Goal: Task Accomplishment & Management: Manage account settings

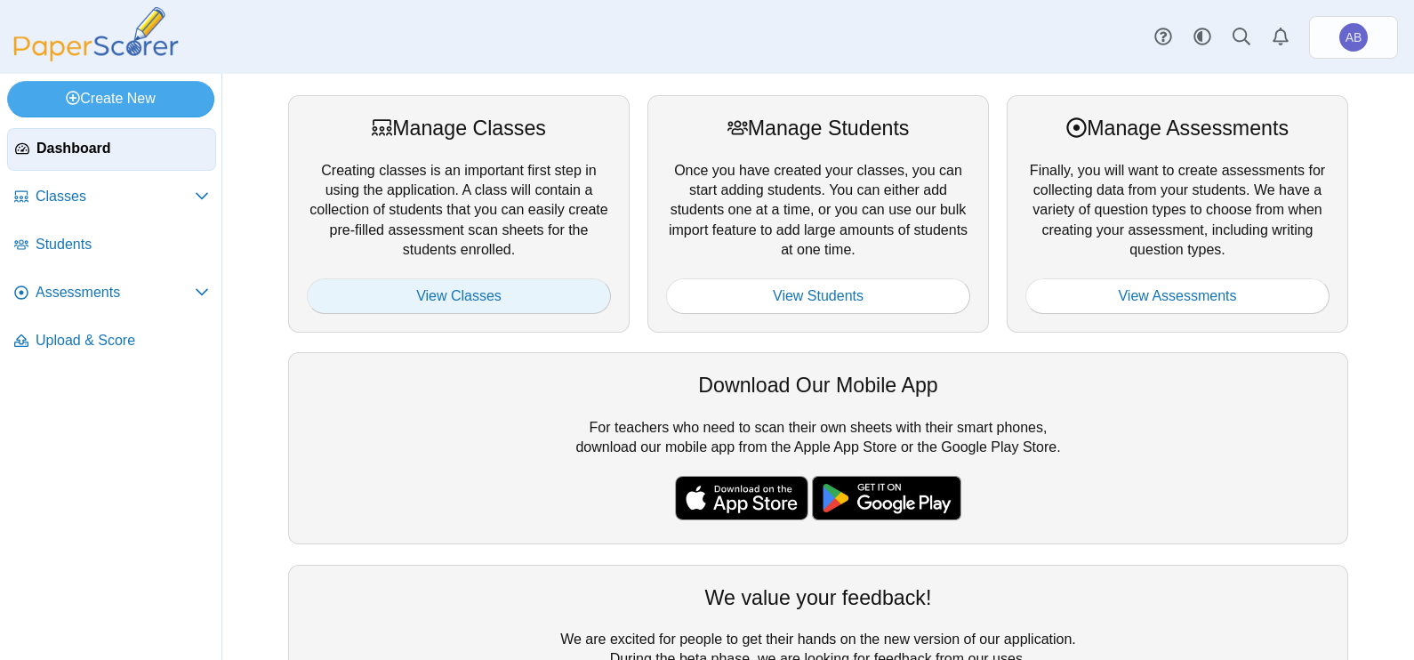
click at [442, 295] on link "View Classes" at bounding box center [459, 296] width 304 height 36
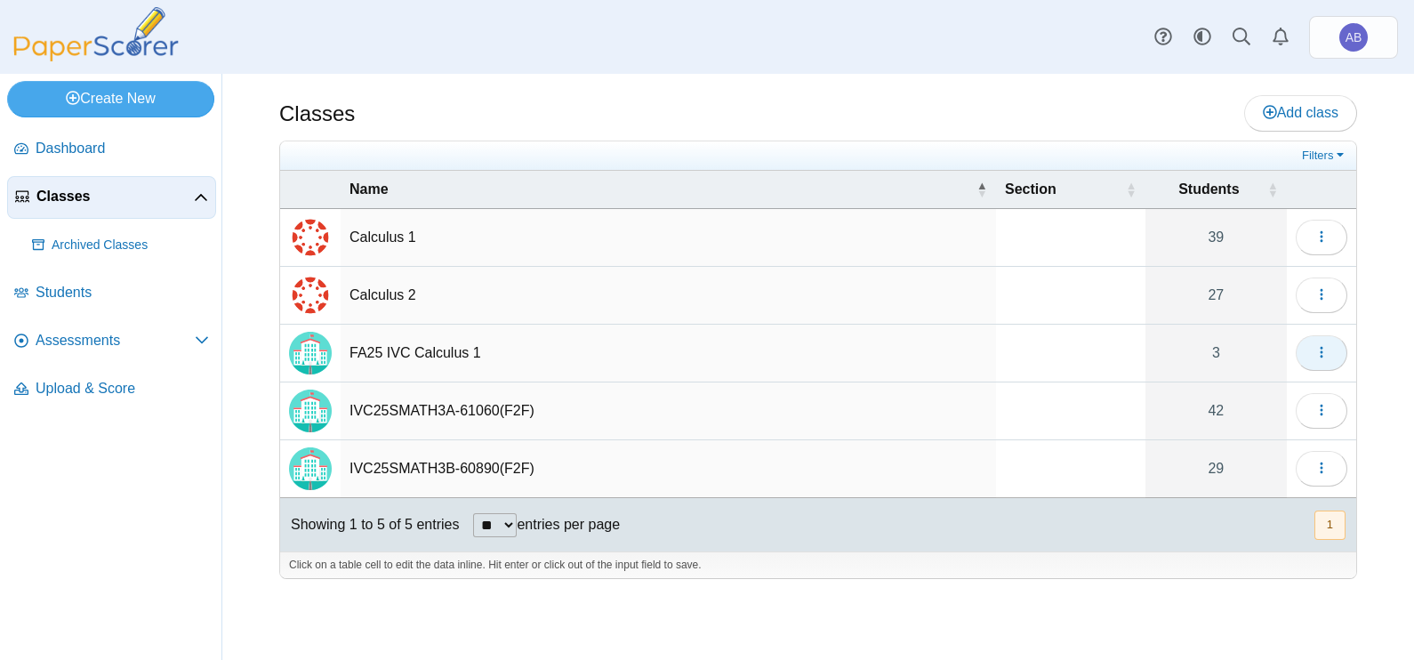
click at [1324, 351] on icon "button" at bounding box center [1321, 352] width 14 height 14
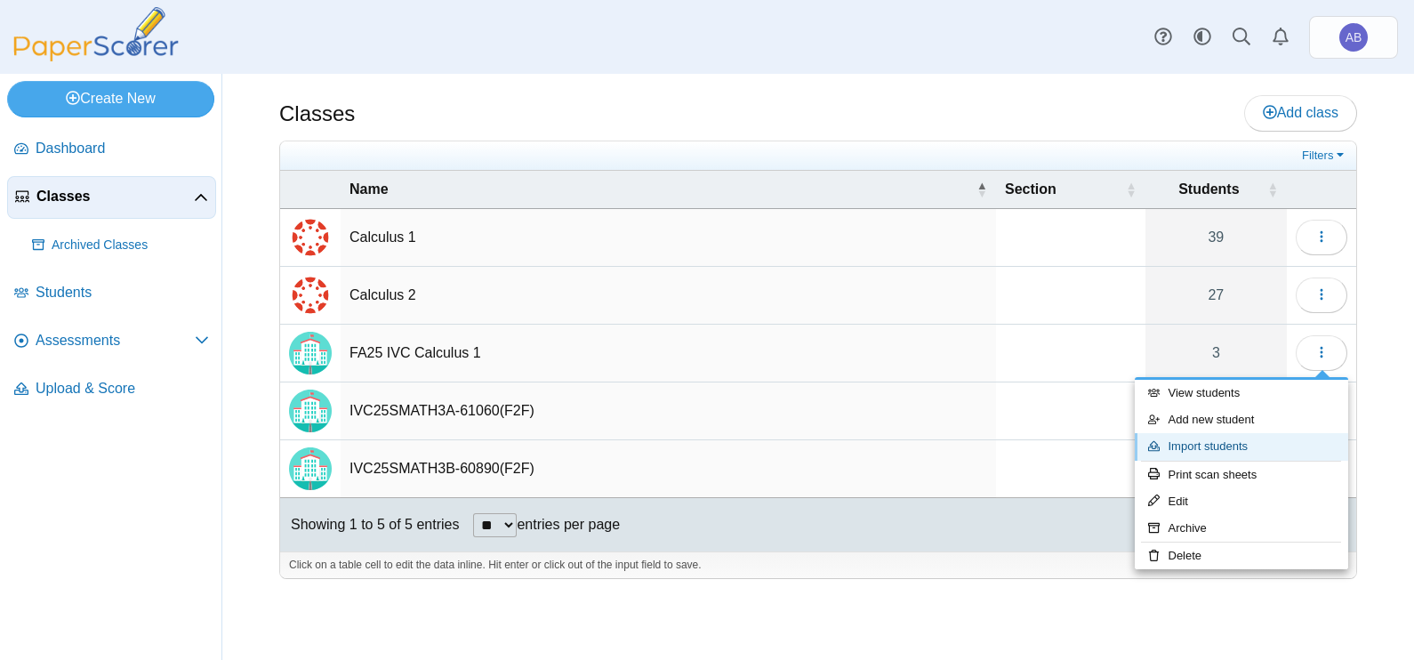
click at [1232, 448] on link "Import students" at bounding box center [1241, 446] width 213 height 27
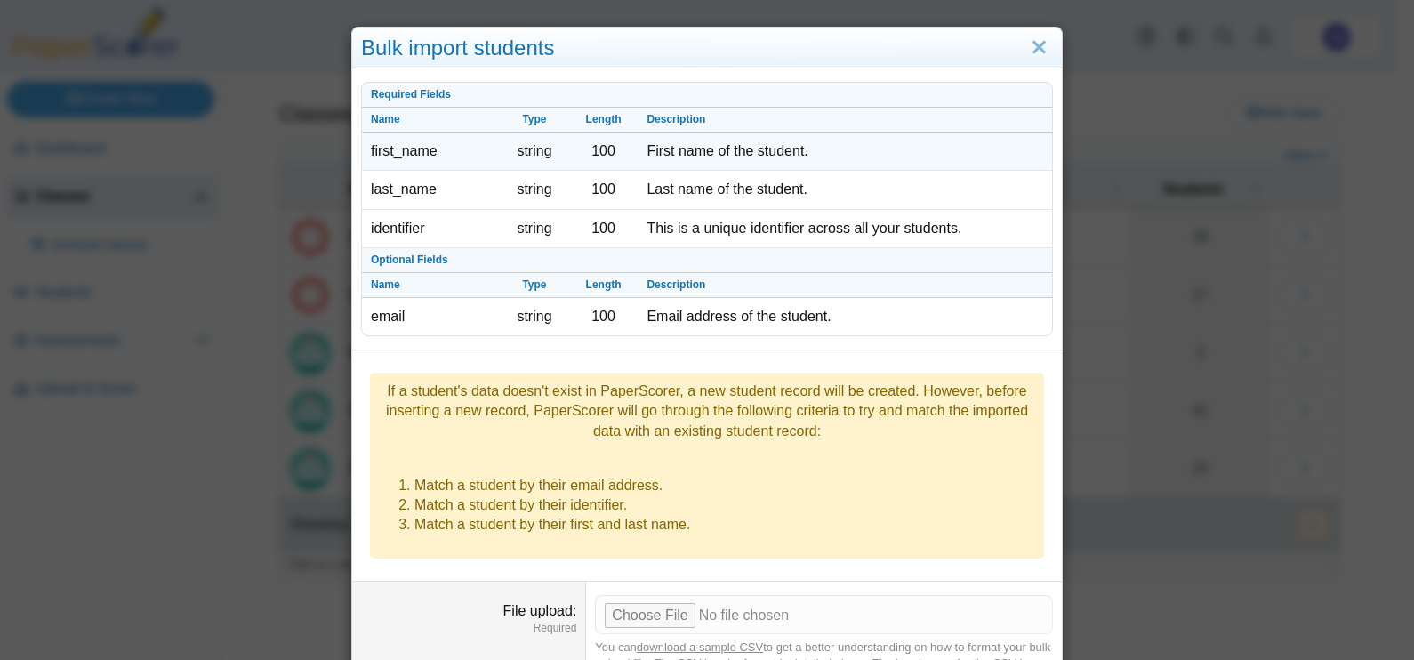
click at [407, 152] on td "first_name" at bounding box center [431, 151] width 138 height 38
click at [556, 142] on td "string" at bounding box center [534, 151] width 69 height 38
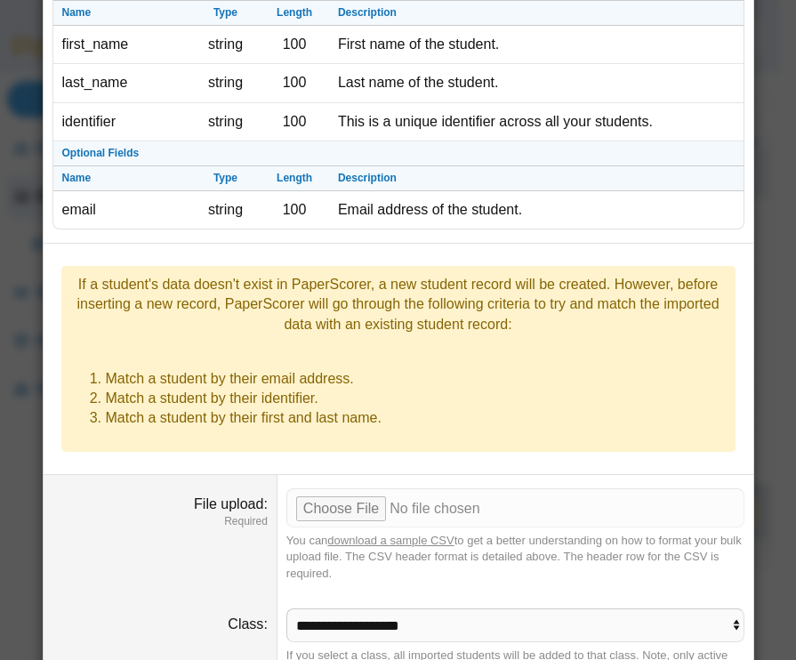
scroll to position [110, 0]
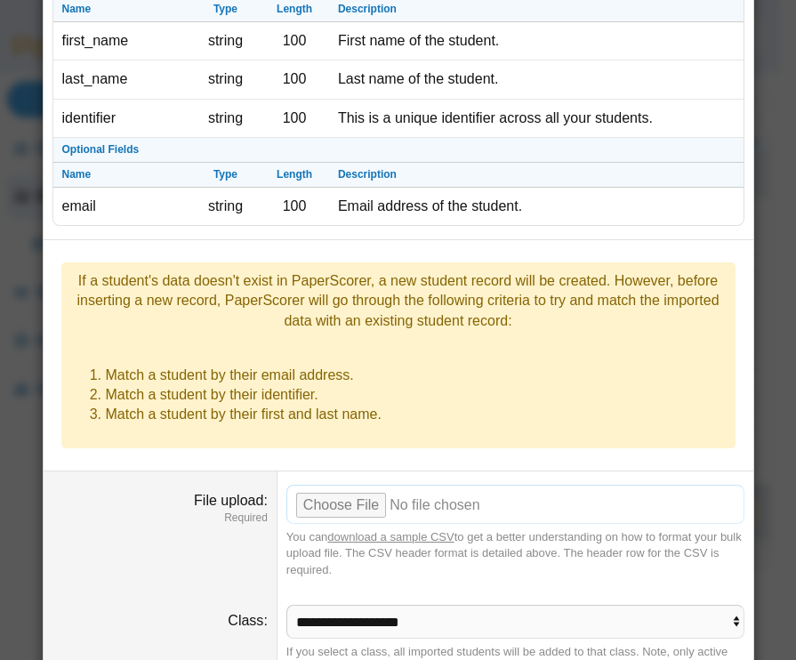
click at [343, 485] on input "File upload" at bounding box center [515, 504] width 458 height 39
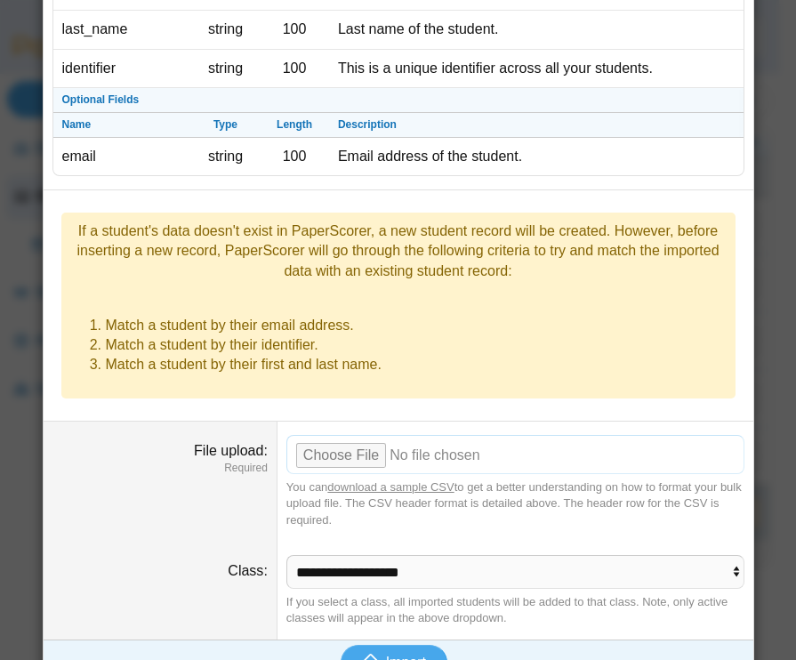
scroll to position [164, 0]
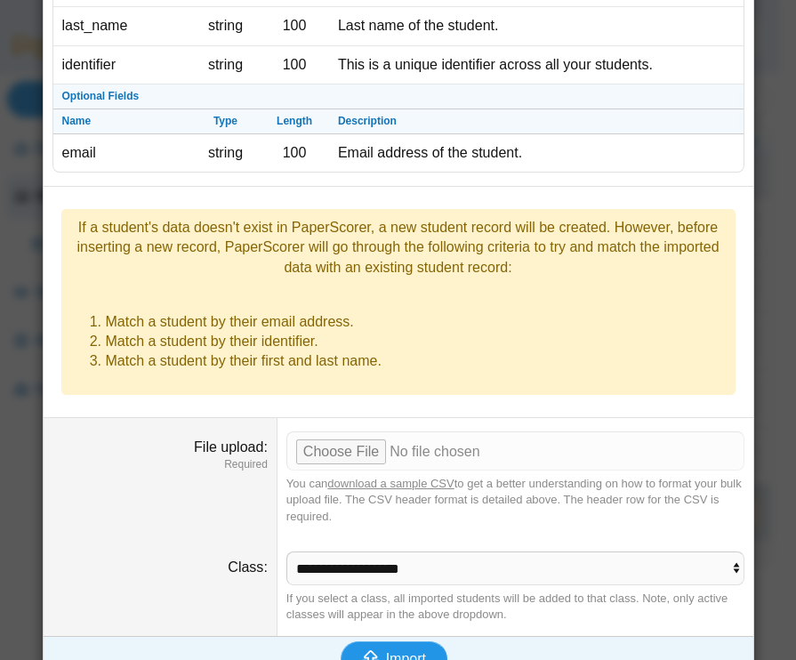
click at [387, 651] on span "Import" at bounding box center [406, 658] width 40 height 15
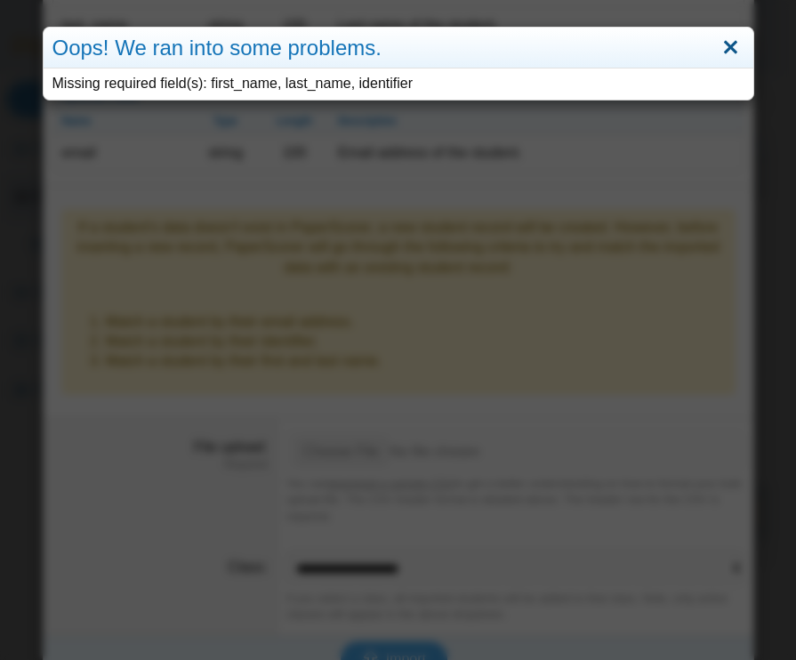
click at [717, 44] on link "Close" at bounding box center [731, 48] width 28 height 30
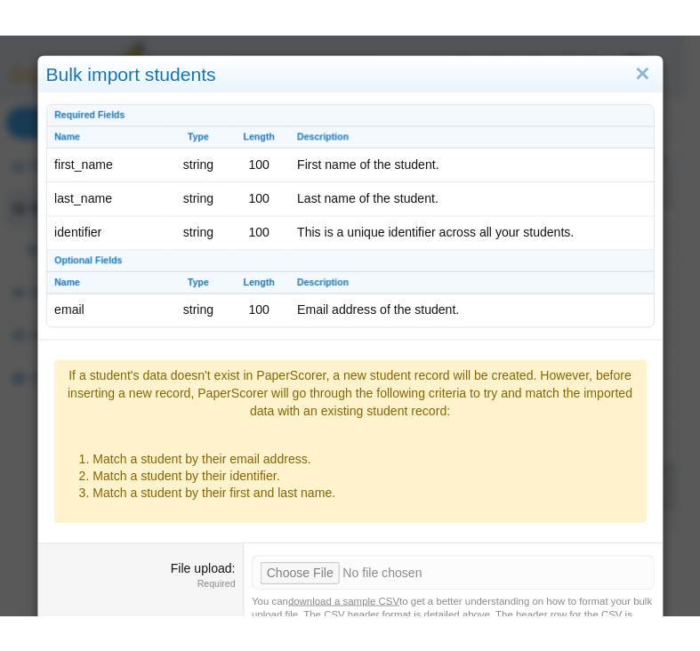
scroll to position [0, 0]
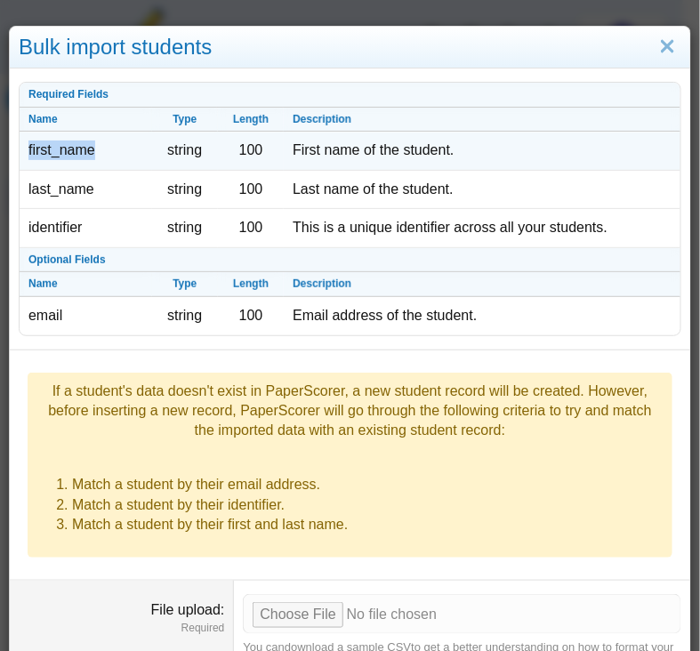
drag, startPoint x: 94, startPoint y: 154, endPoint x: 26, endPoint y: 150, distance: 68.6
click at [26, 150] on td "first_name" at bounding box center [86, 151] width 132 height 38
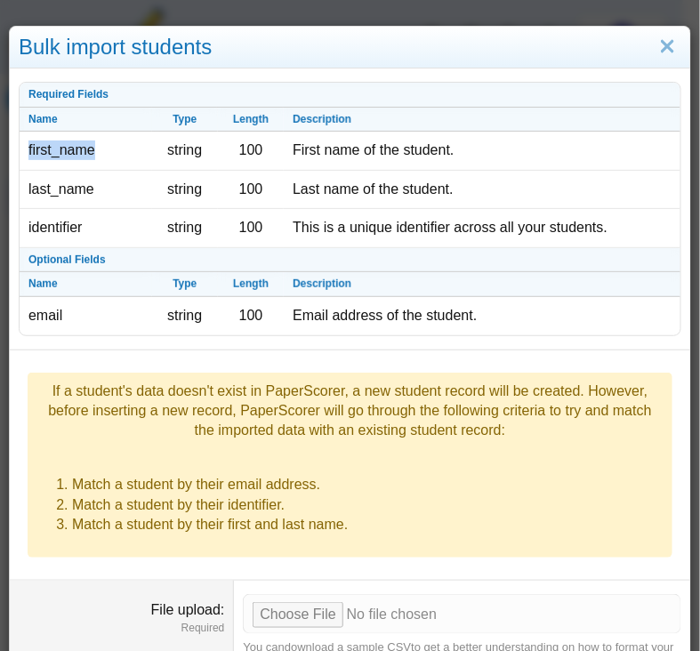
copy td "first_name"
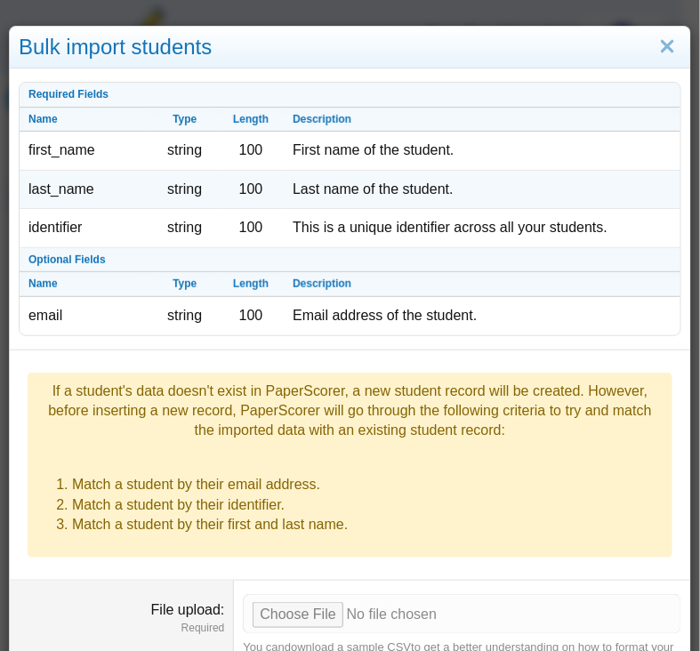
click at [44, 190] on td "last_name" at bounding box center [86, 190] width 132 height 38
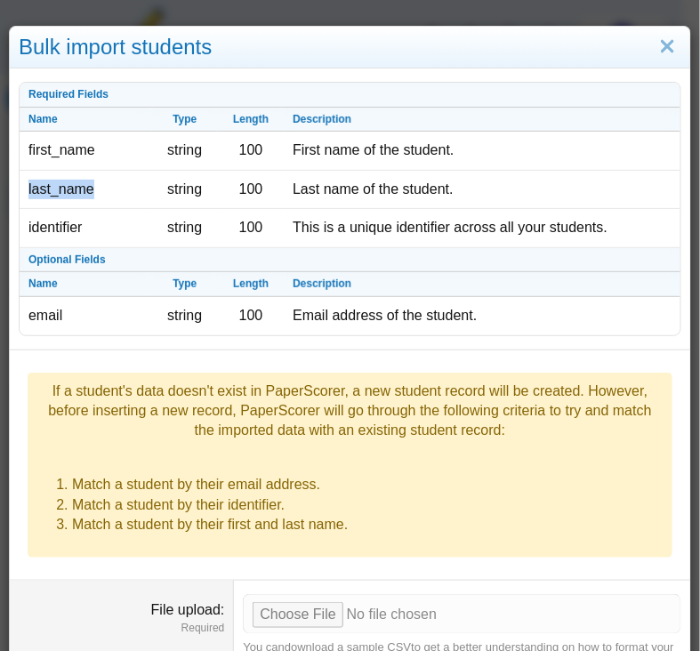
copy td "last_name"
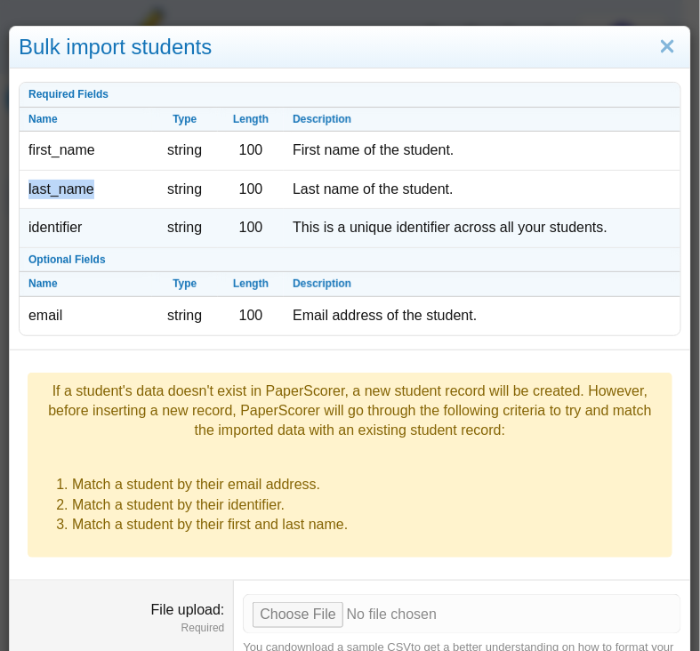
click at [61, 227] on td "identifier" at bounding box center [86, 228] width 132 height 38
copy td "identifier"
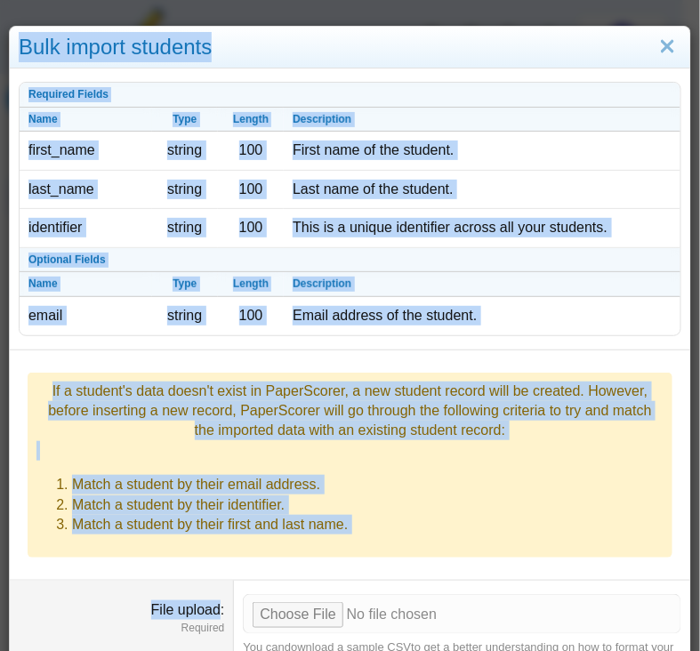
drag, startPoint x: 650, startPoint y: 50, endPoint x: 124, endPoint y: 623, distance: 778.5
click at [124, 623] on div "Bulk import students Required Fields Name Type Length Description first_name st…" at bounding box center [350, 436] width 682 height 821
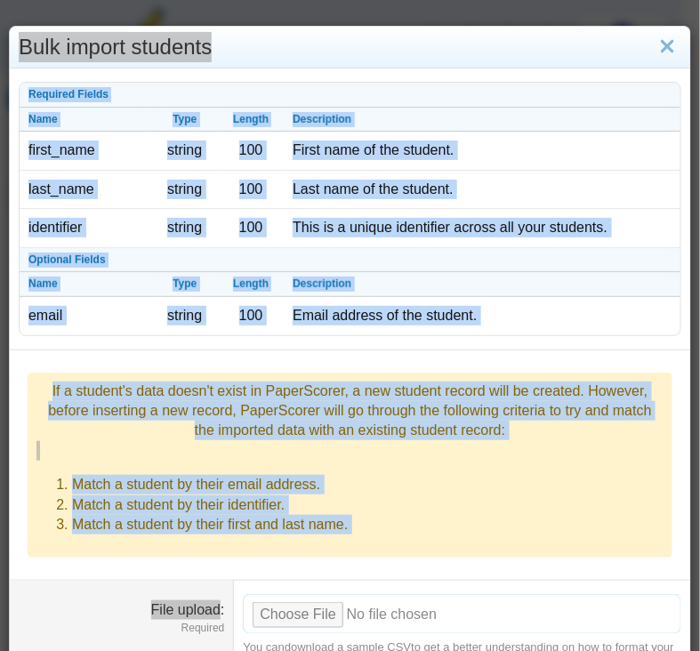
click at [280, 596] on input "File upload" at bounding box center [462, 613] width 438 height 39
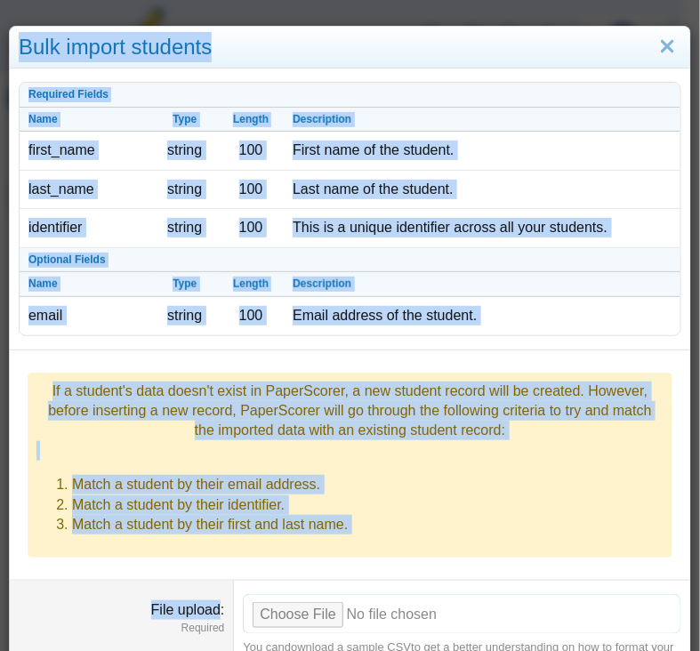
scroll to position [173, 0]
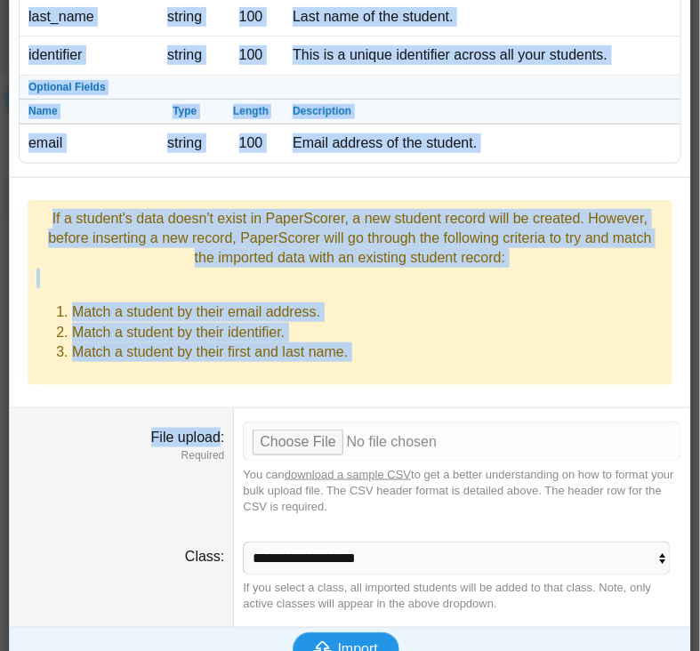
click at [350, 642] on span "Import" at bounding box center [358, 649] width 40 height 15
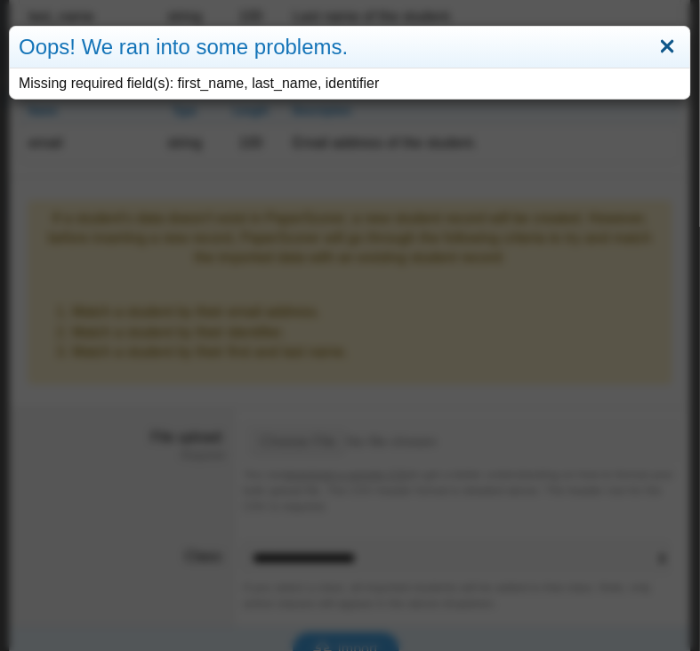
click at [654, 50] on link "Close" at bounding box center [668, 47] width 28 height 30
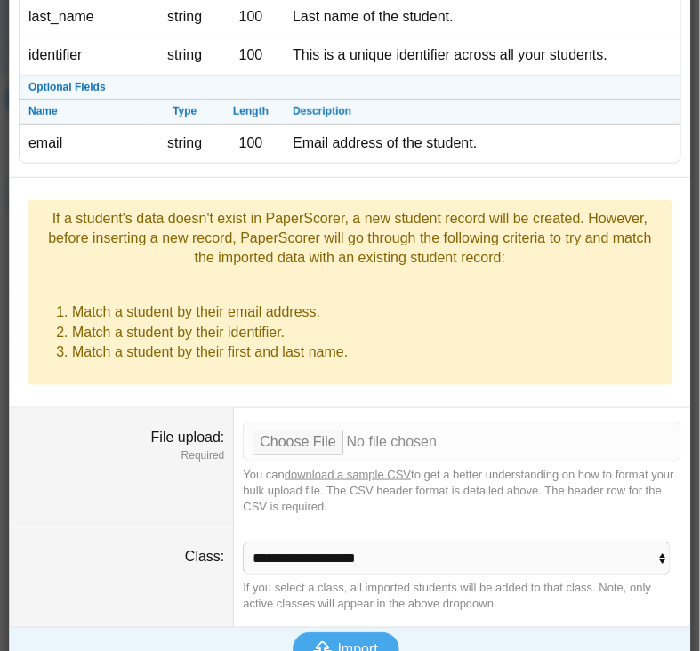
click at [329, 468] on link "download a sample CSV" at bounding box center [348, 474] width 126 height 13
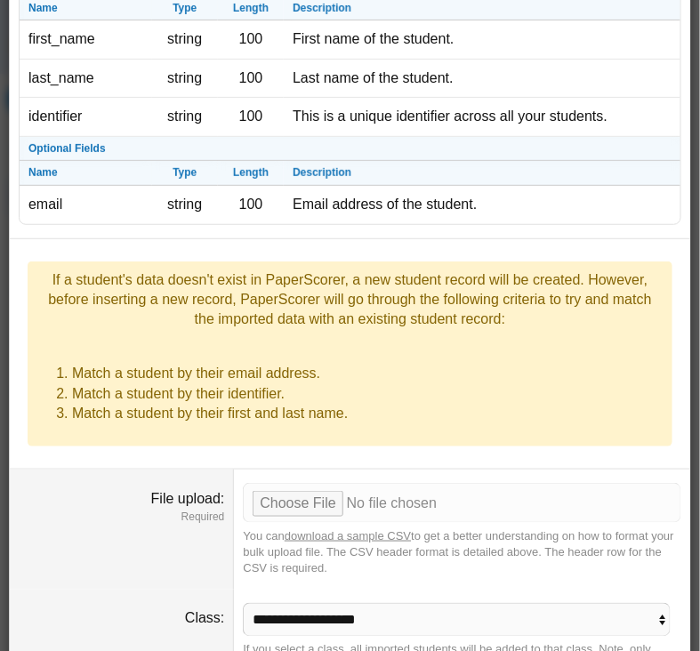
scroll to position [0, 0]
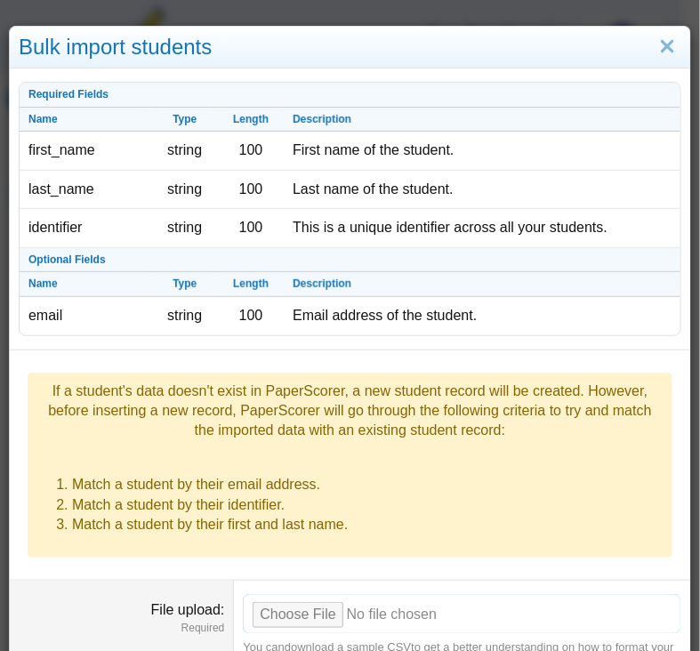
click at [307, 594] on input "File upload" at bounding box center [462, 613] width 438 height 39
type input "**********"
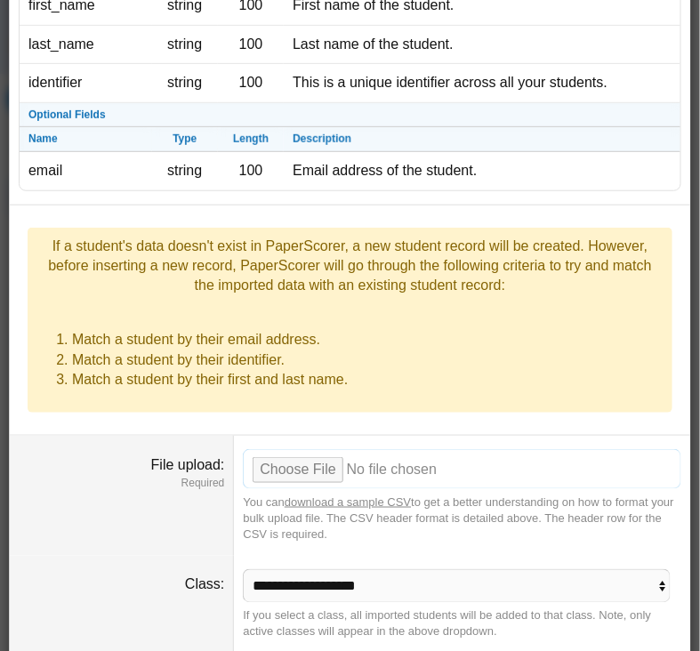
scroll to position [173, 0]
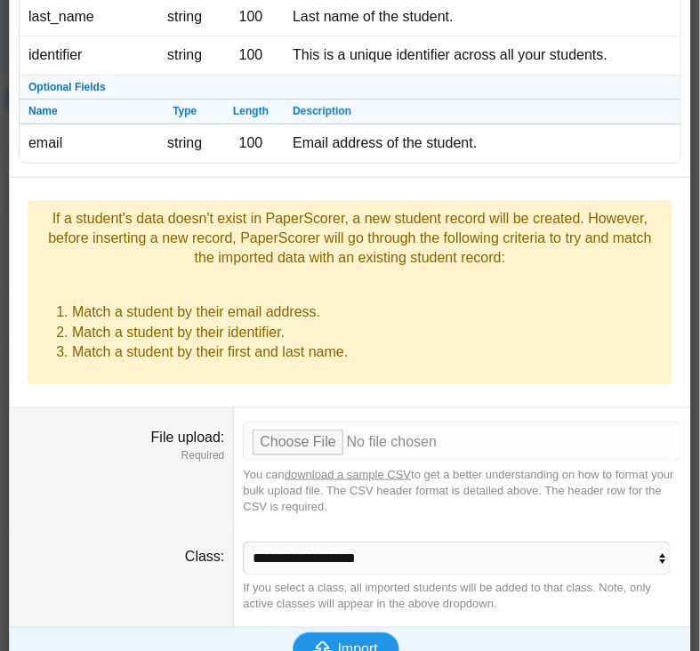
click at [343, 642] on span "Import" at bounding box center [358, 649] width 40 height 15
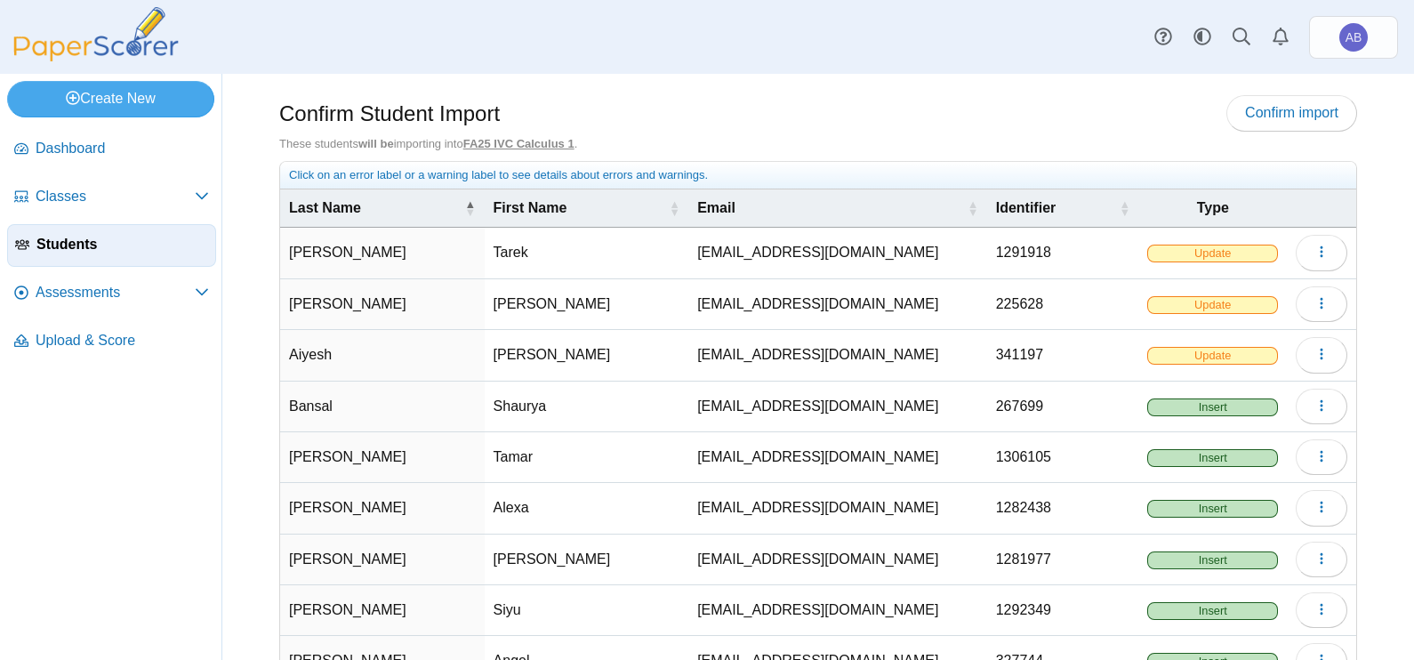
click at [699, 261] on span "Update" at bounding box center [1212, 254] width 130 height 18
click at [699, 254] on button "button" at bounding box center [1322, 253] width 52 height 36
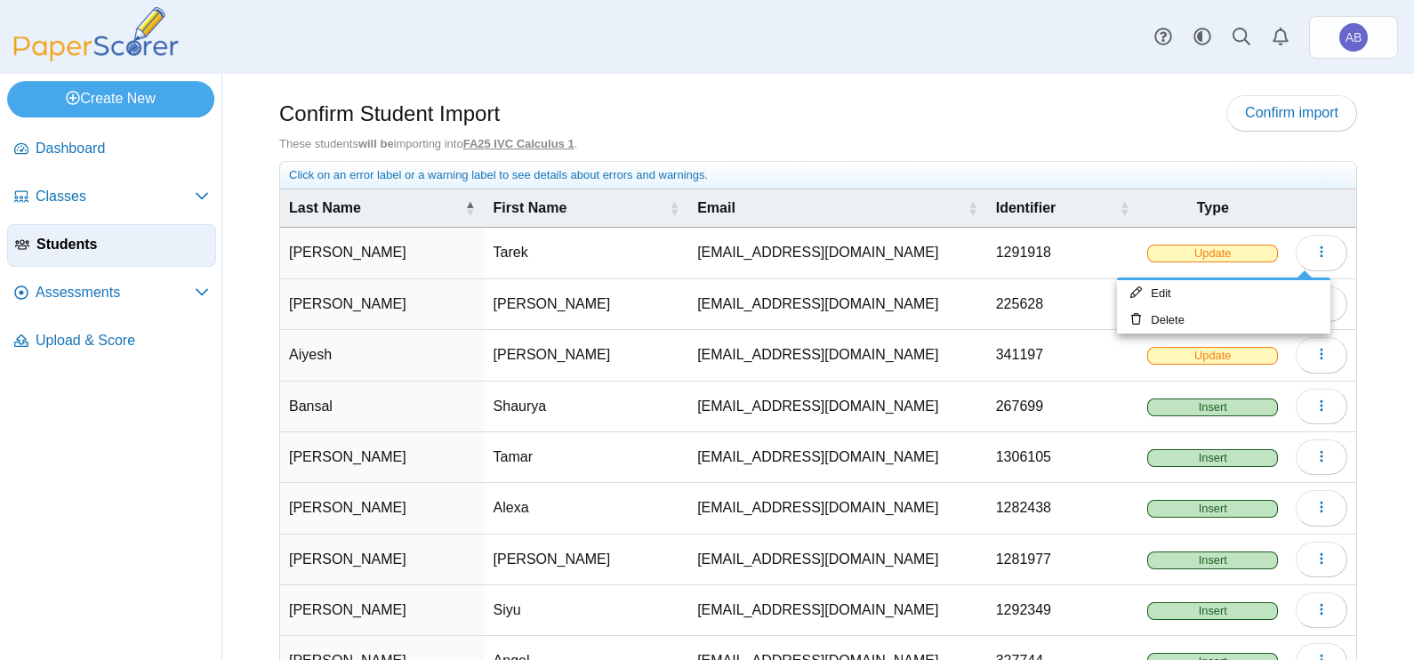
click at [699, 234] on td "Update" at bounding box center [1212, 253] width 148 height 51
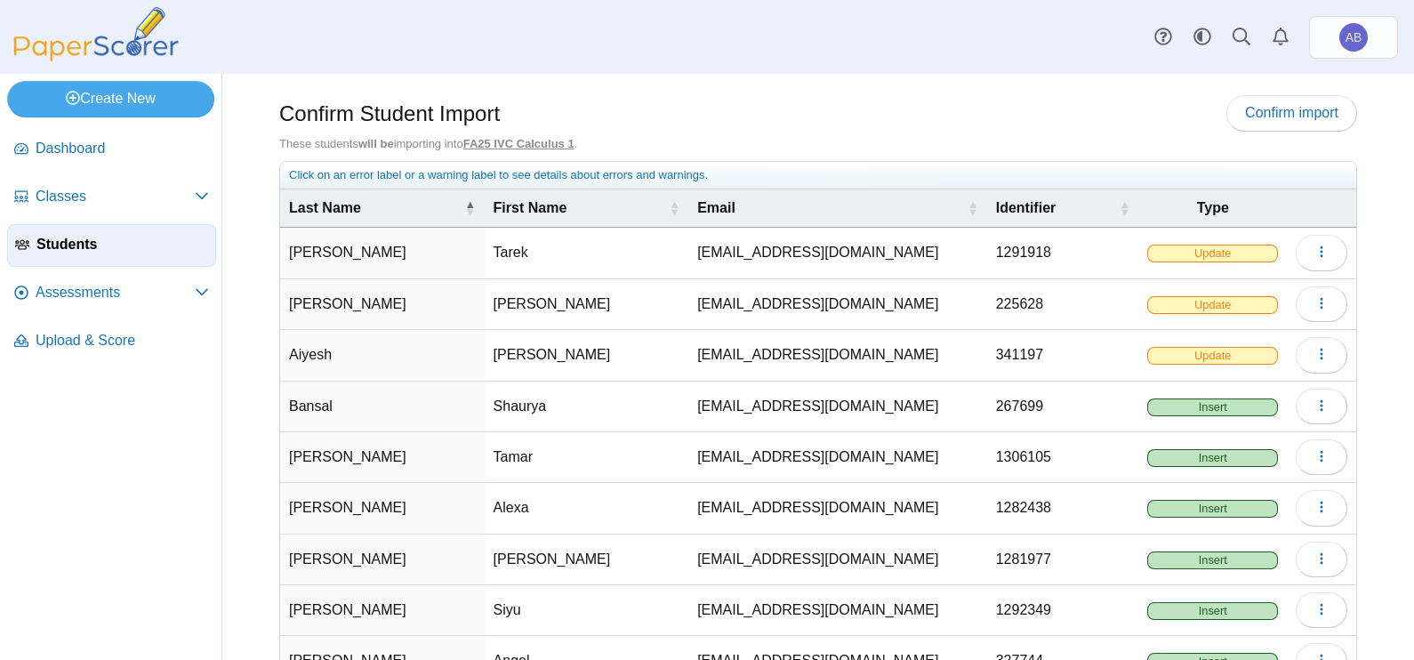
click at [699, 253] on span "Update" at bounding box center [1212, 254] width 130 height 18
drag, startPoint x: 1194, startPoint y: 253, endPoint x: 1170, endPoint y: 255, distance: 24.1
click at [699, 256] on span "Update" at bounding box center [1212, 254] width 130 height 18
click at [699, 351] on span "Update" at bounding box center [1212, 356] width 130 height 18
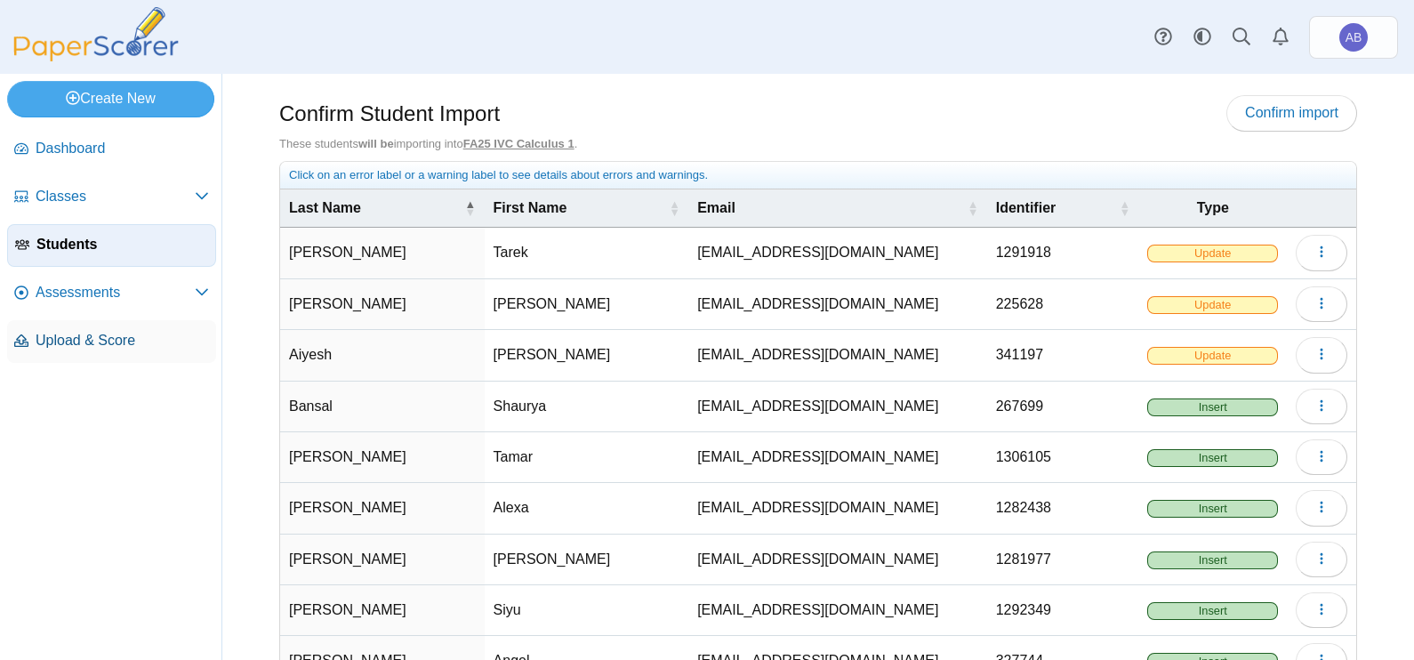
click at [93, 341] on span "Upload & Score" at bounding box center [122, 341] width 173 height 20
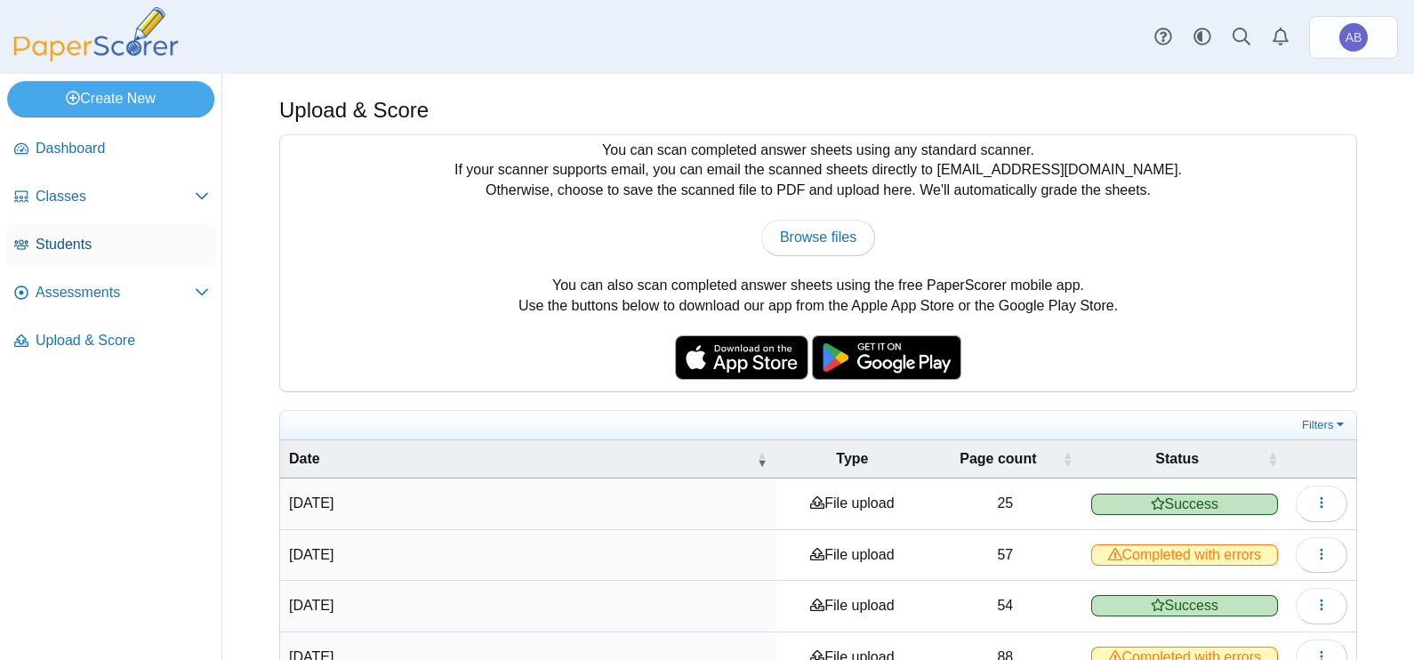
click at [62, 236] on span "Students" at bounding box center [122, 245] width 173 height 20
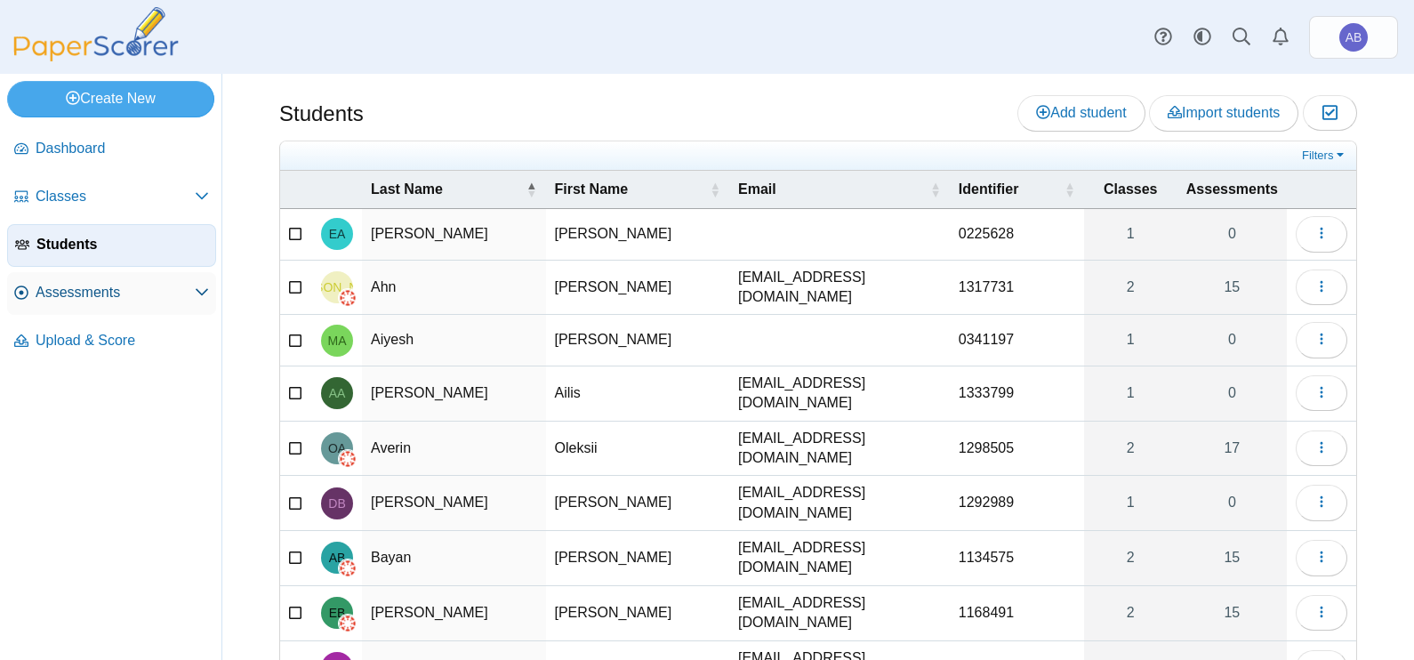
click at [76, 285] on span "Assessments" at bounding box center [115, 293] width 159 height 20
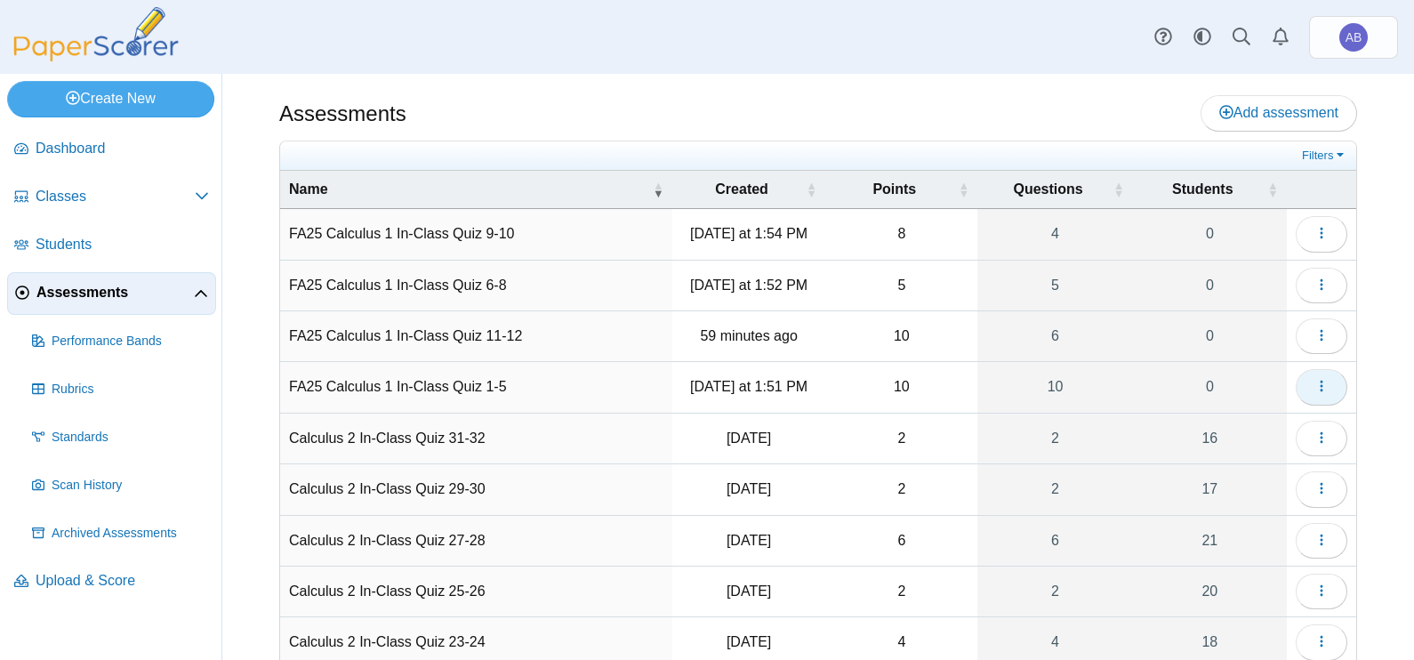
click at [1313, 381] on button "button" at bounding box center [1322, 387] width 52 height 36
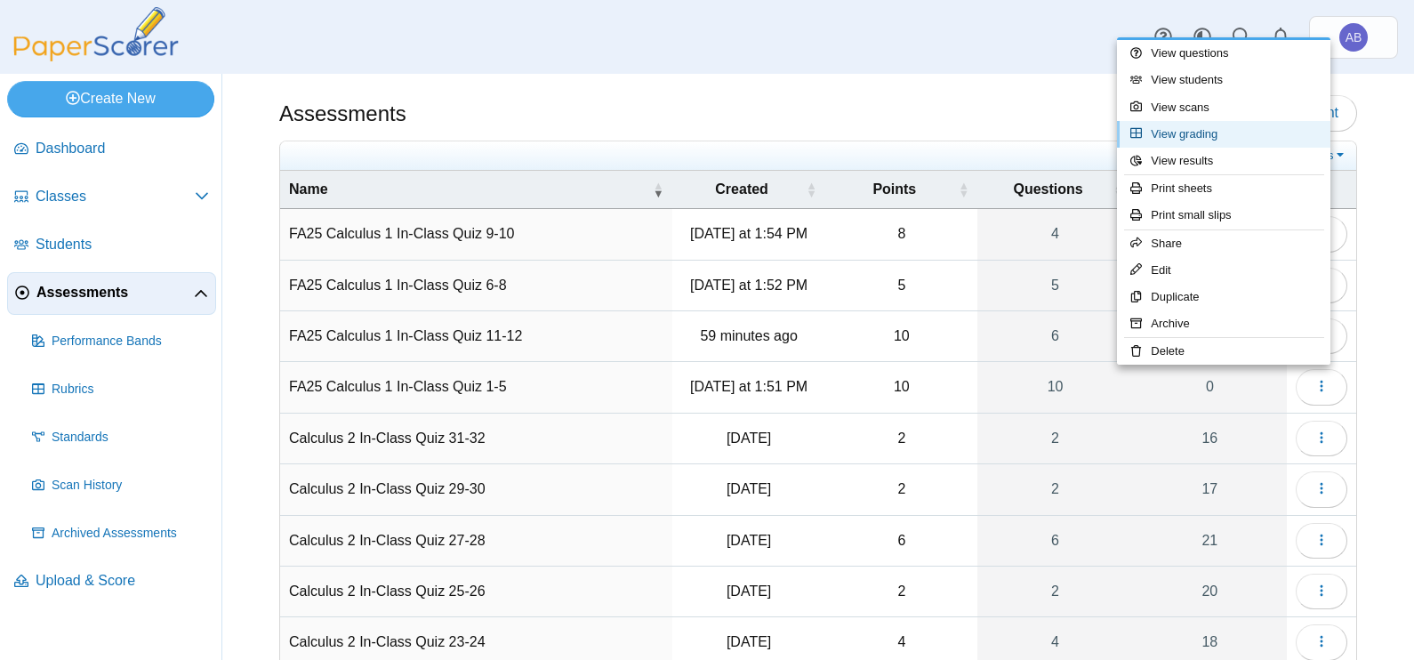
click at [1195, 125] on link "View grading" at bounding box center [1223, 134] width 213 height 27
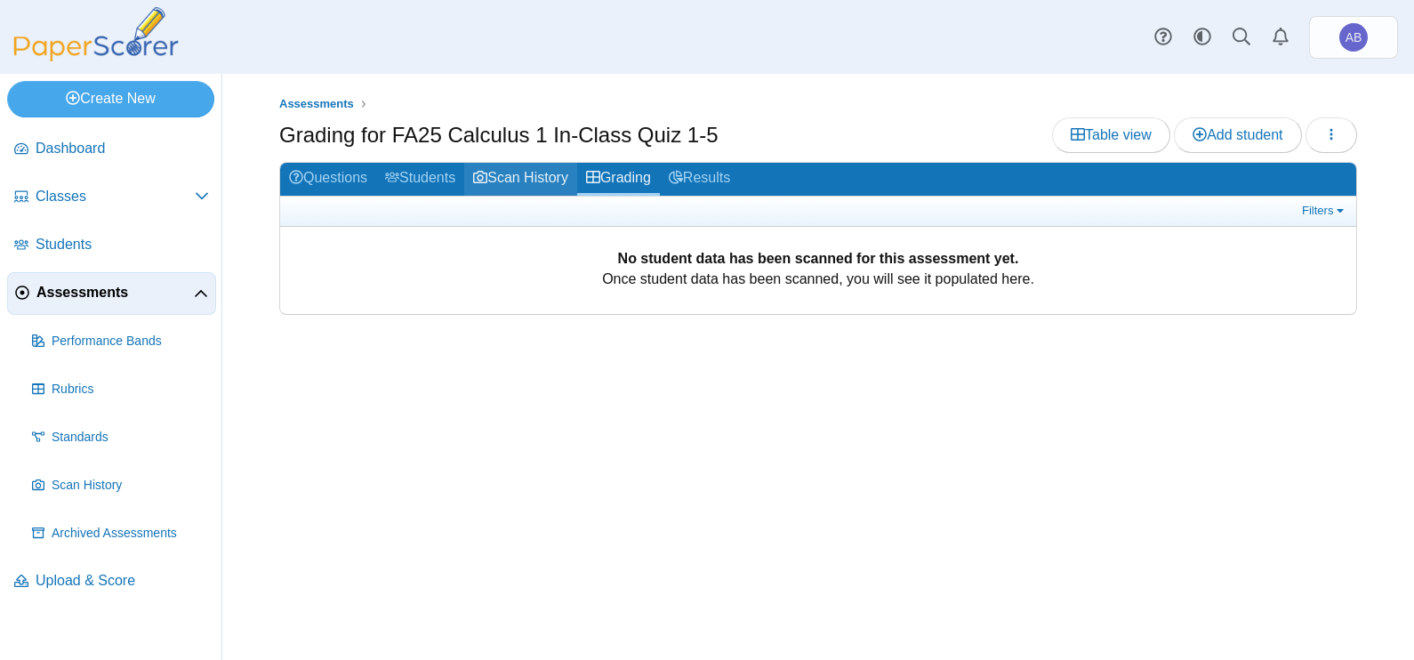
click at [487, 173] on icon at bounding box center [480, 177] width 14 height 14
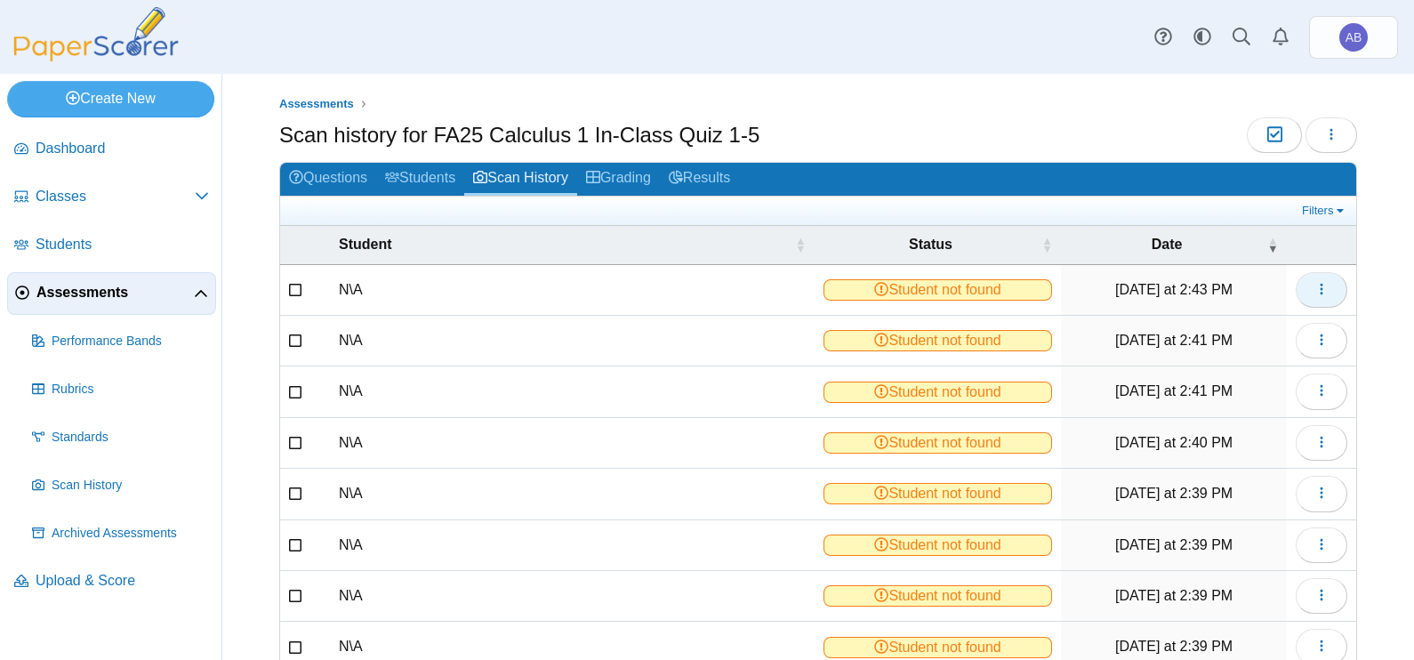
click at [1314, 282] on icon "button" at bounding box center [1321, 289] width 14 height 14
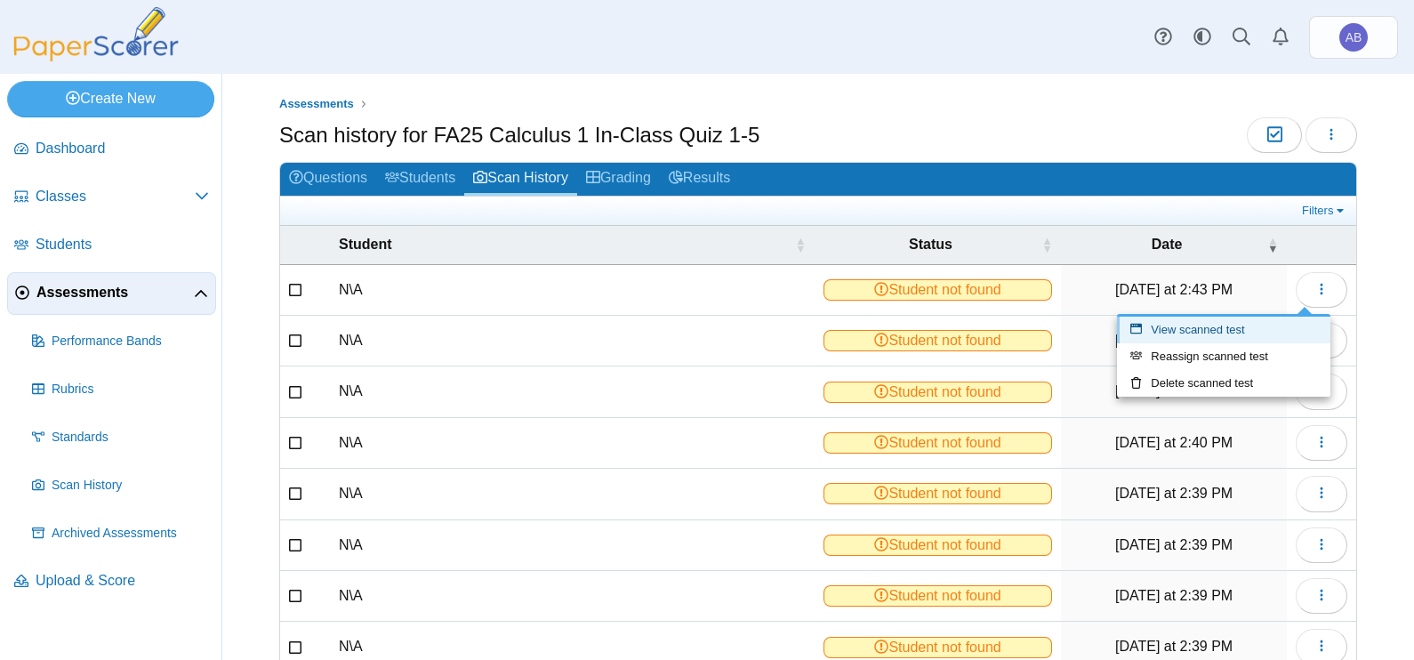
click at [1203, 335] on link "View scanned test" at bounding box center [1223, 330] width 213 height 27
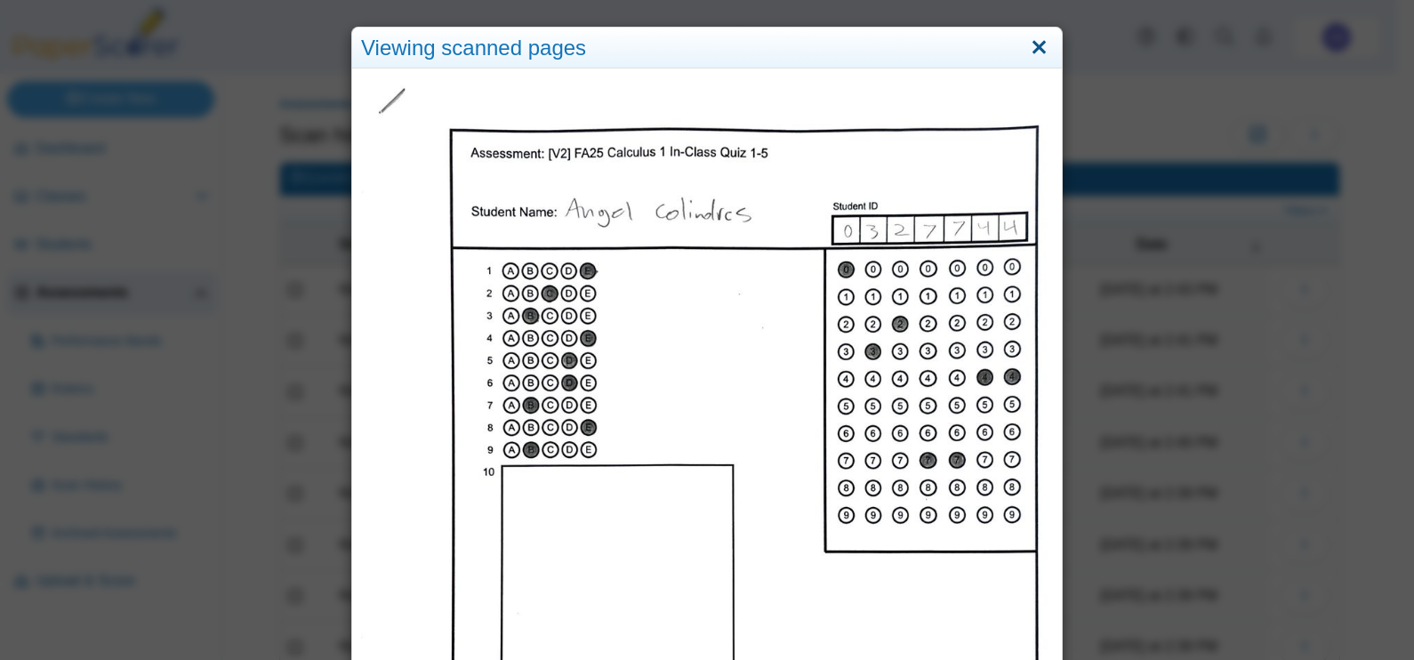
click at [1032, 52] on link "Close" at bounding box center [1039, 48] width 28 height 30
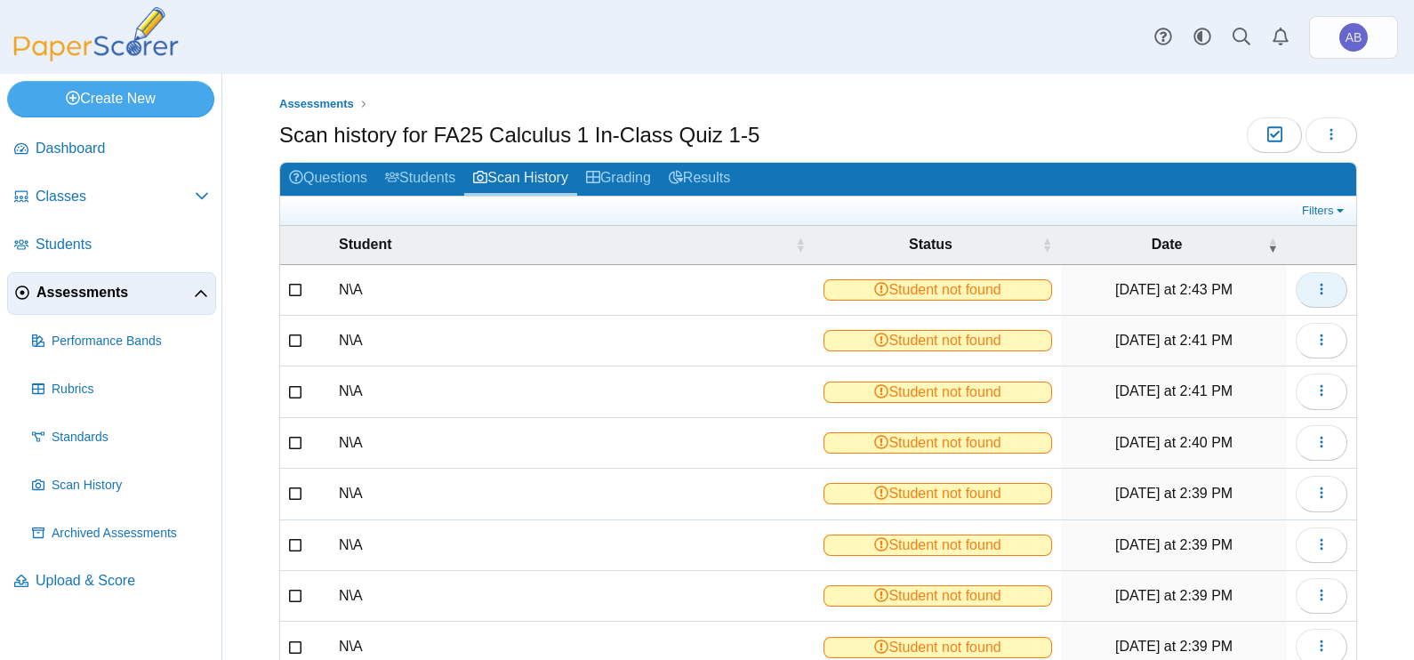
click at [1314, 290] on icon "button" at bounding box center [1321, 289] width 14 height 14
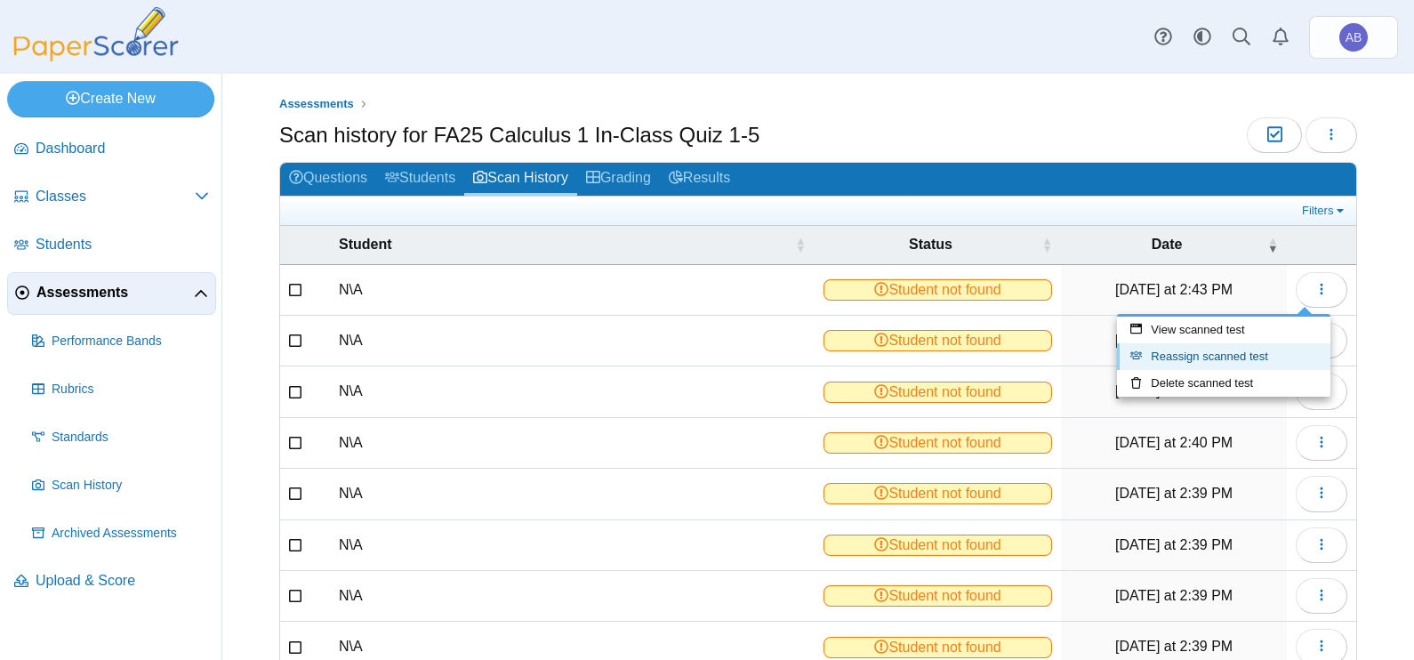
click at [1200, 354] on link "Reassign scanned test" at bounding box center [1223, 356] width 213 height 27
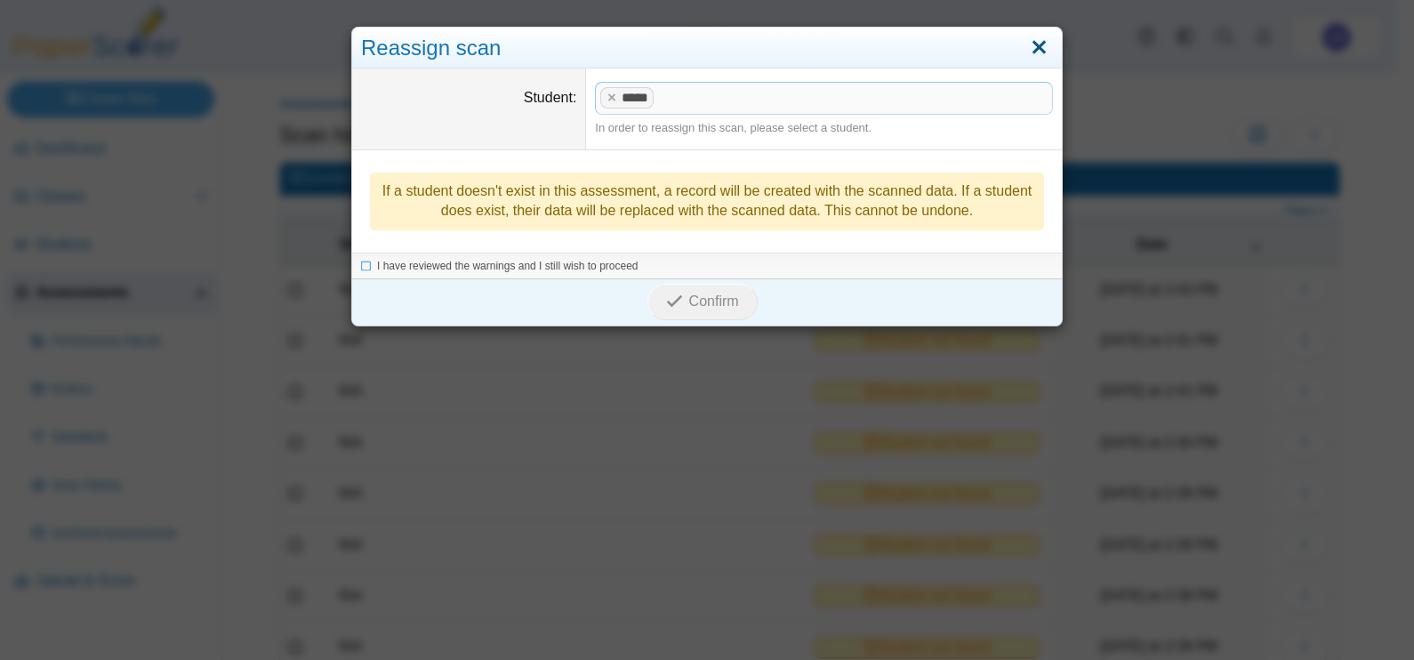
click at [1036, 49] on link "Close" at bounding box center [1039, 48] width 28 height 30
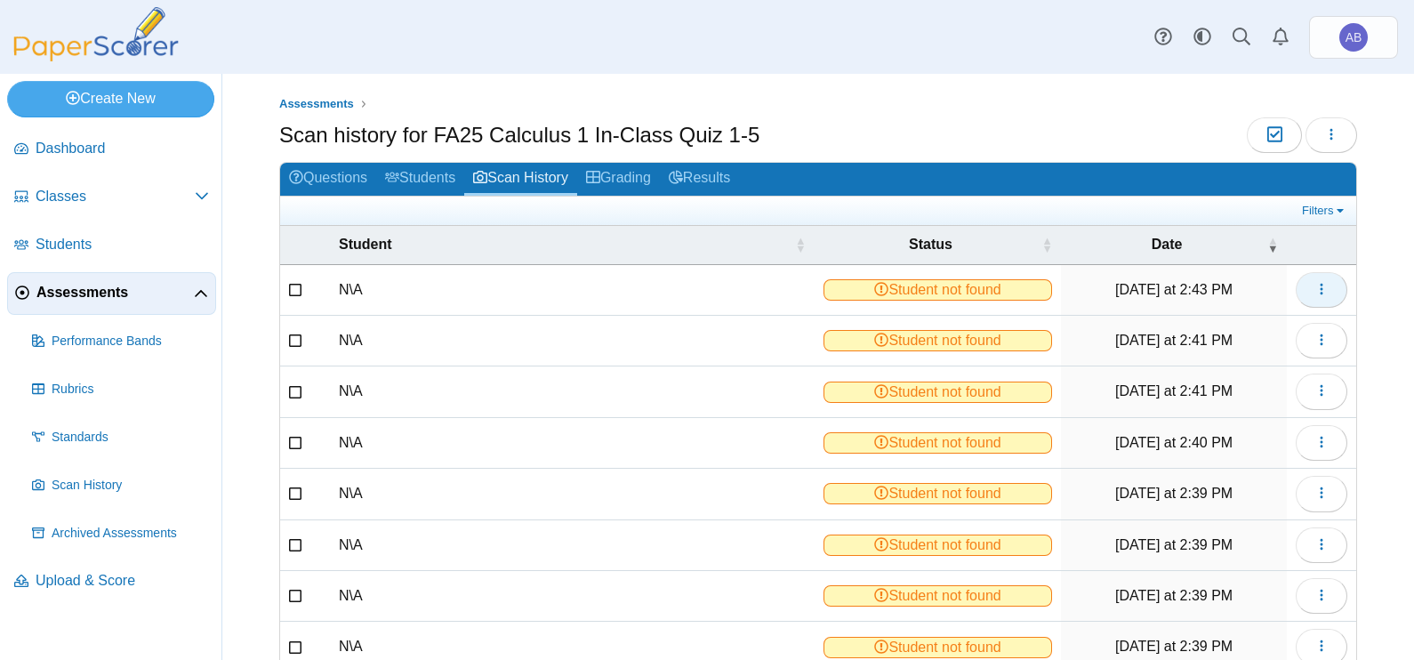
click at [1314, 289] on icon "button" at bounding box center [1321, 289] width 14 height 14
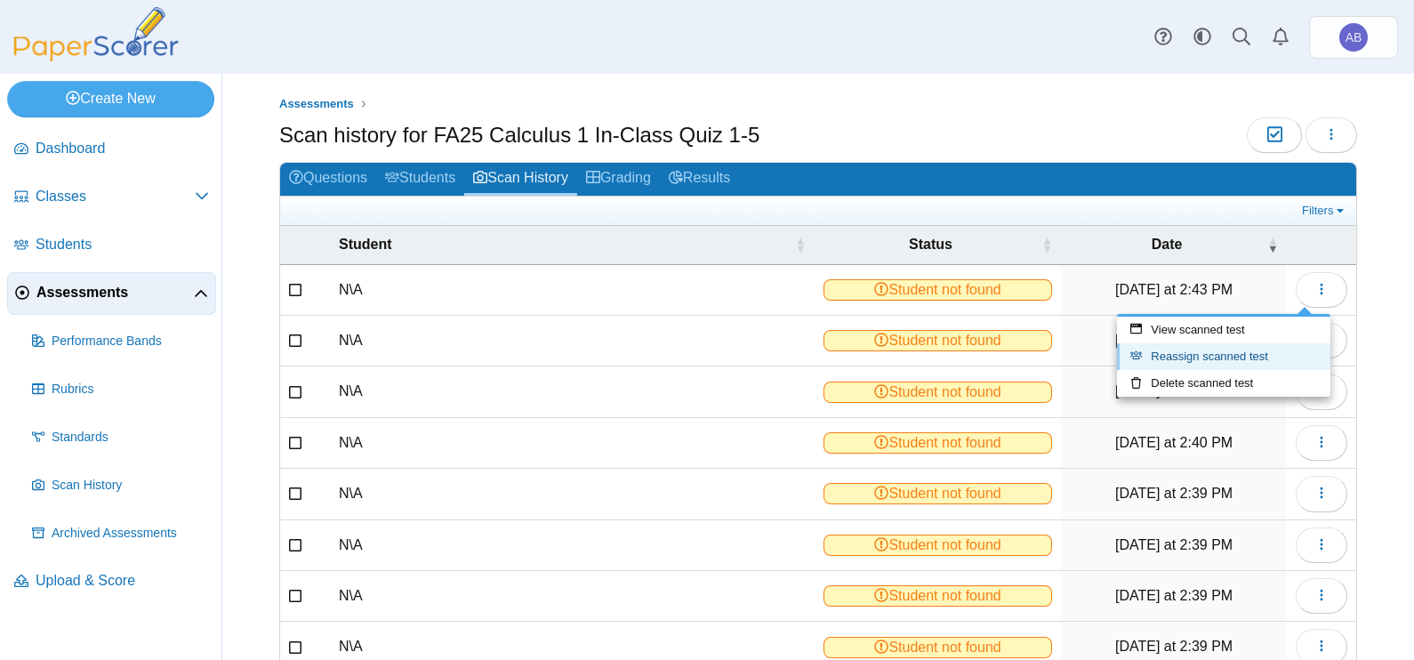
click at [1208, 353] on link "Reassign scanned test" at bounding box center [1223, 356] width 213 height 27
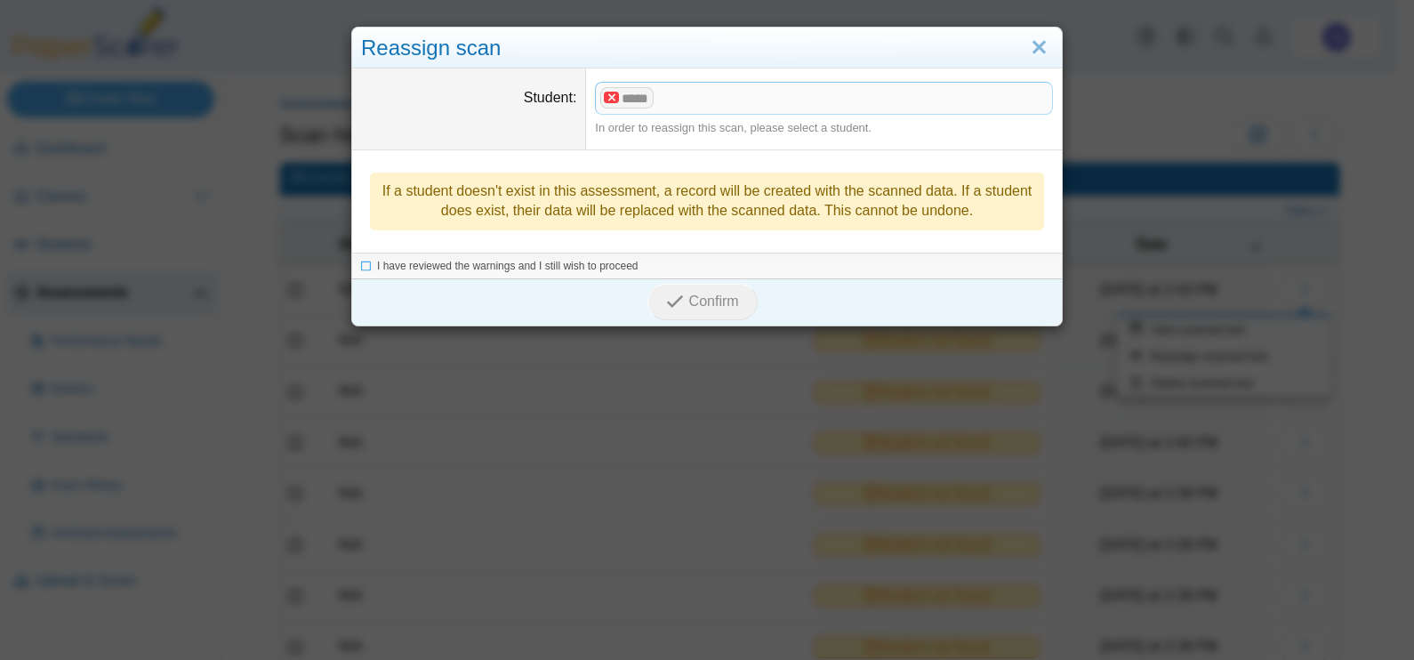
click at [604, 98] on x "remove tag" at bounding box center [611, 98] width 15 height 12
click at [631, 98] on span at bounding box center [824, 98] width 456 height 30
click at [1036, 39] on link "Close" at bounding box center [1039, 48] width 28 height 30
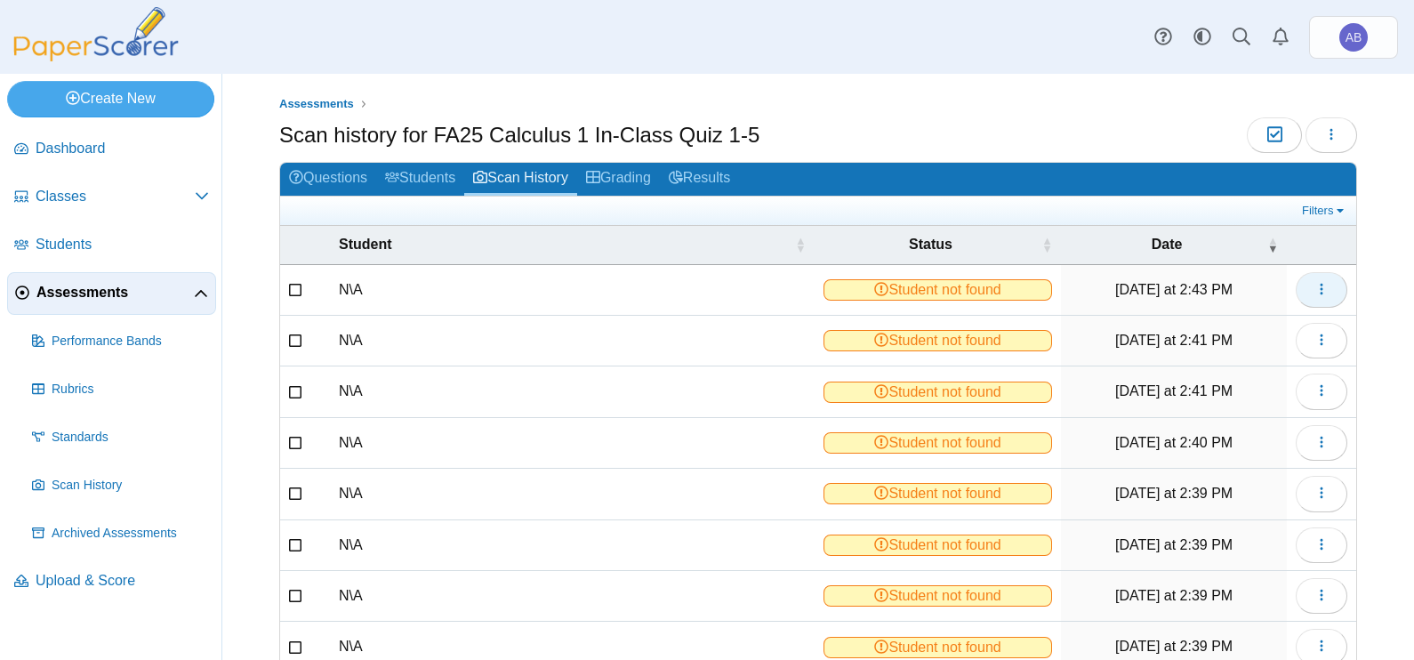
click at [1314, 288] on icon "button" at bounding box center [1321, 289] width 14 height 14
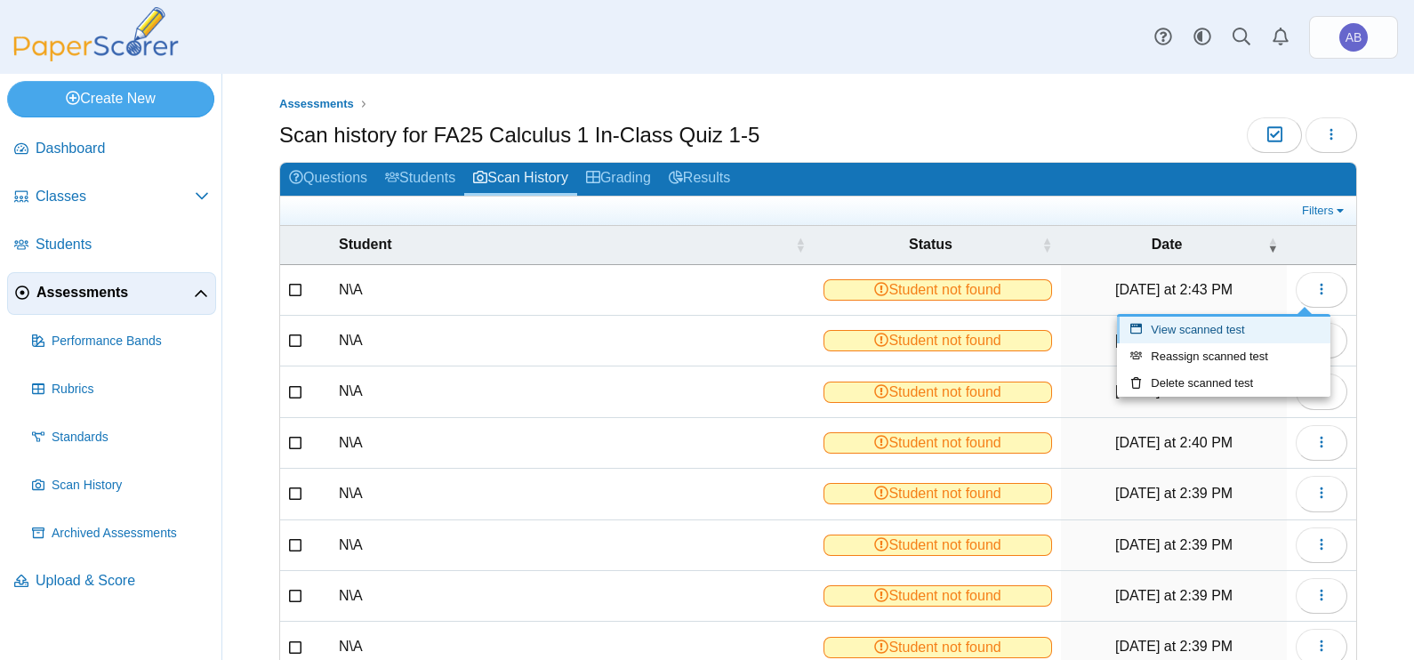
click at [1204, 335] on link "View scanned test" at bounding box center [1223, 330] width 213 height 27
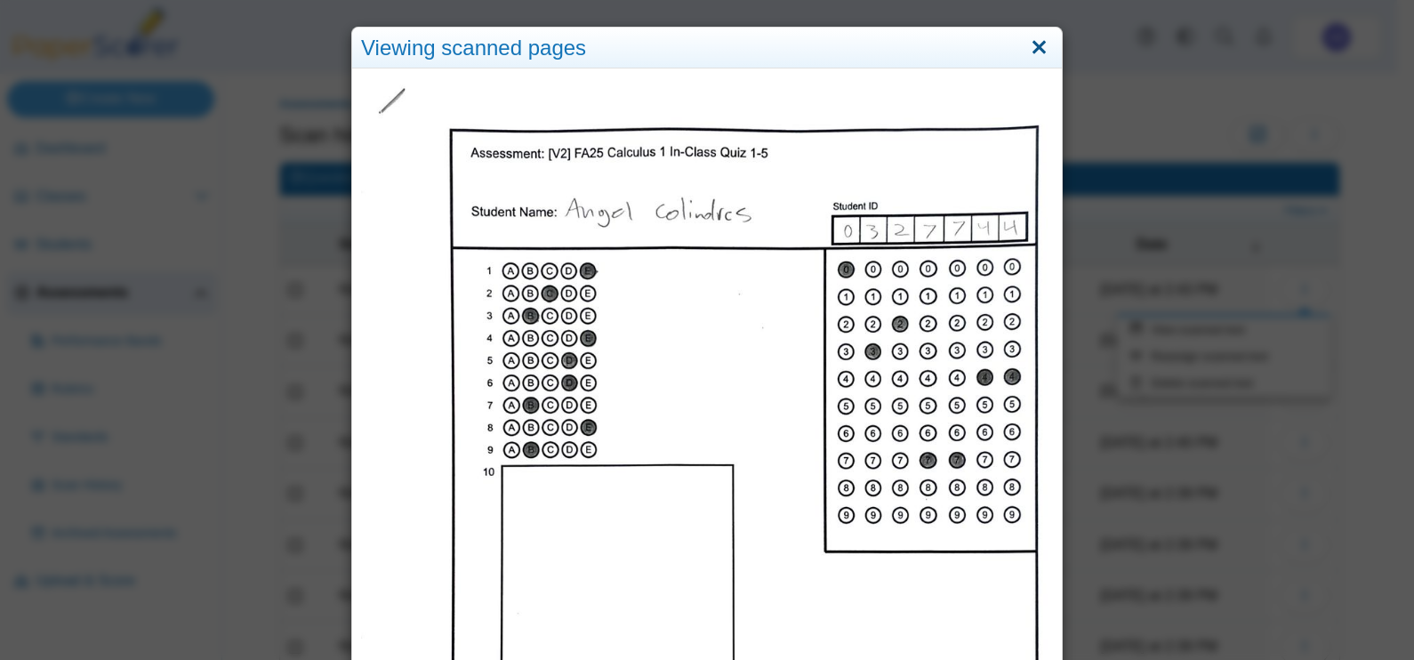
click at [1031, 47] on link "Close" at bounding box center [1039, 48] width 28 height 30
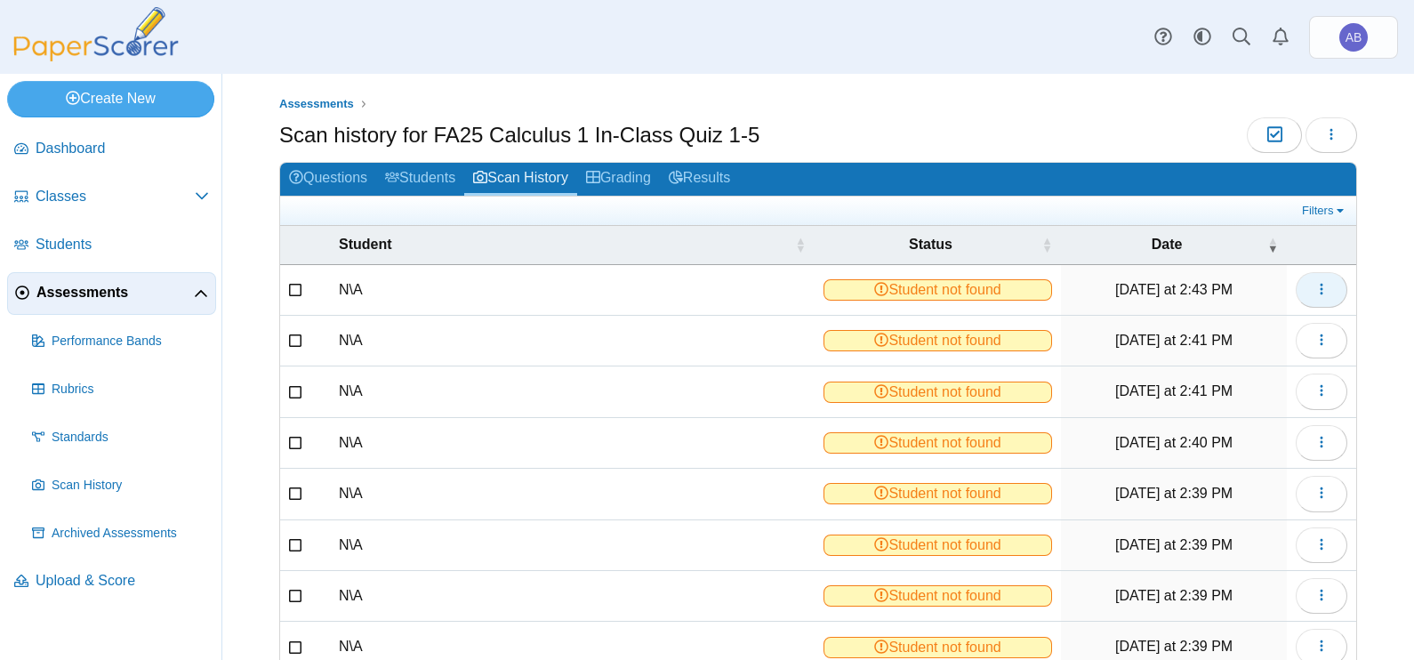
click at [1303, 298] on button "button" at bounding box center [1322, 290] width 52 height 36
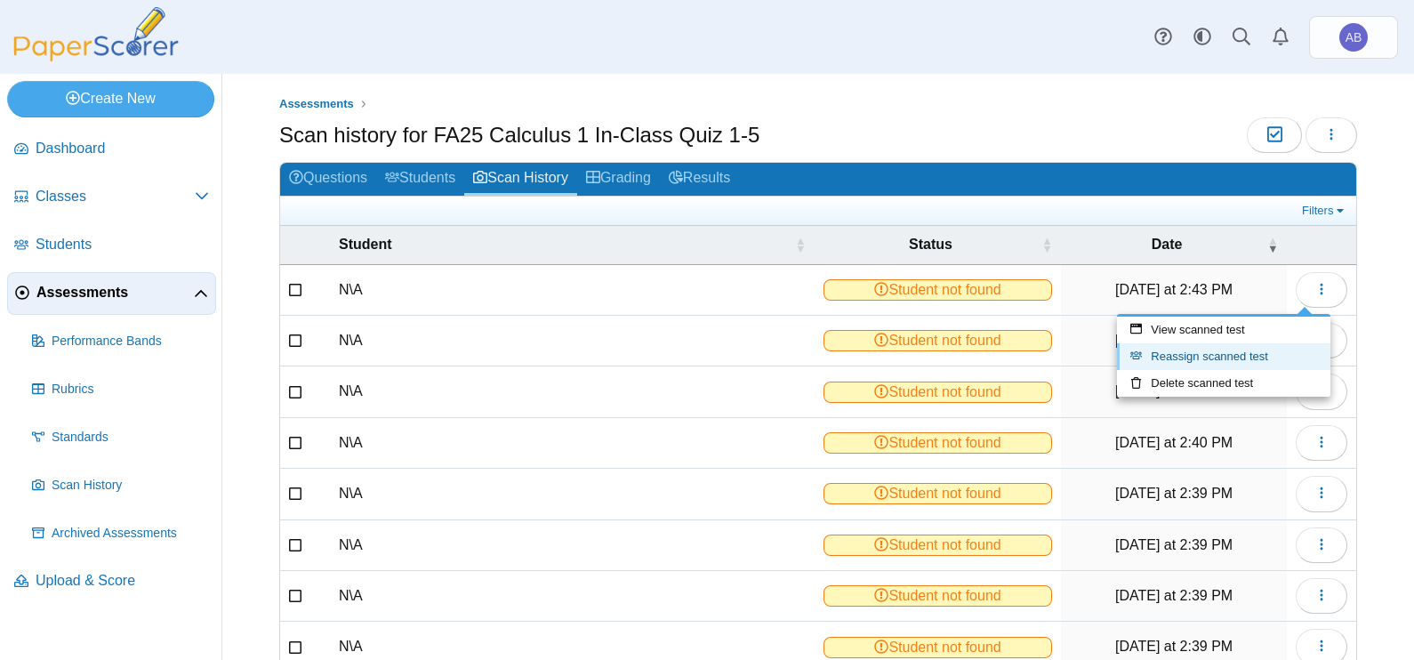
click at [1223, 358] on link "Reassign scanned test" at bounding box center [1223, 356] width 213 height 27
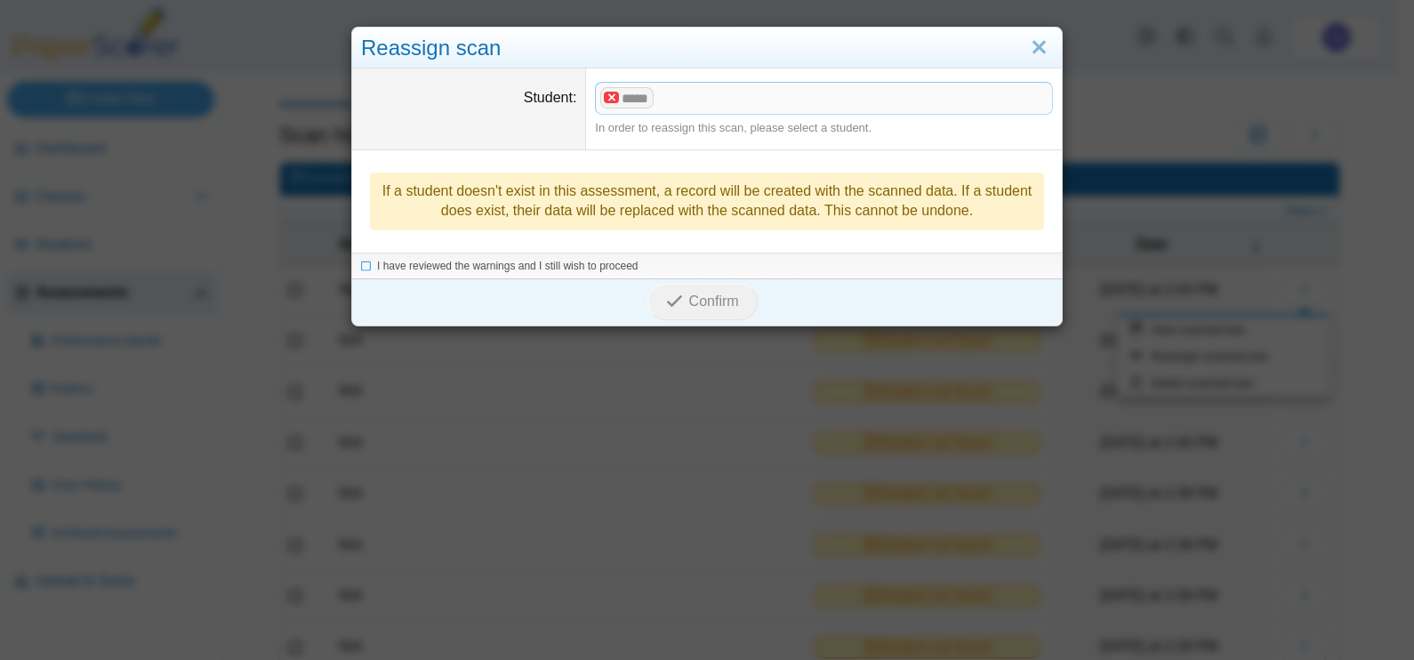
click at [604, 95] on x "remove tag" at bounding box center [611, 98] width 15 height 12
click at [714, 107] on span at bounding box center [790, 98] width 388 height 30
click at [605, 95] on x "remove tag" at bounding box center [611, 98] width 15 height 12
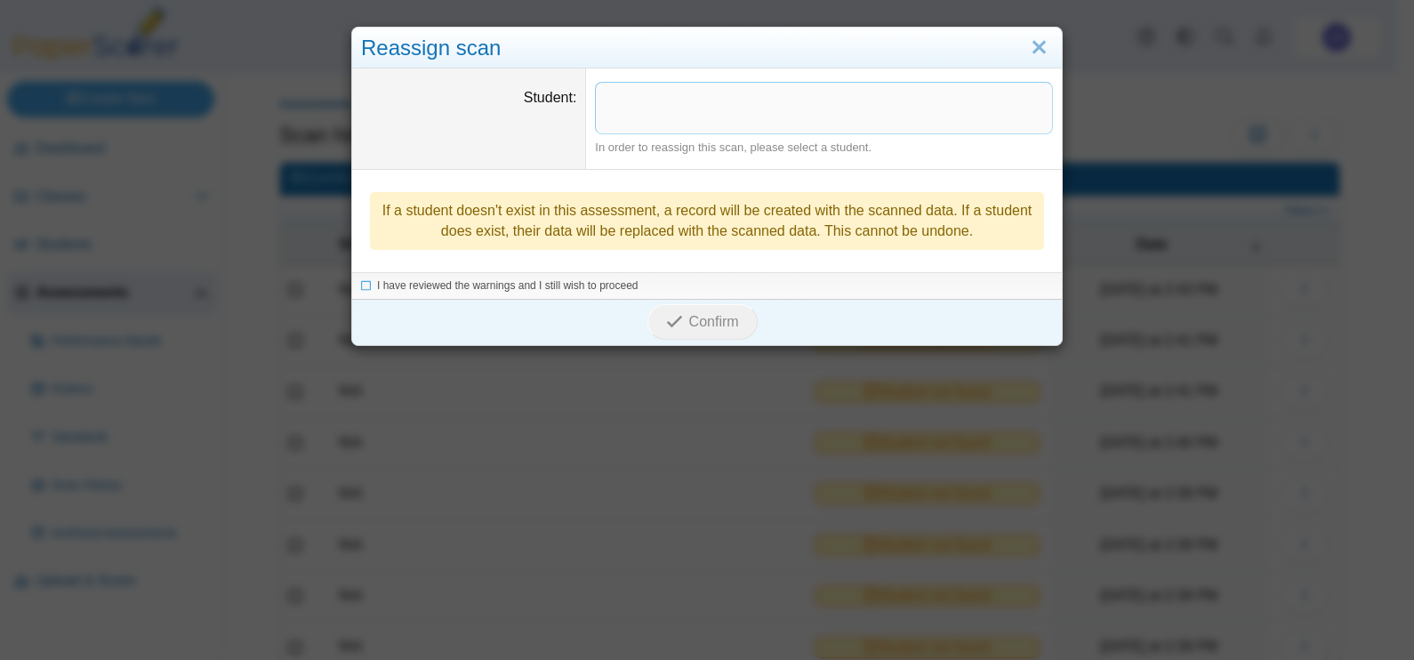
click at [700, 97] on span at bounding box center [824, 98] width 456 height 30
click at [1031, 52] on link "Close" at bounding box center [1039, 48] width 28 height 30
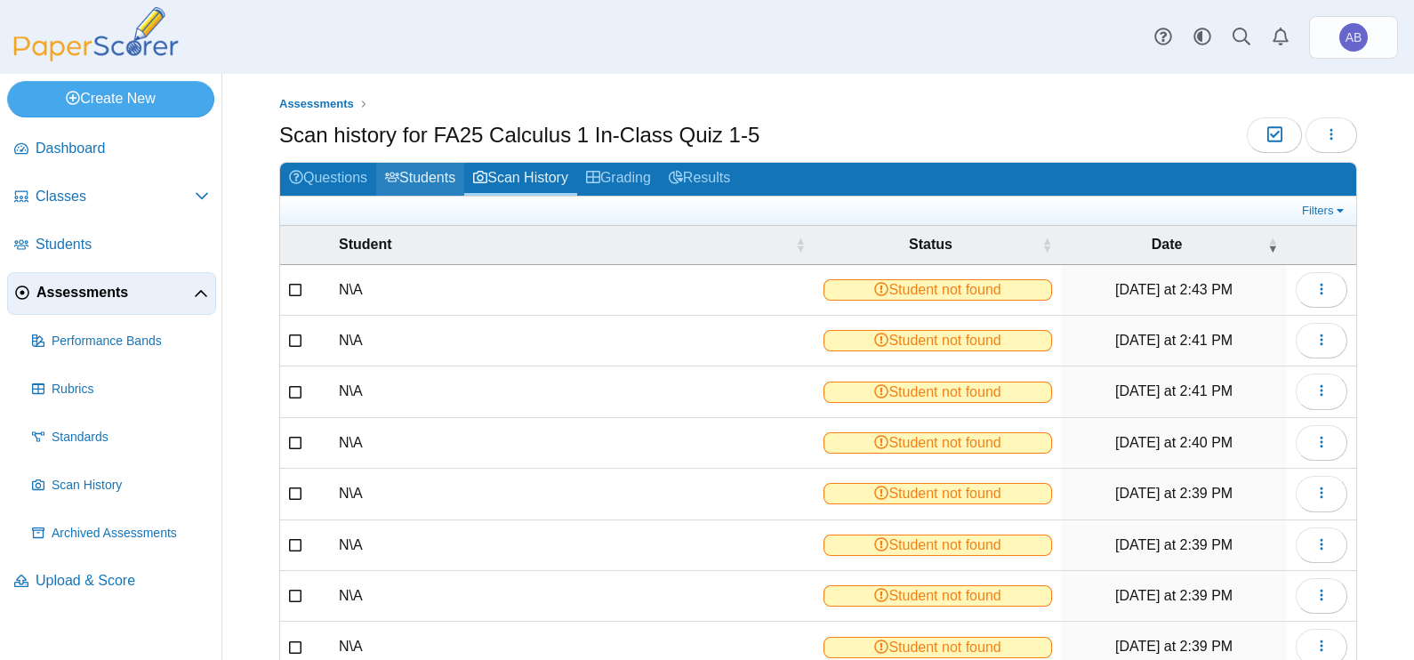
click at [413, 173] on link "Students" at bounding box center [420, 179] width 88 height 33
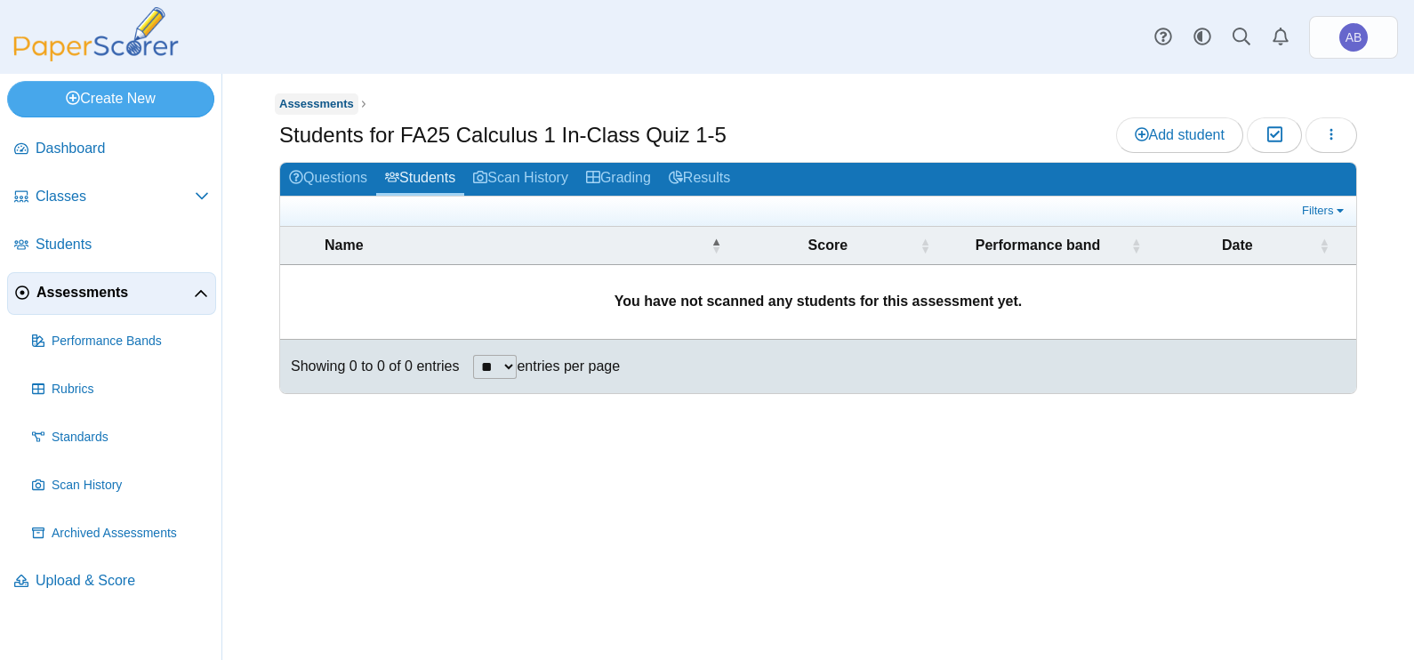
click at [312, 93] on link "Assessments" at bounding box center [317, 104] width 84 height 22
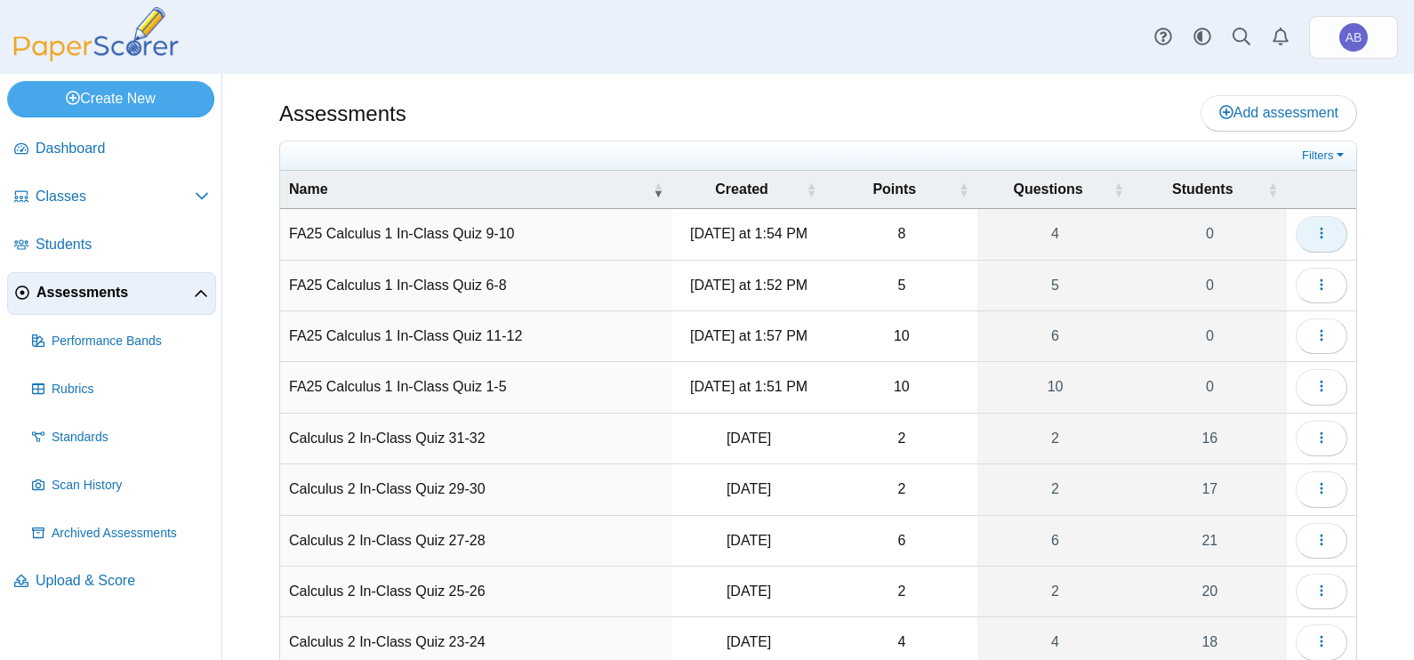
click at [1296, 233] on button "button" at bounding box center [1322, 234] width 52 height 36
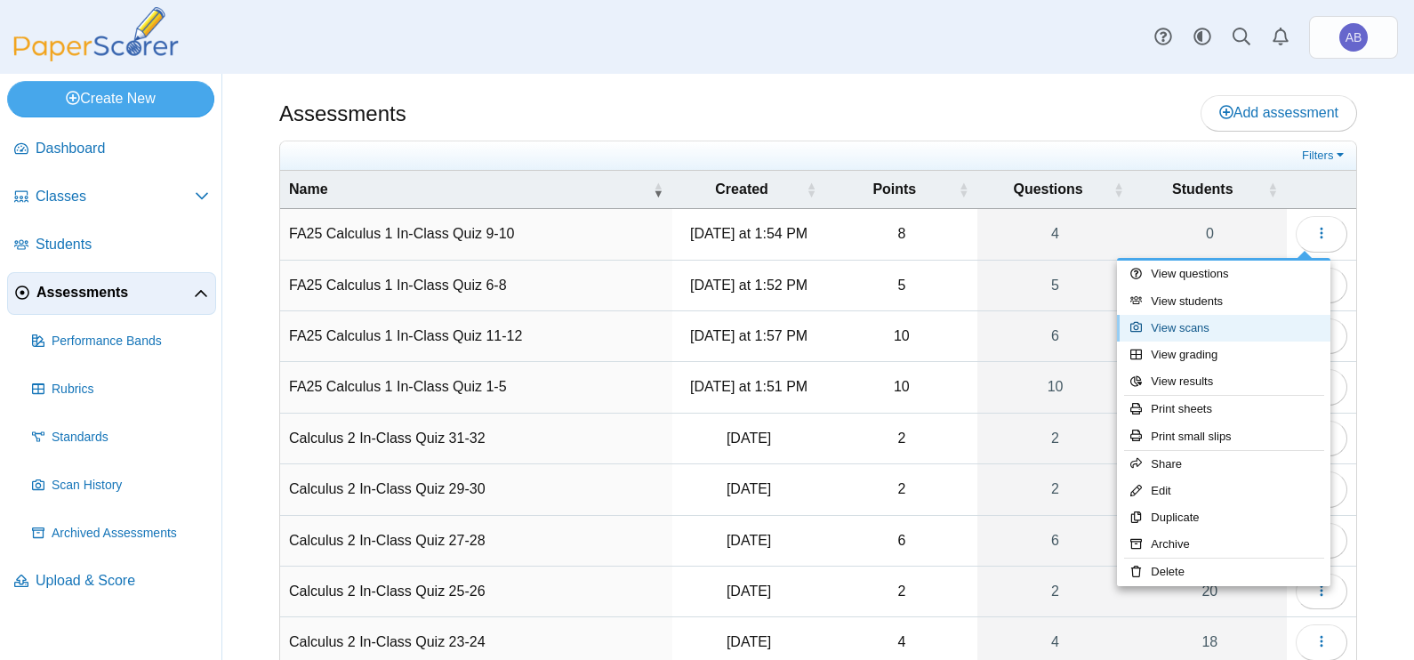
click at [1187, 325] on link "View scans" at bounding box center [1223, 328] width 213 height 27
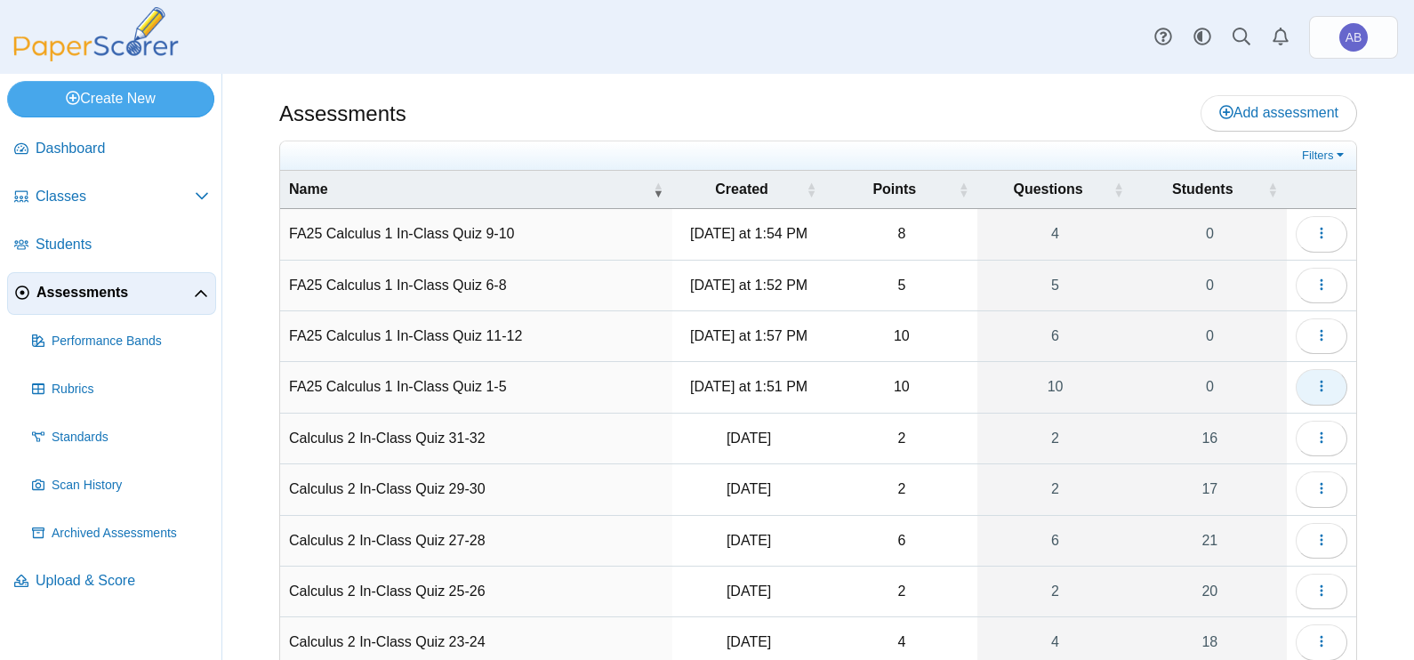
click at [1314, 385] on icon "button" at bounding box center [1321, 386] width 14 height 14
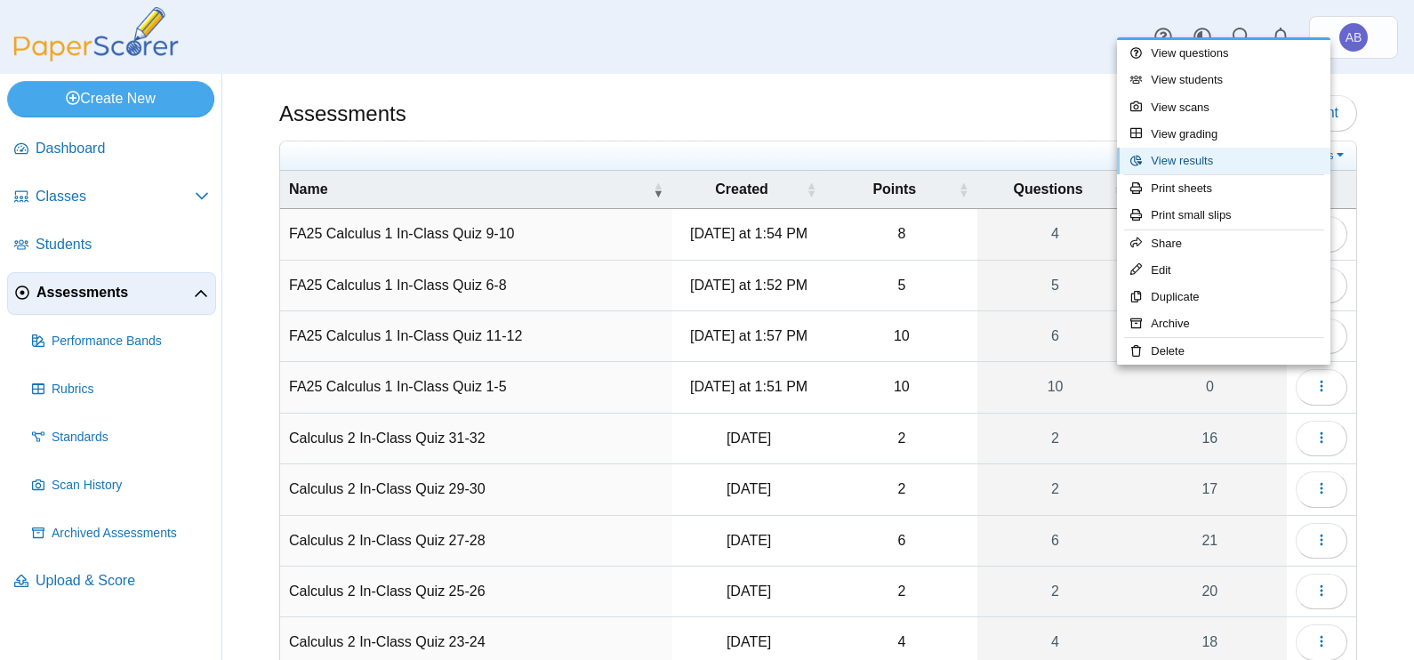
click at [1187, 160] on link "View results" at bounding box center [1223, 161] width 213 height 27
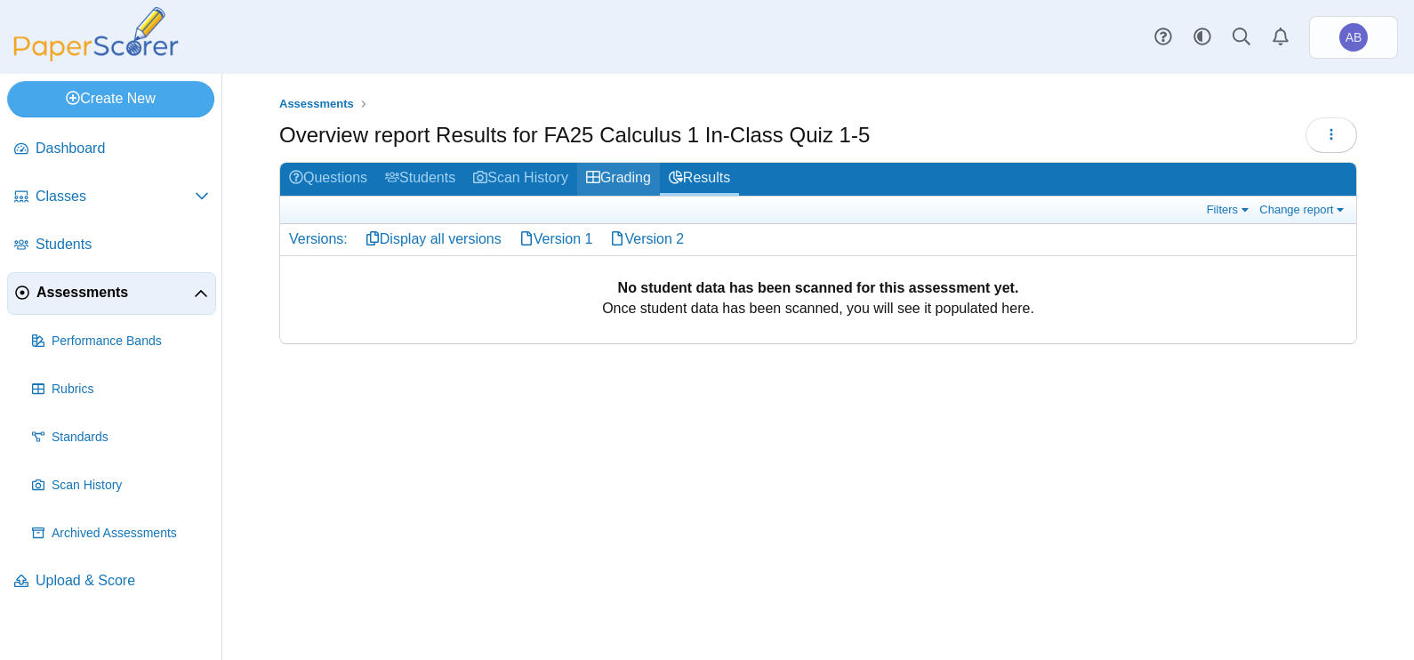
click at [626, 178] on link "Grading" at bounding box center [618, 179] width 83 height 33
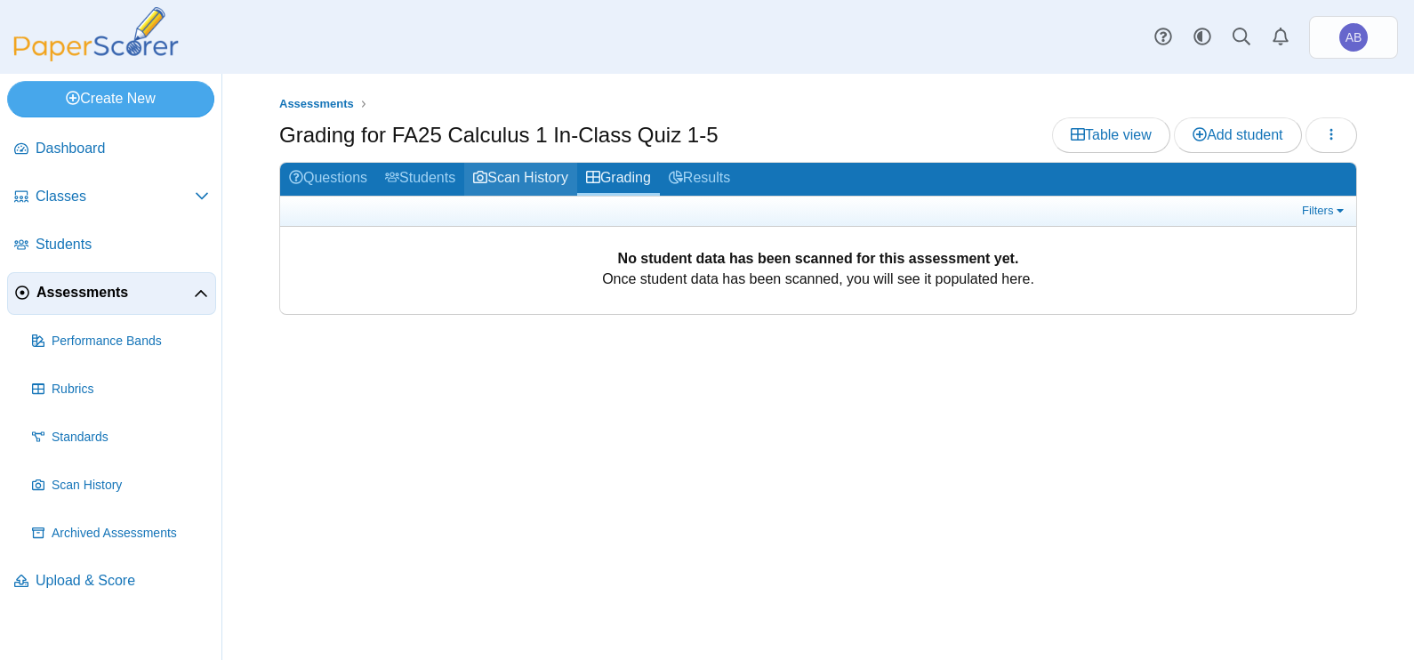
click at [525, 174] on link "Scan History" at bounding box center [520, 179] width 113 height 33
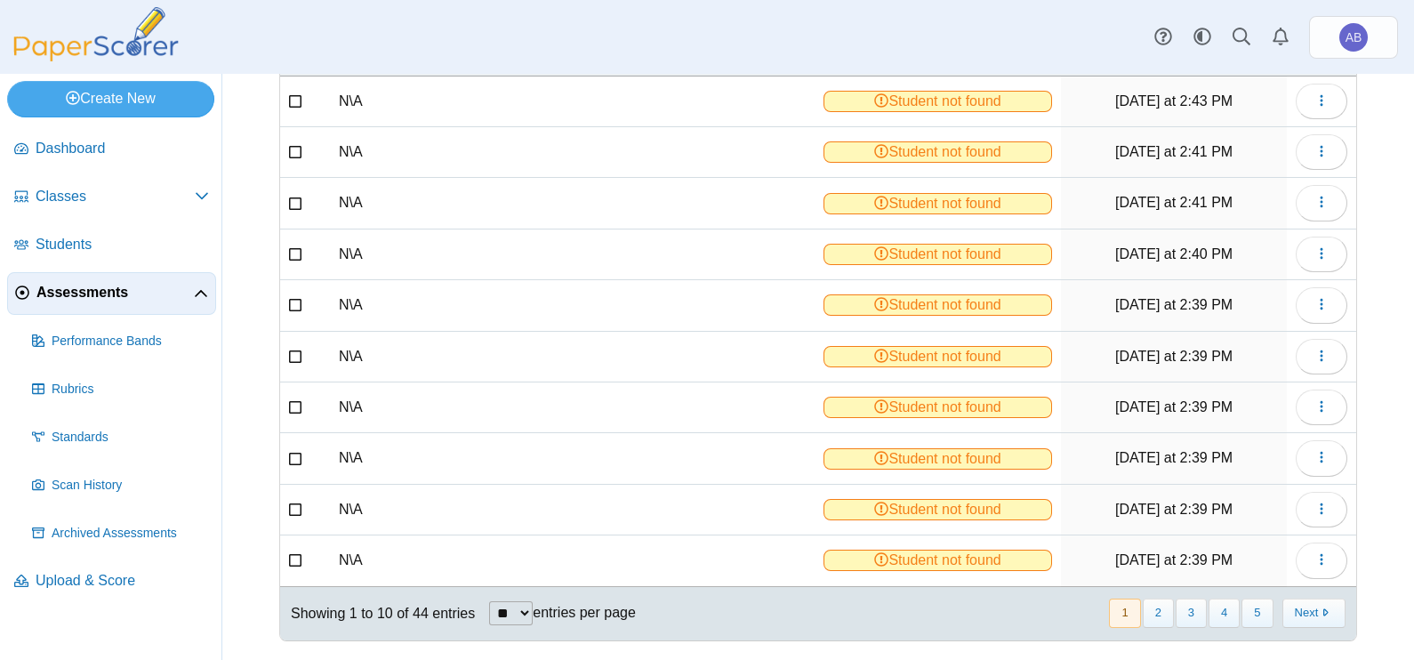
scroll to position [198, 0]
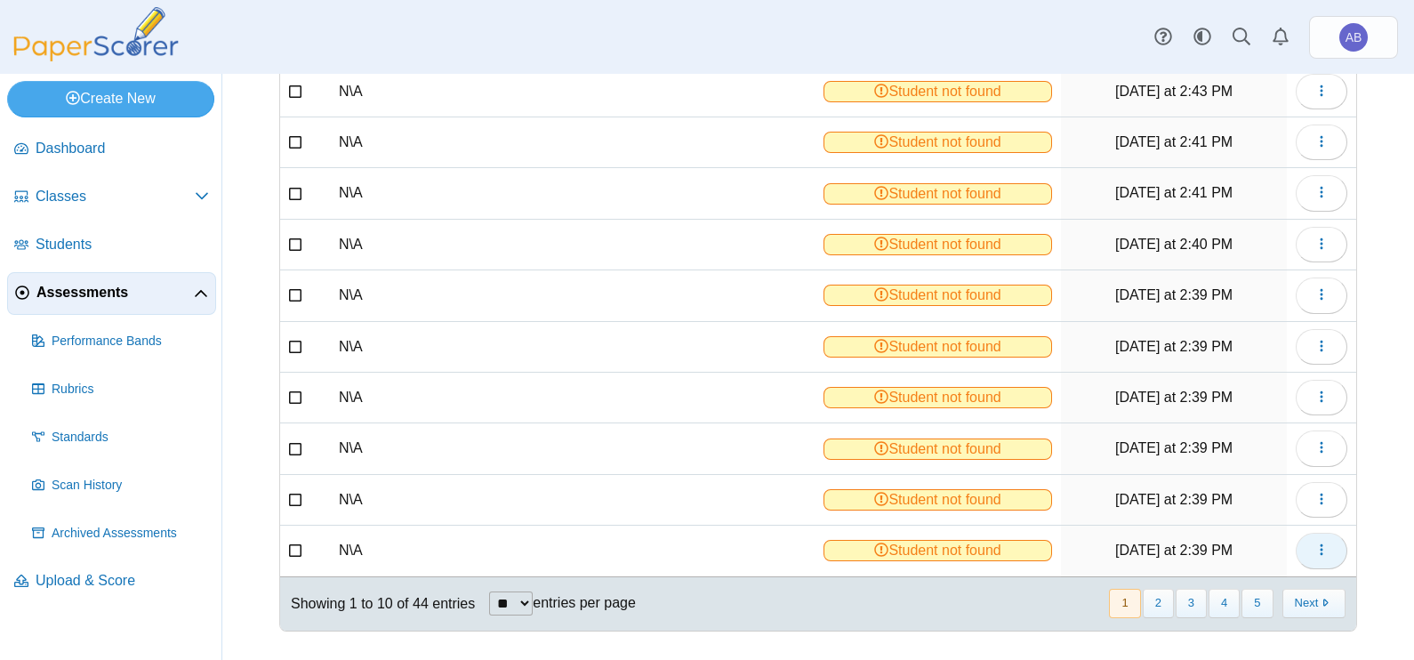
click at [1314, 545] on icon "button" at bounding box center [1321, 549] width 14 height 14
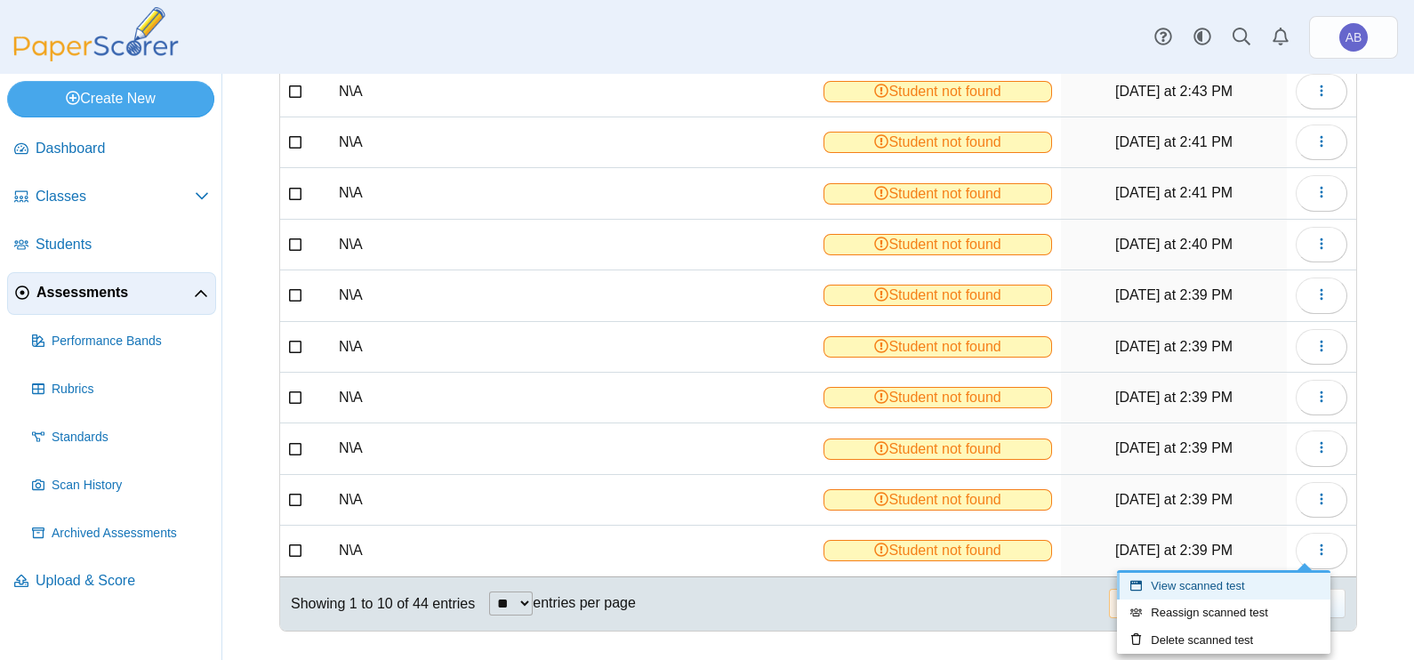
click at [1211, 582] on link "View scanned test" at bounding box center [1223, 586] width 213 height 27
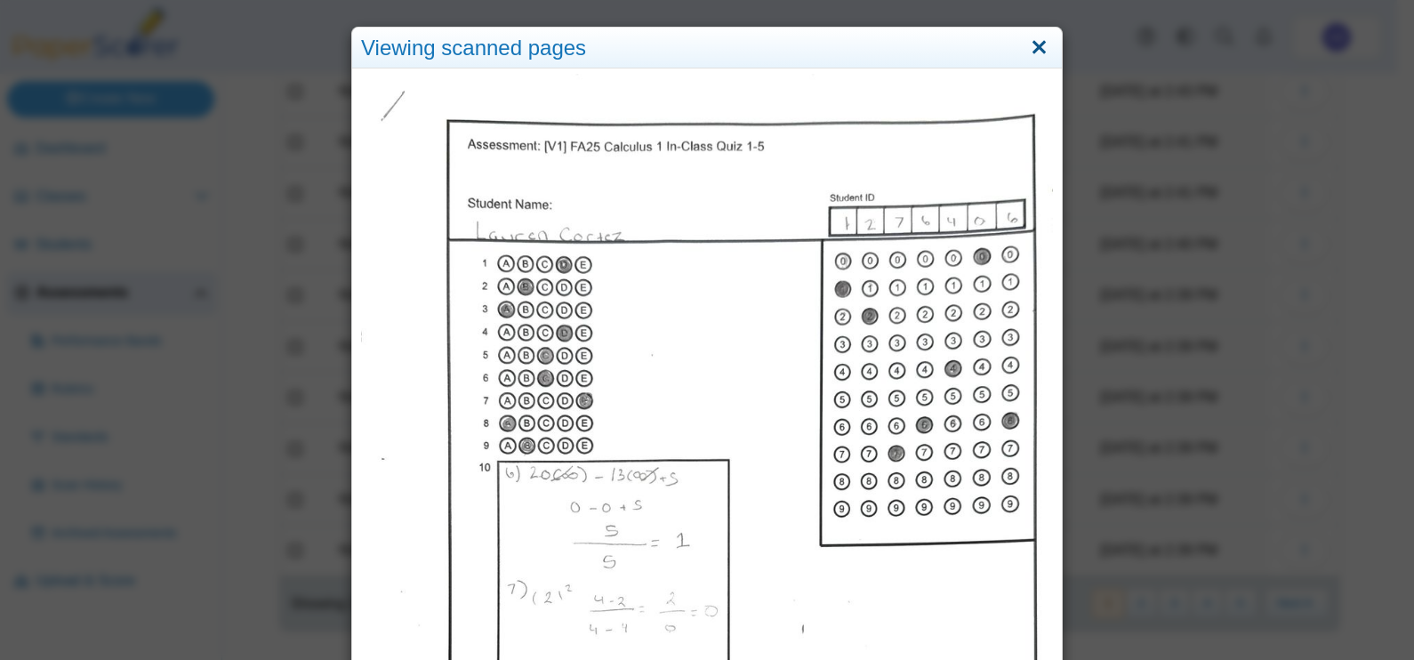
click at [1026, 49] on link "Close" at bounding box center [1039, 48] width 28 height 30
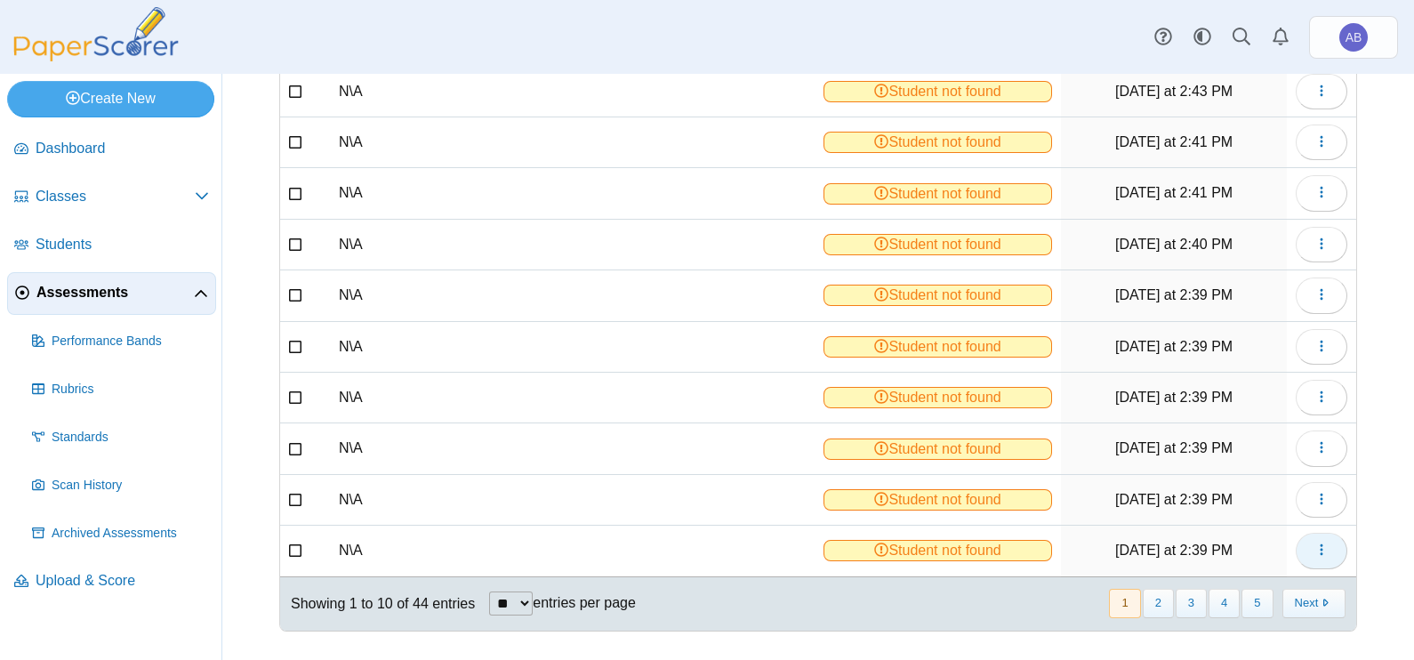
click at [1320, 548] on button "button" at bounding box center [1322, 551] width 52 height 36
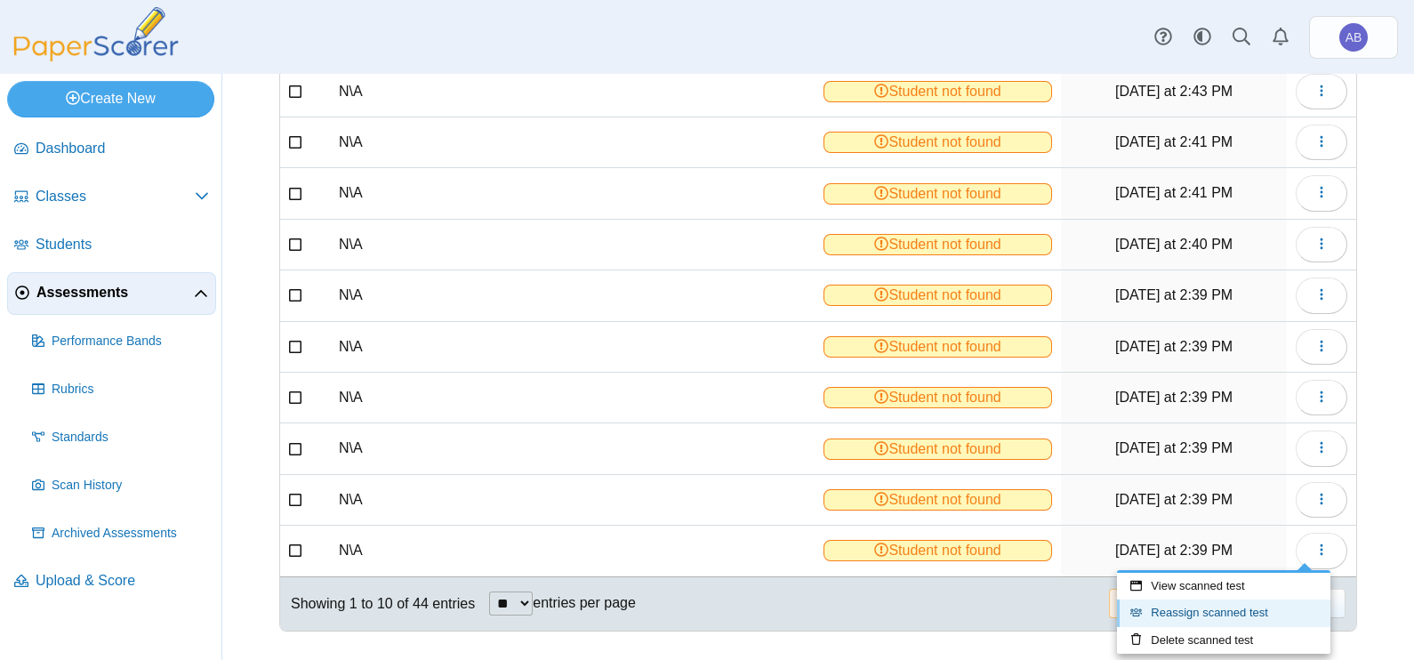
click at [1242, 614] on link "Reassign scanned test" at bounding box center [1223, 612] width 213 height 27
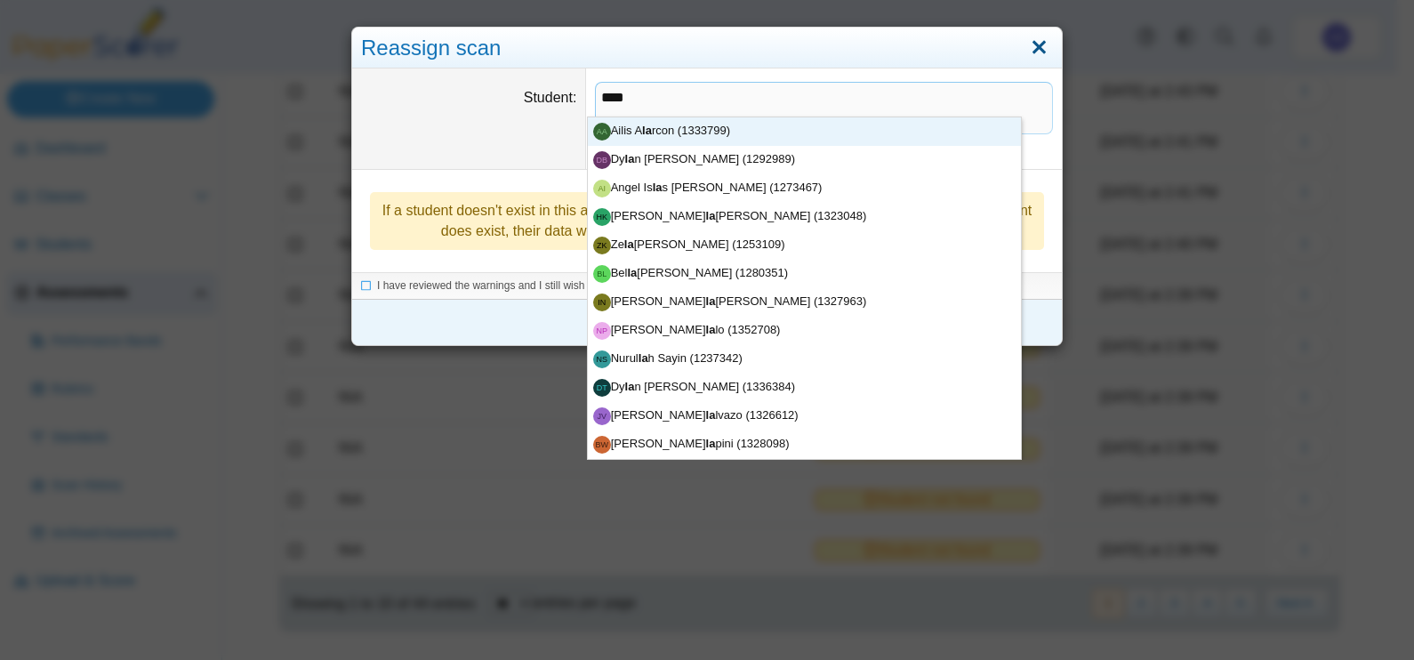
click at [1027, 41] on link "Close" at bounding box center [1039, 48] width 28 height 30
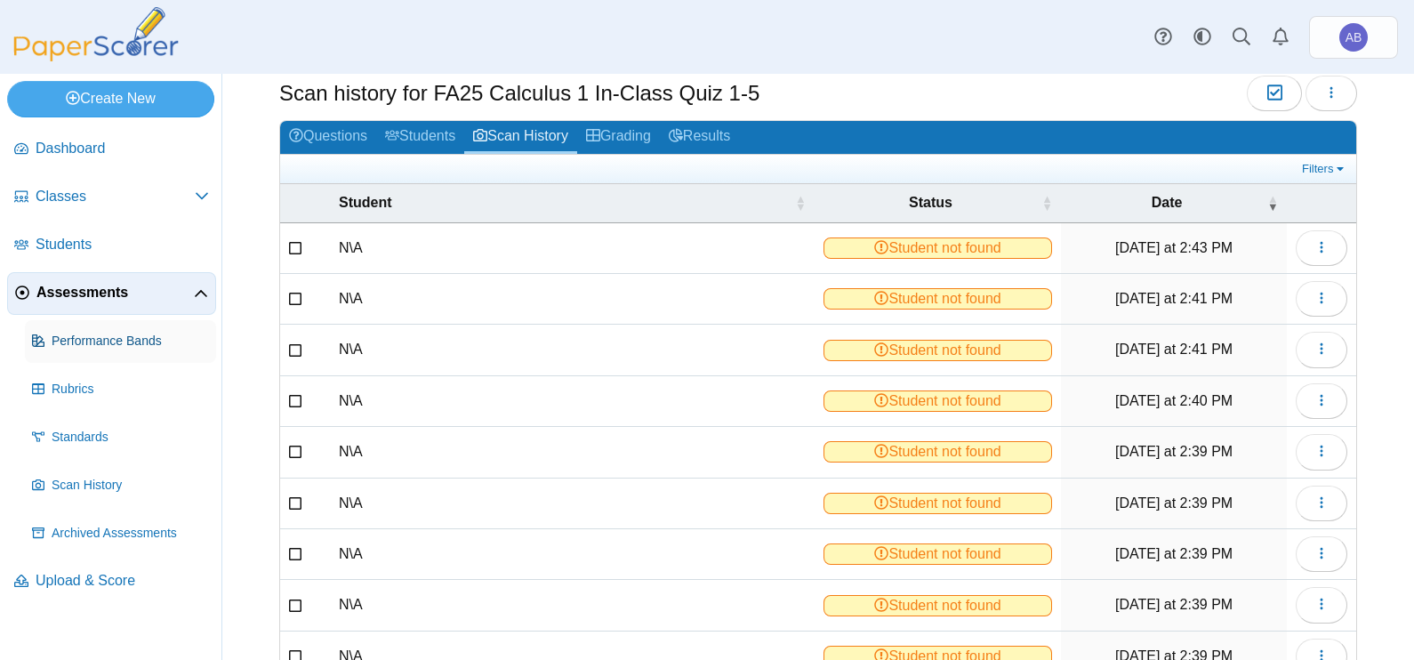
scroll to position [0, 0]
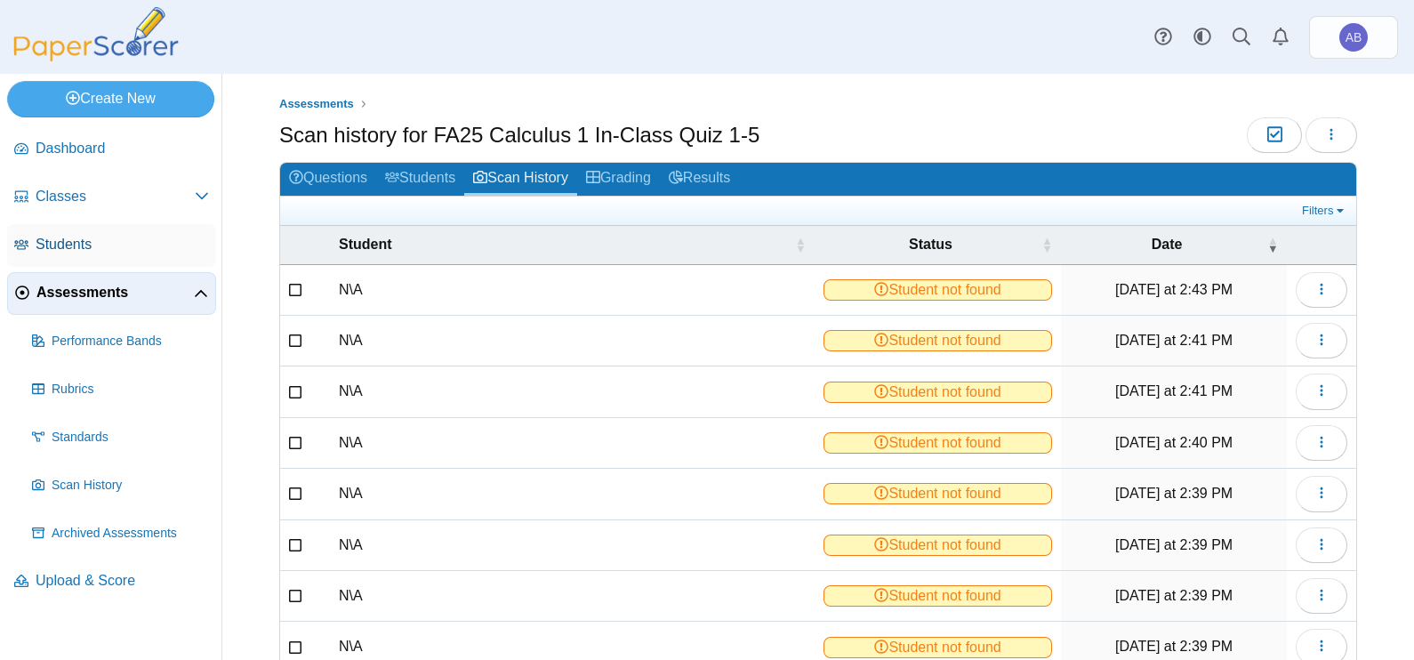
click at [70, 248] on span "Students" at bounding box center [122, 245] width 173 height 20
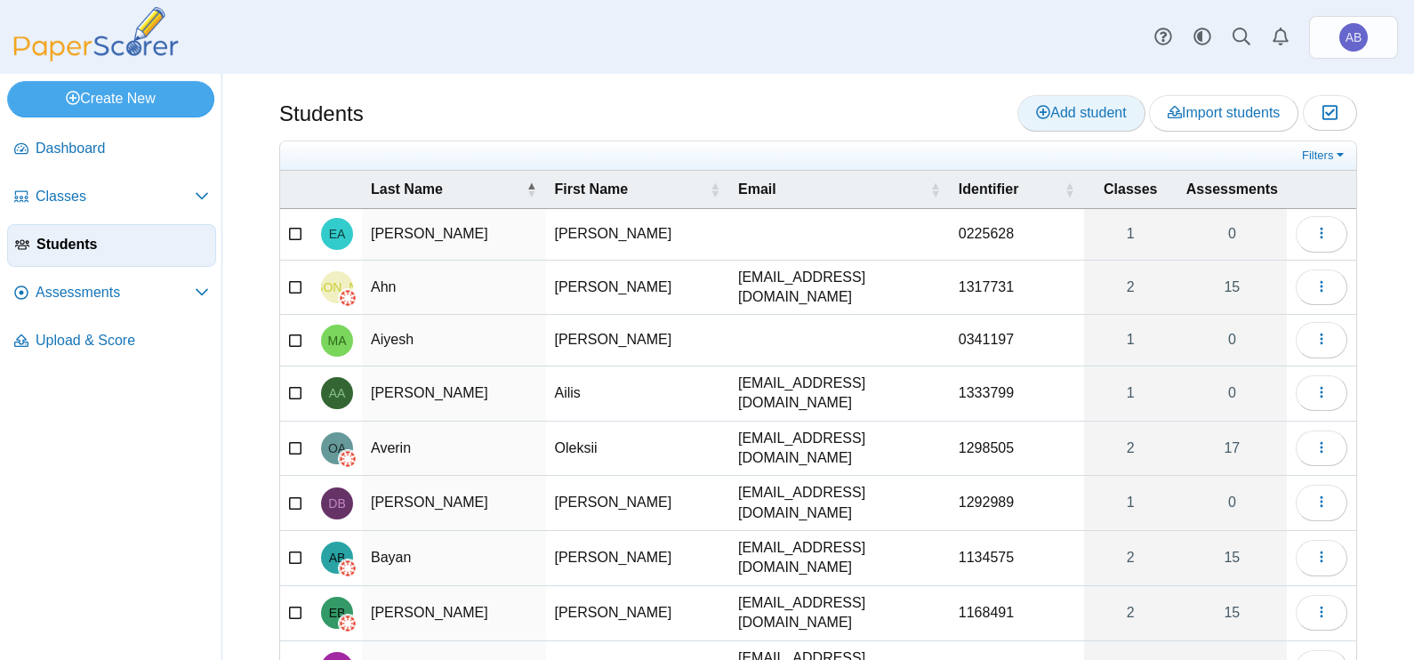
click at [1066, 106] on span "Add student" at bounding box center [1081, 112] width 90 height 15
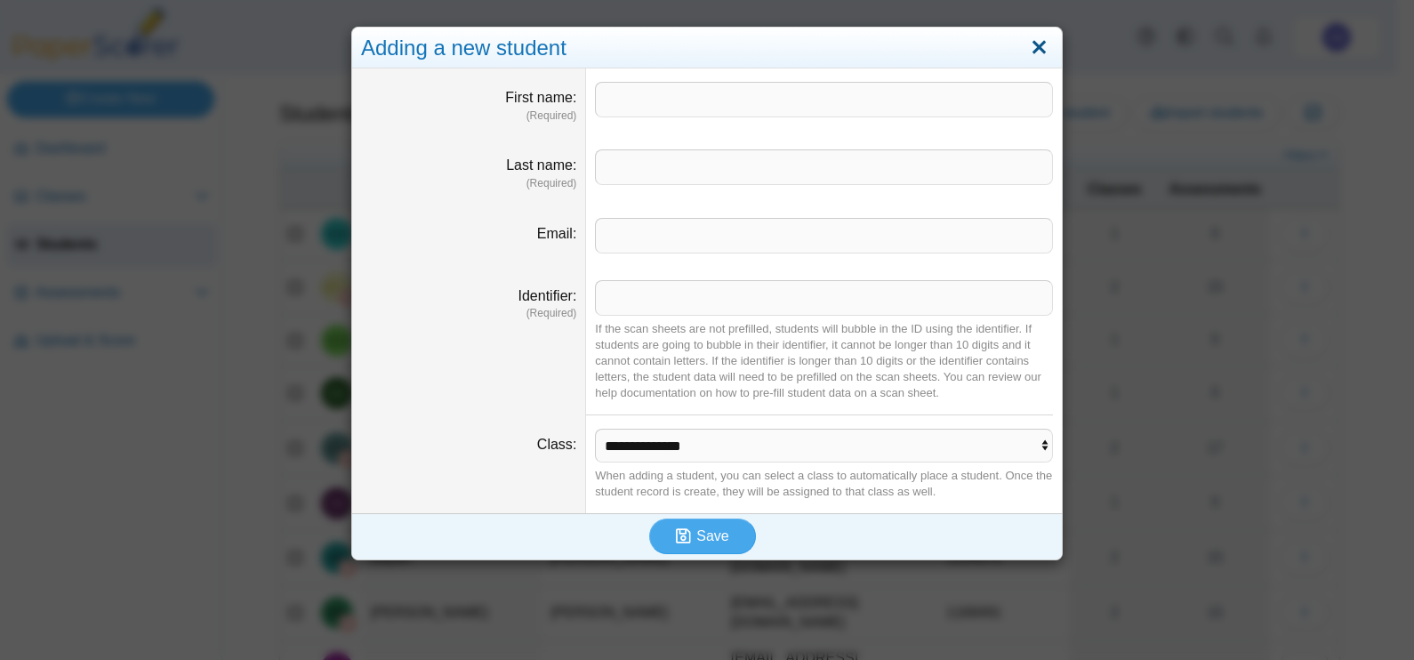
click at [1032, 47] on link "Close" at bounding box center [1039, 48] width 28 height 30
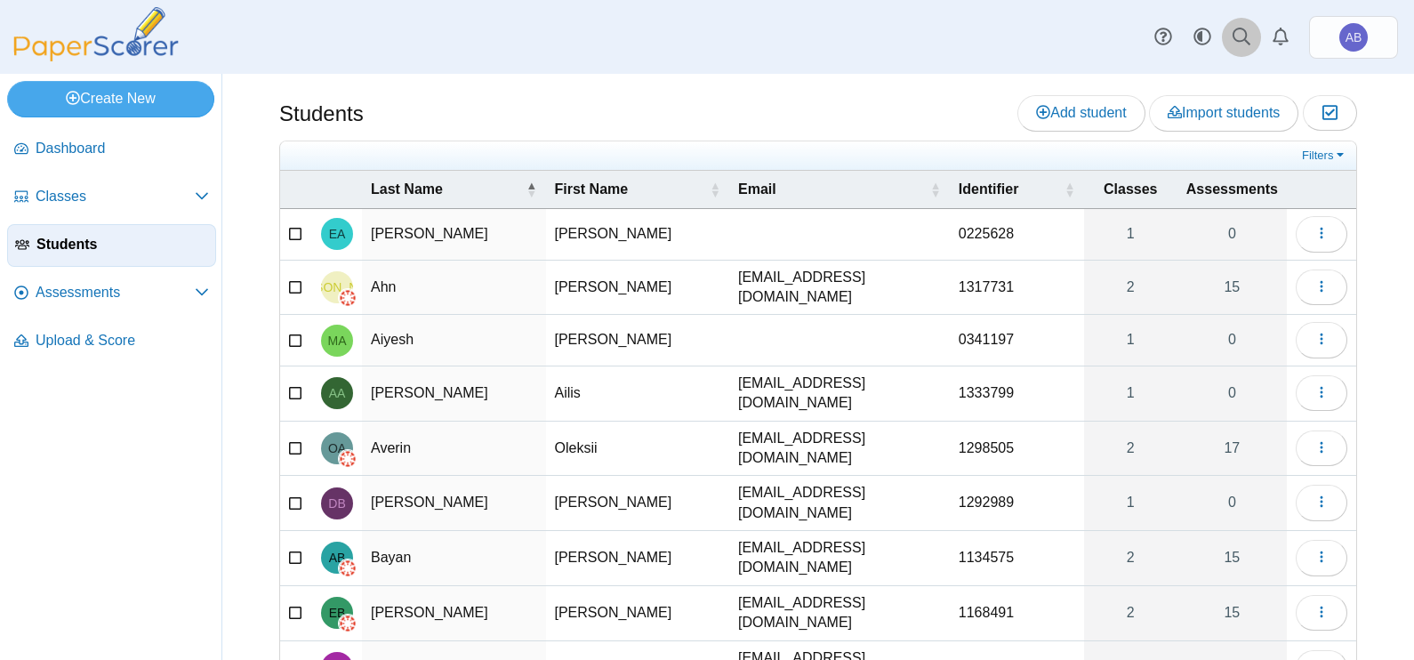
click at [1239, 41] on use at bounding box center [1241, 37] width 18 height 18
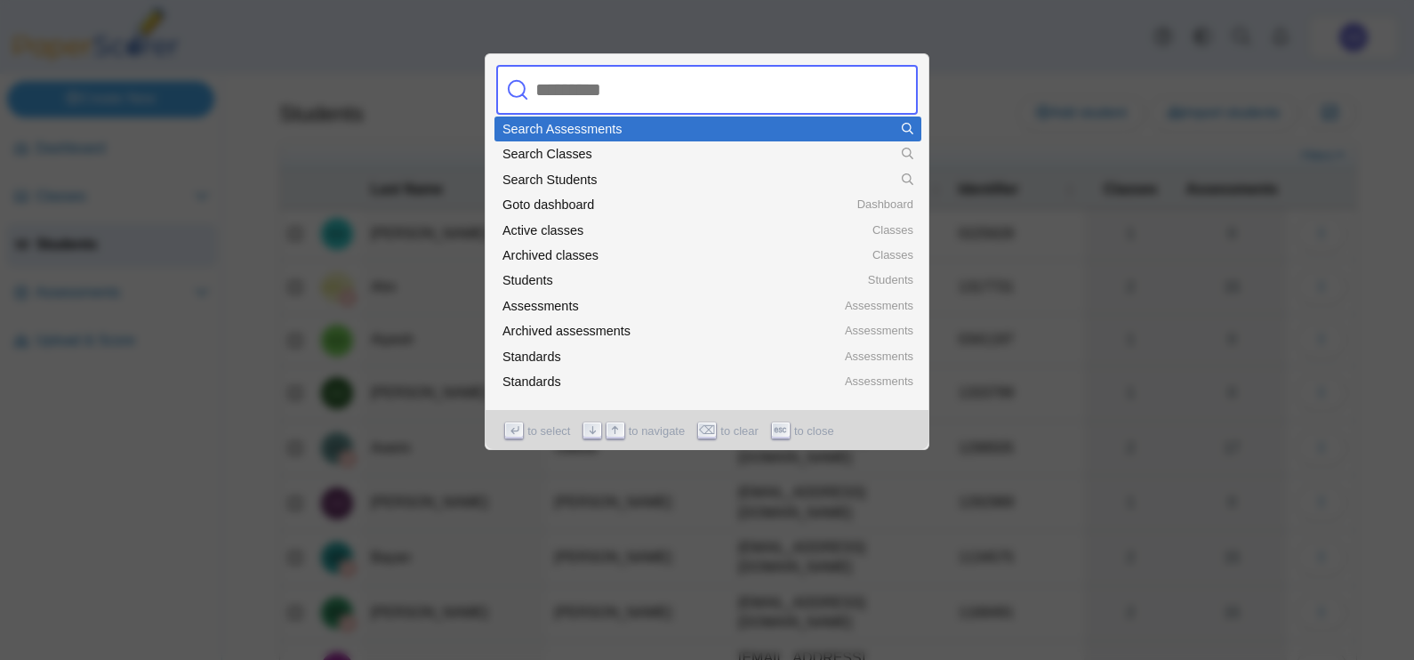
click at [730, 92] on input "text" at bounding box center [688, 90] width 320 height 50
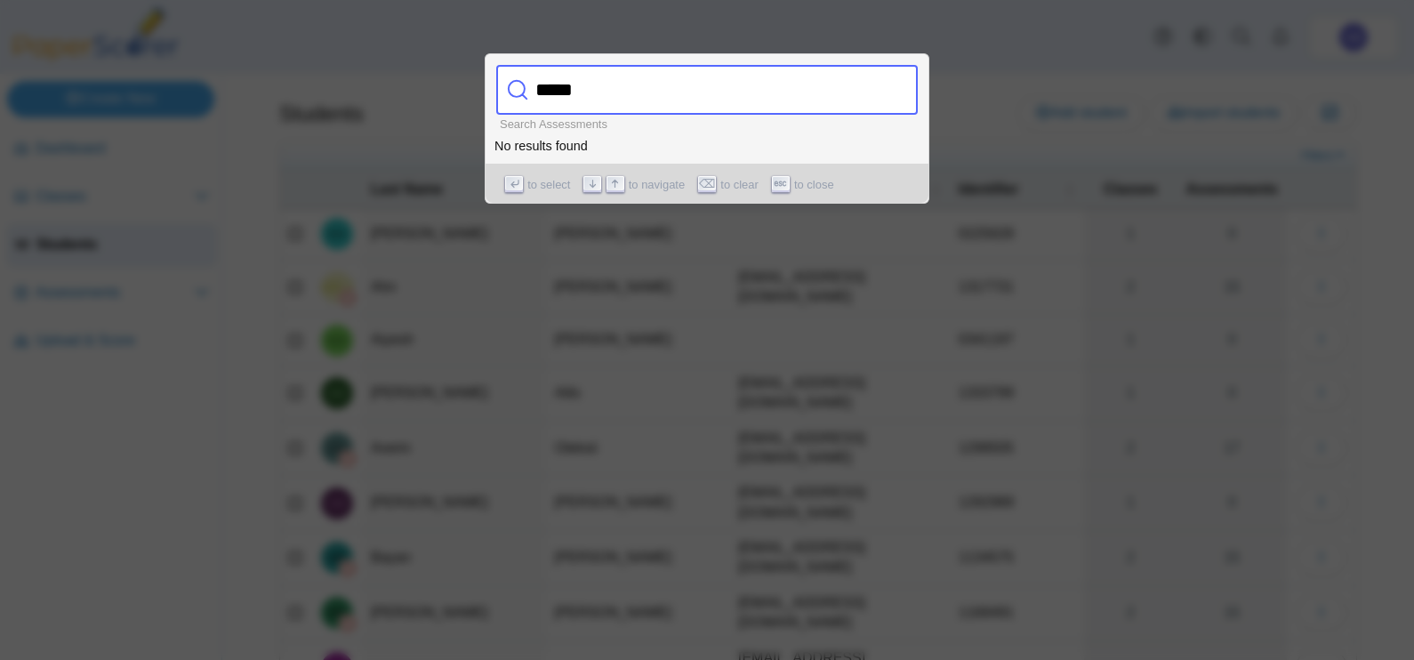
type input "******"
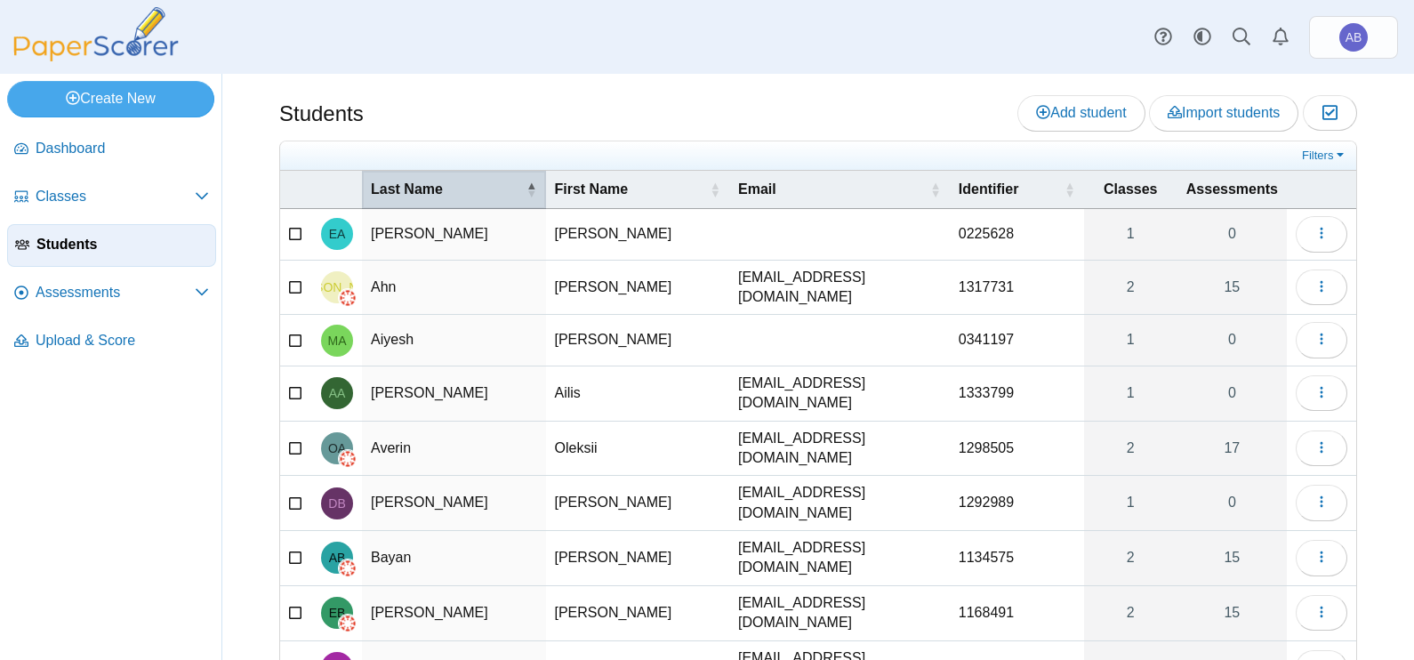
click at [484, 187] on span "Last Name" at bounding box center [447, 190] width 152 height 20
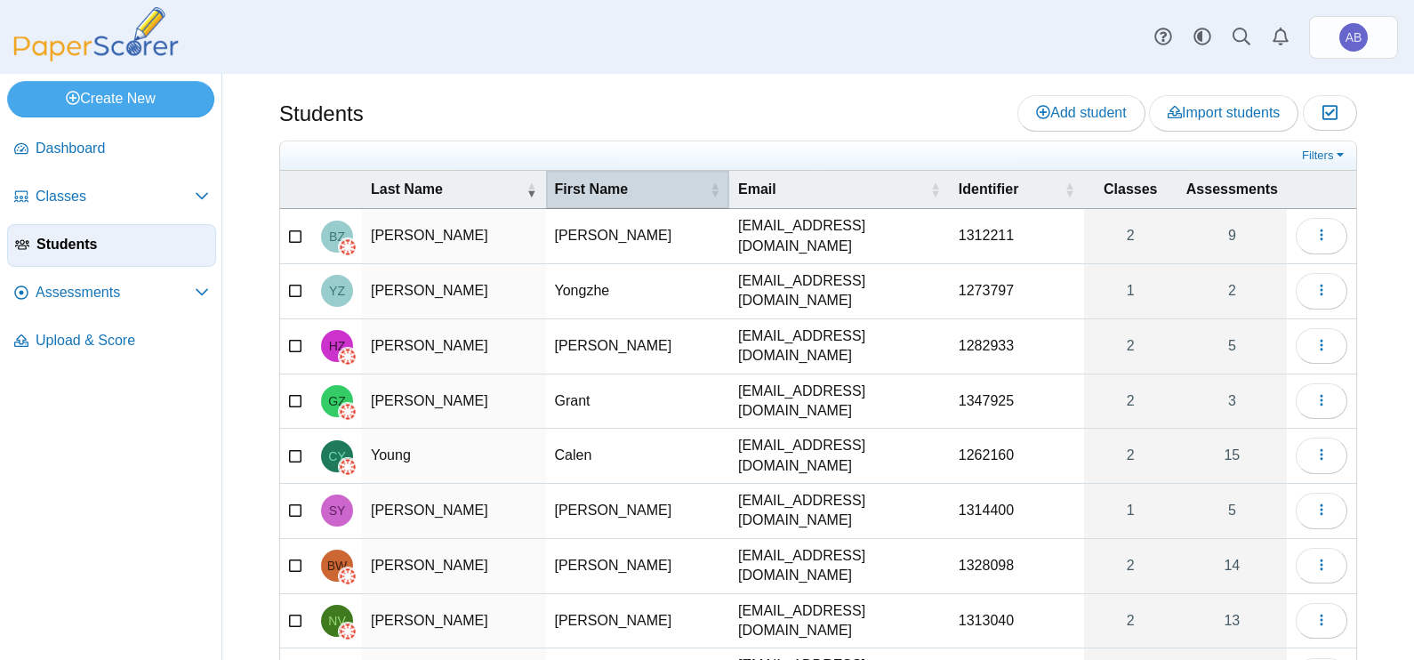
click at [618, 187] on span "First Name" at bounding box center [631, 190] width 152 height 20
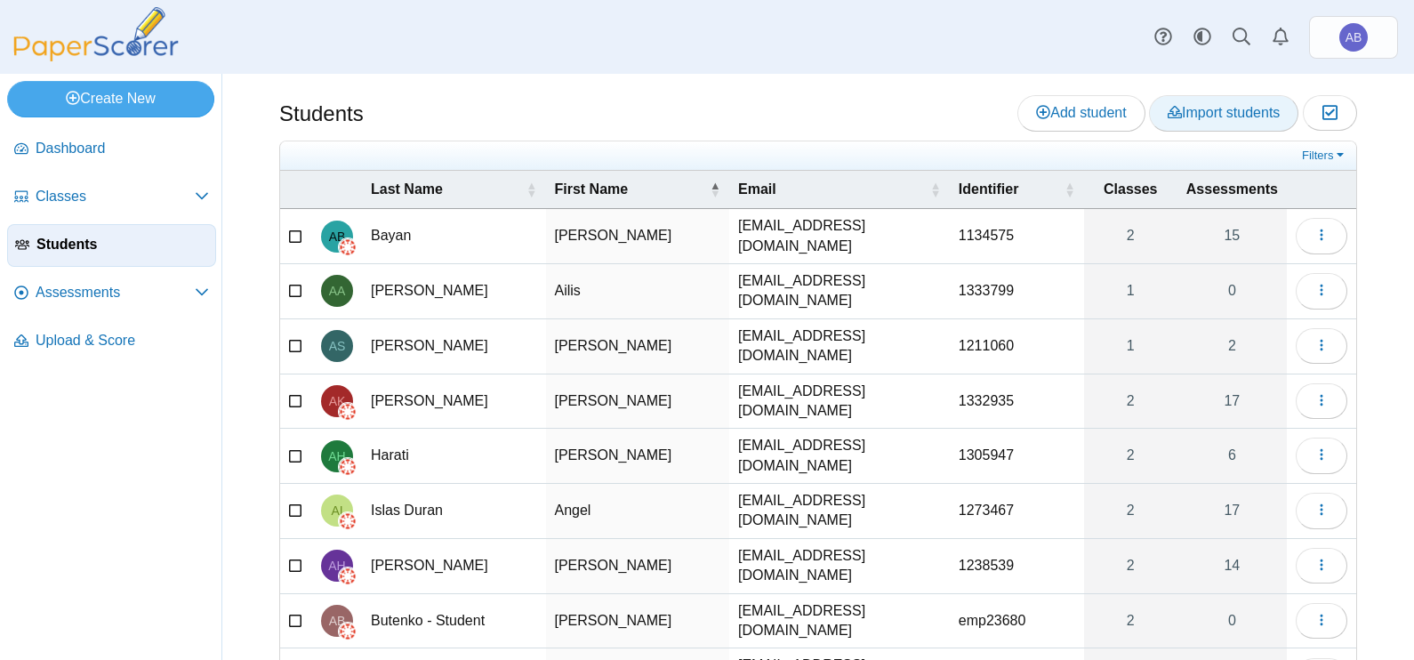
click at [1208, 120] on span "Import students" at bounding box center [1224, 112] width 112 height 15
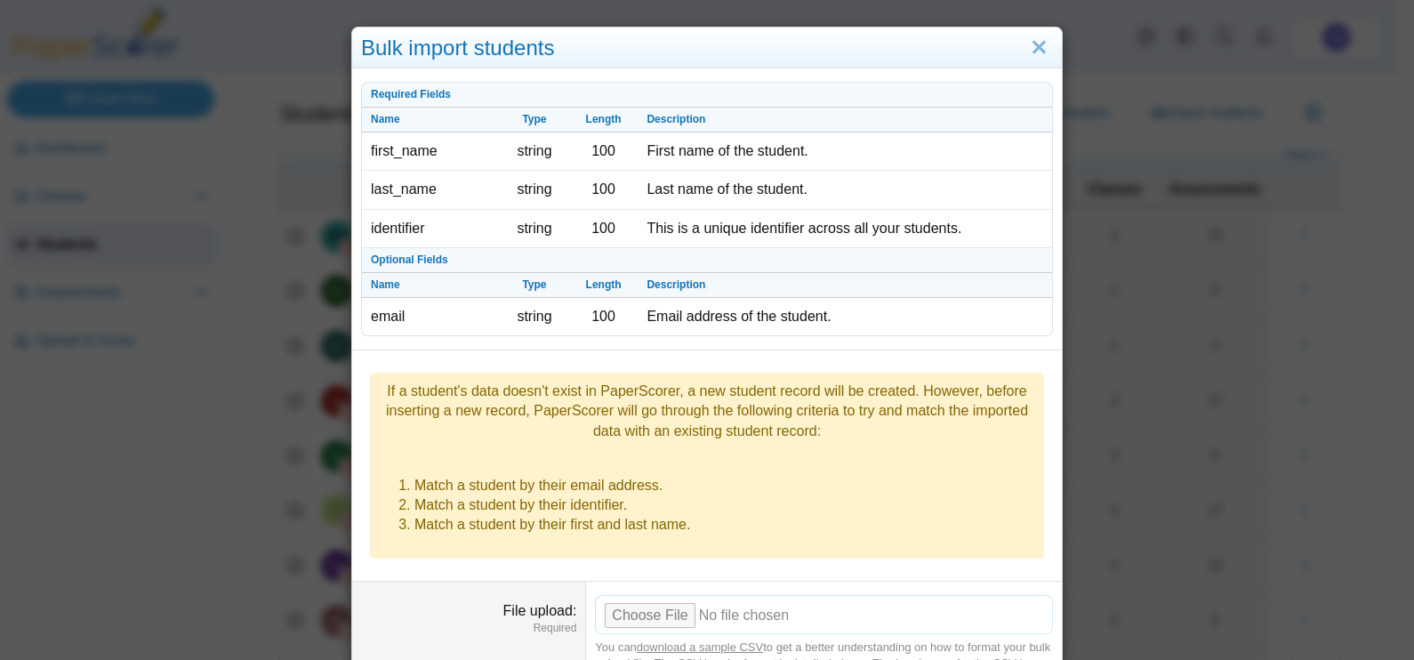
click at [638, 595] on input "File upload" at bounding box center [824, 614] width 458 height 39
click at [1032, 47] on link "Close" at bounding box center [1039, 48] width 28 height 30
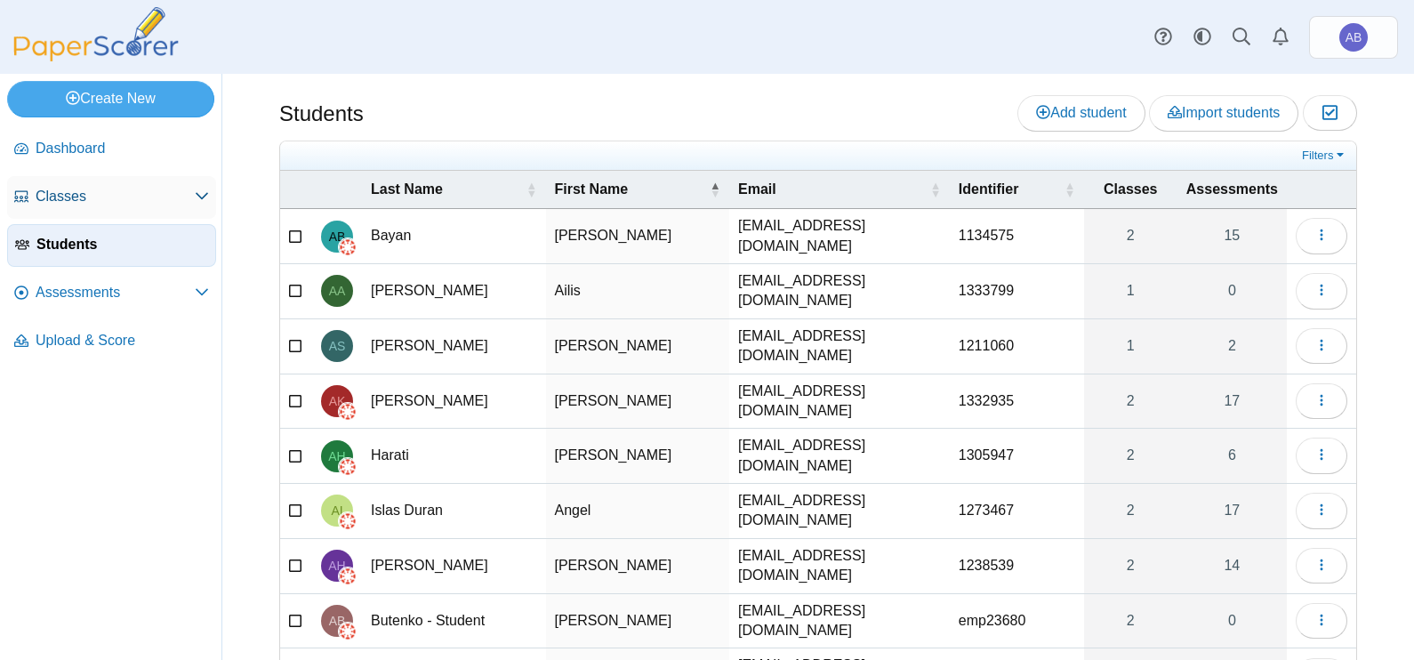
click at [92, 192] on span "Classes" at bounding box center [115, 197] width 159 height 20
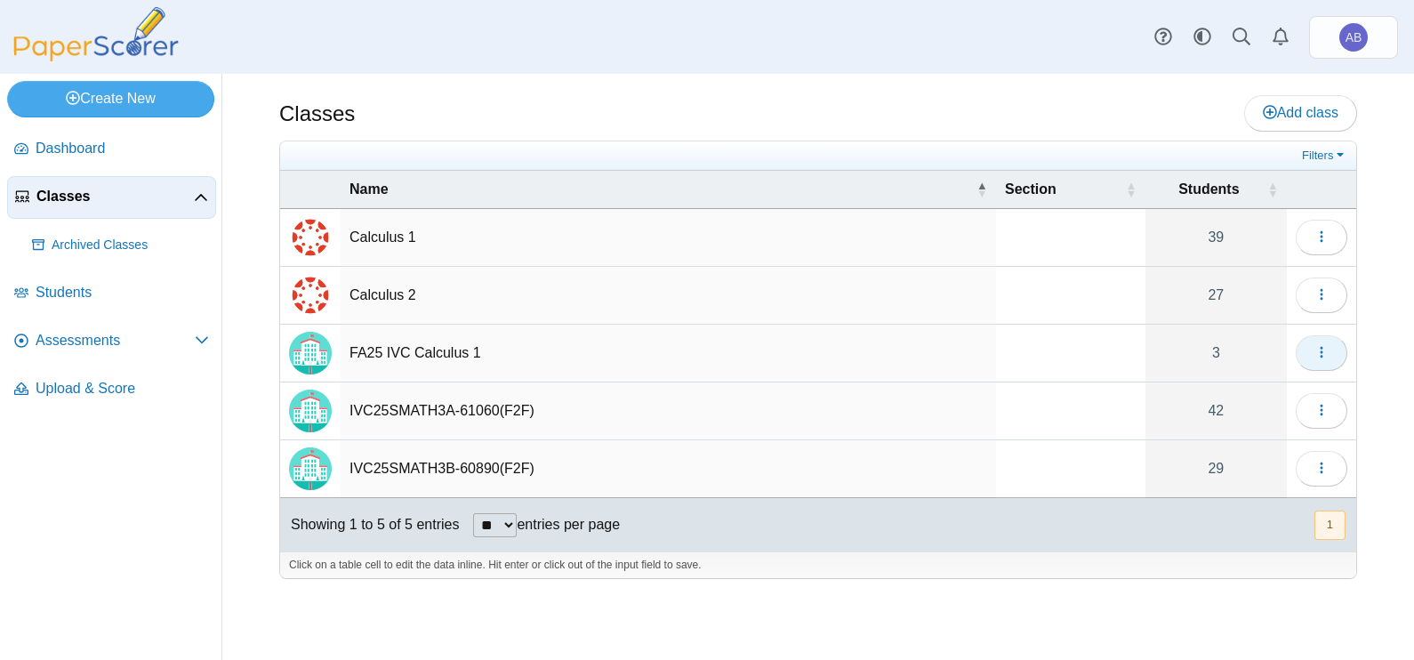
click at [1331, 356] on button "button" at bounding box center [1322, 353] width 52 height 36
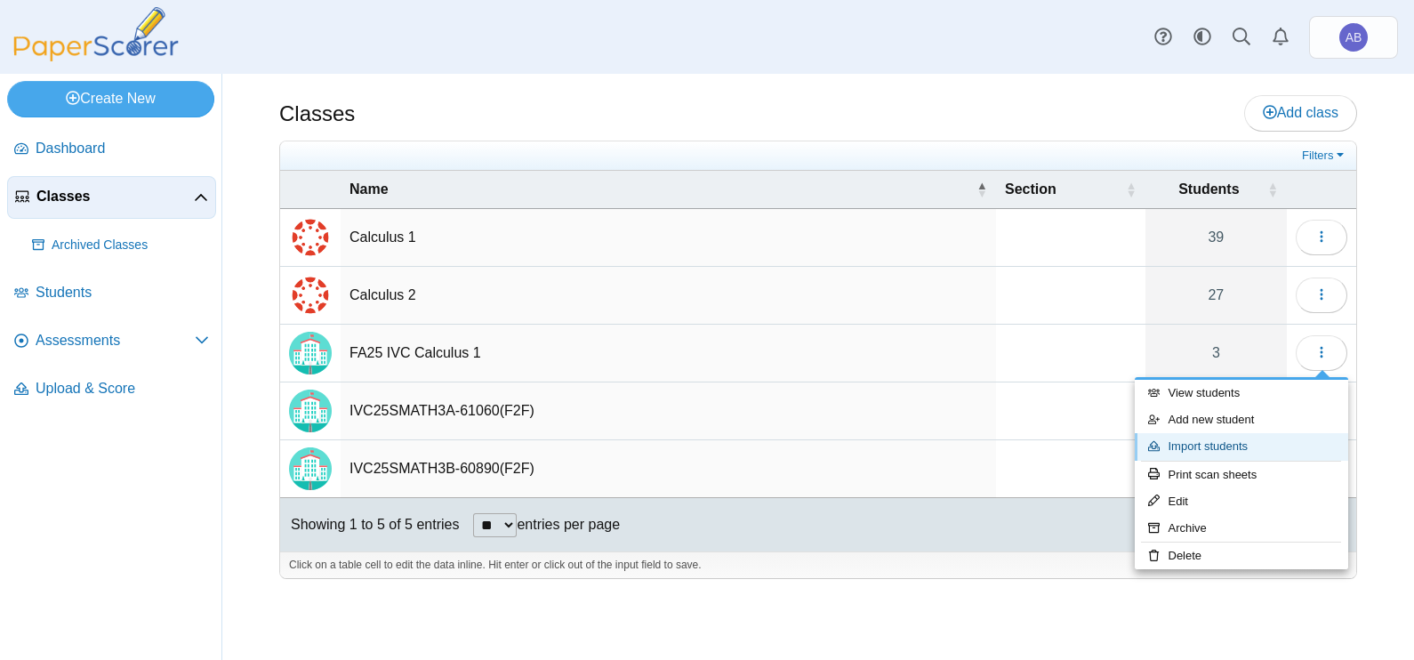
click at [1228, 445] on link "Import students" at bounding box center [1241, 446] width 213 height 27
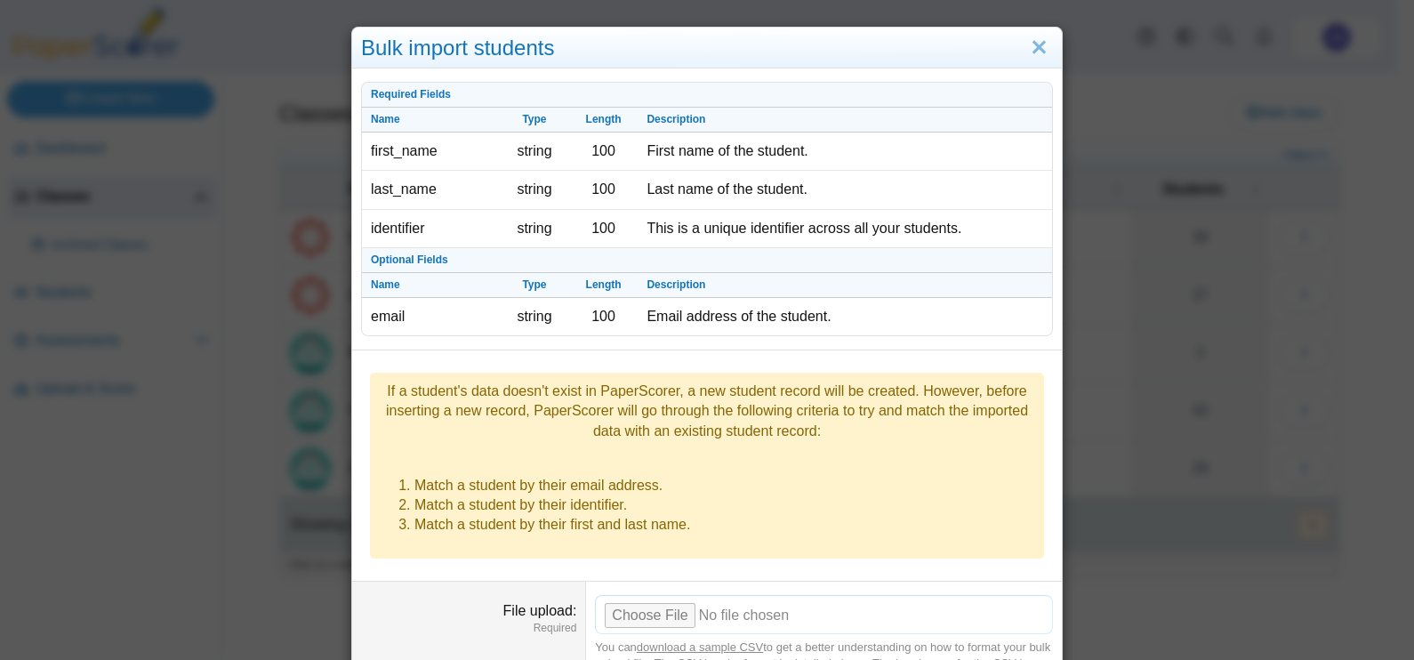
click at [661, 595] on input "File upload" at bounding box center [824, 614] width 458 height 39
type input "**********"
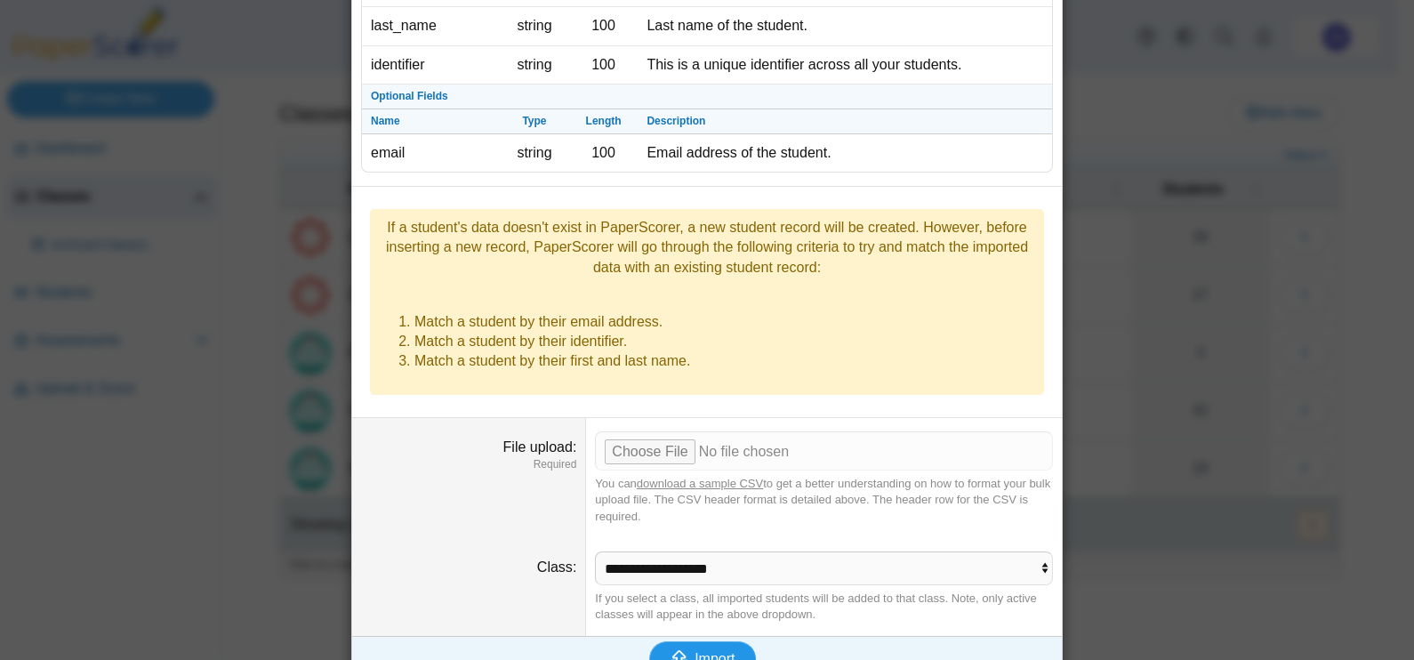
click at [684, 649] on icon "submit" at bounding box center [682, 659] width 25 height 20
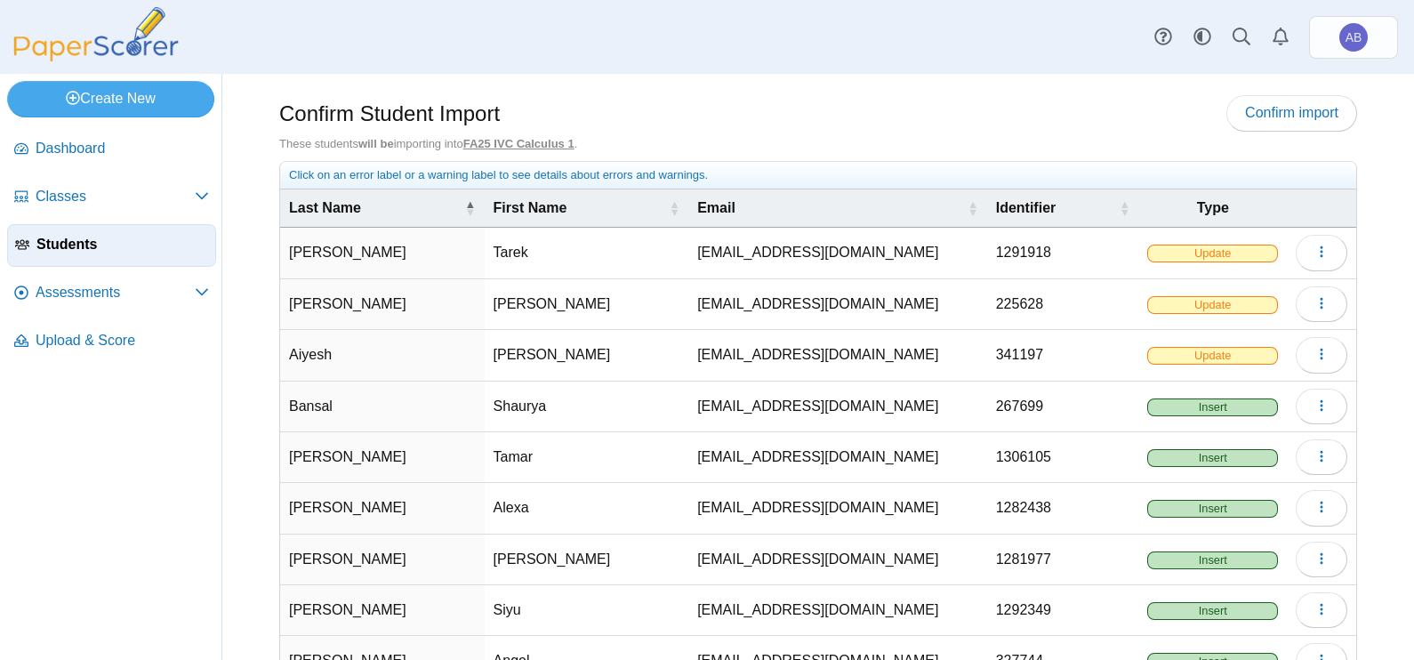
click at [1201, 402] on span "Insert" at bounding box center [1212, 407] width 130 height 18
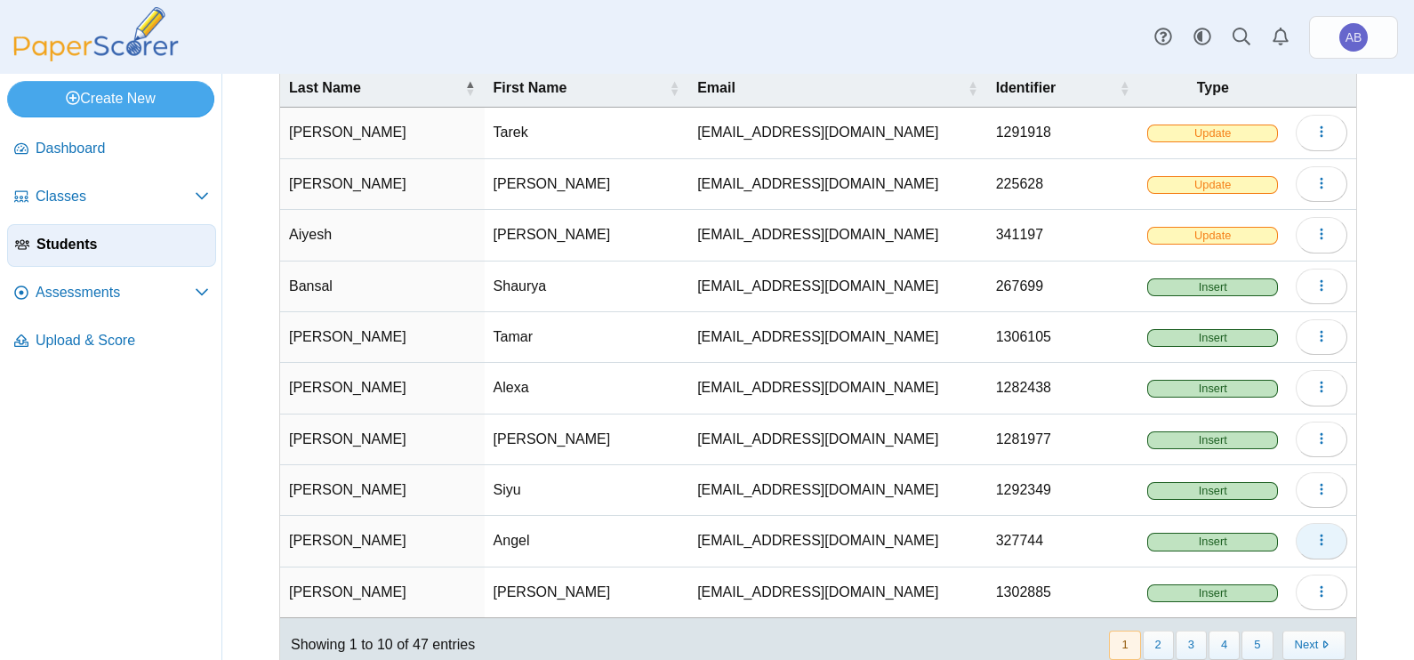
scroll to position [171, 0]
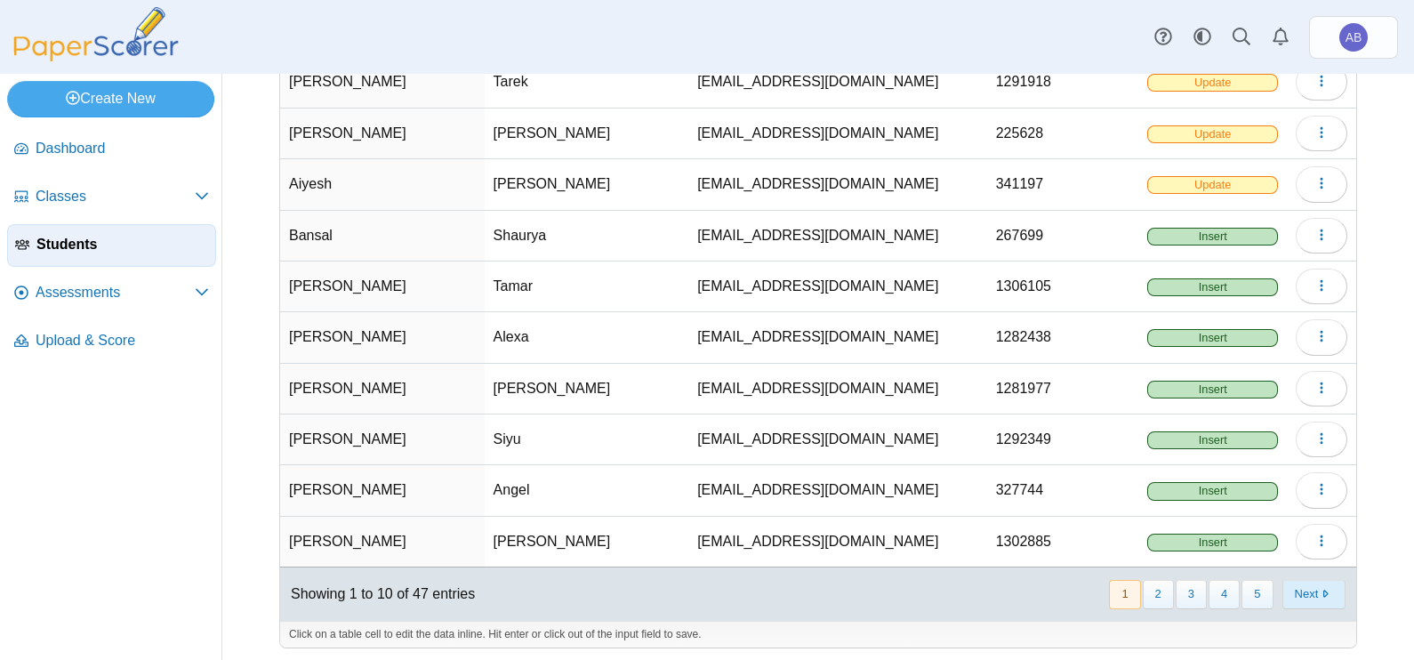
click at [1296, 587] on button "Next" at bounding box center [1313, 594] width 63 height 29
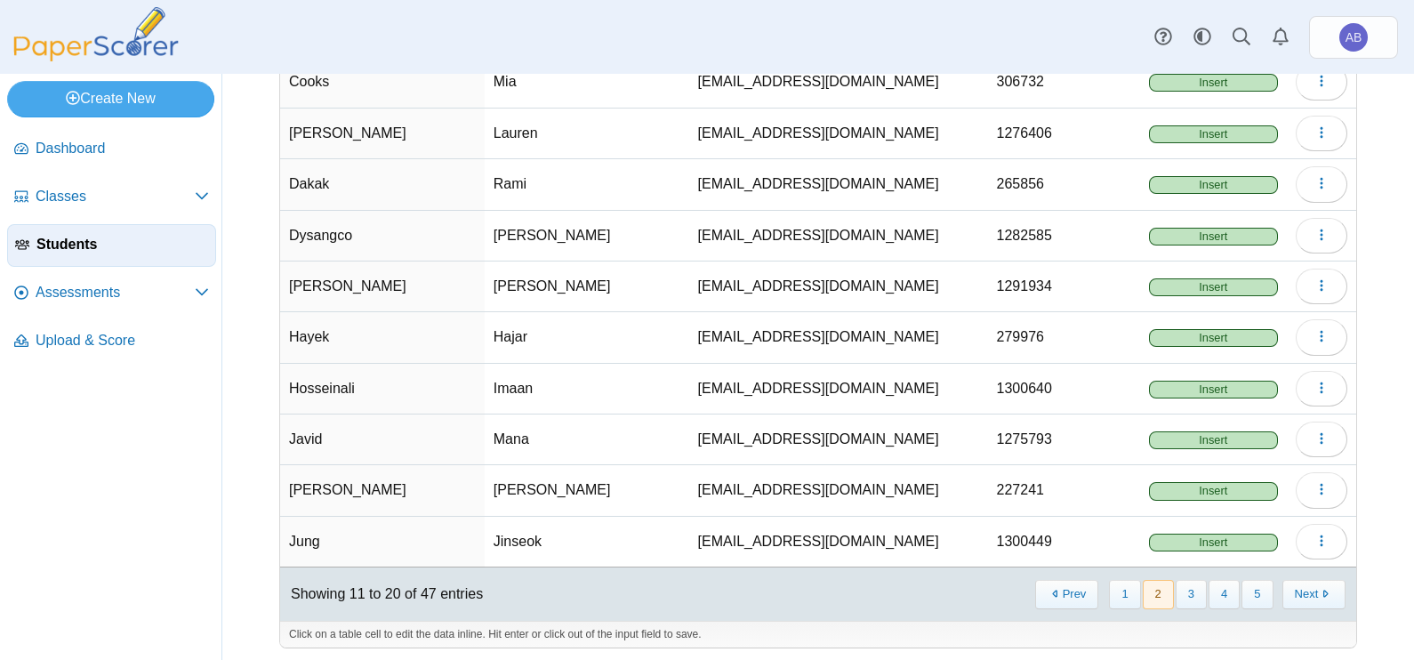
scroll to position [0, 0]
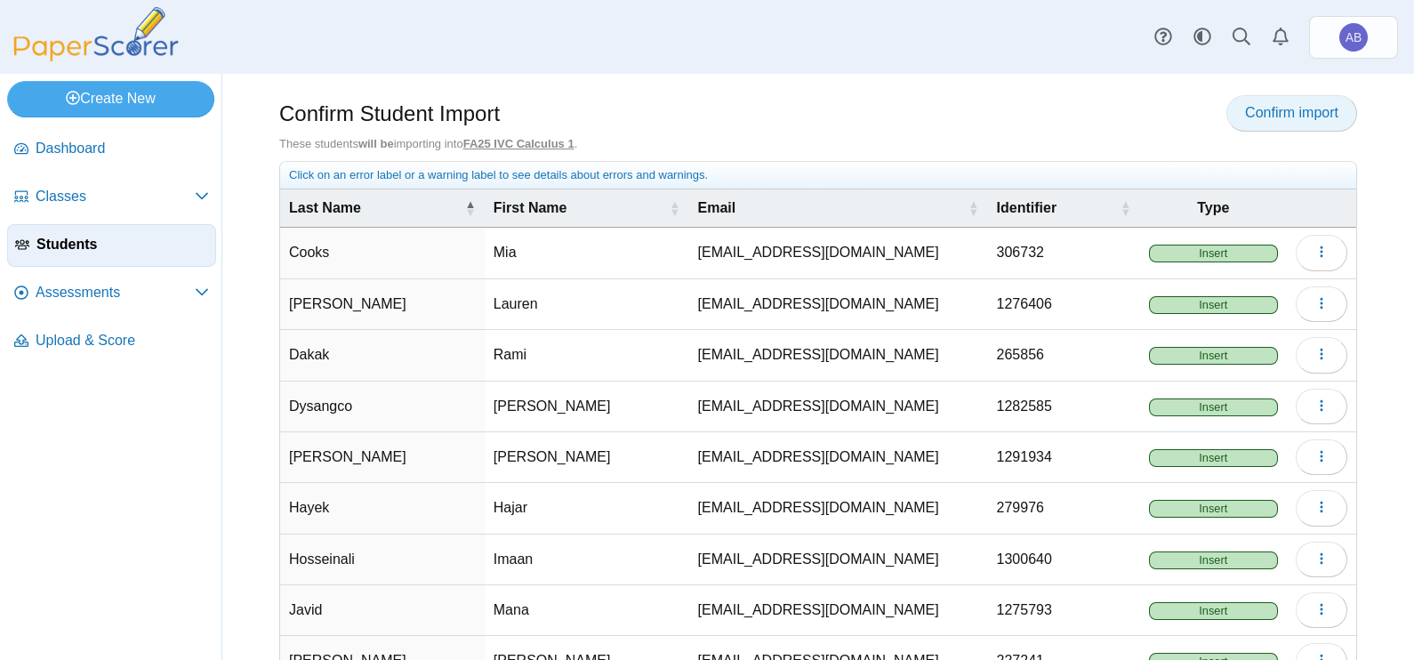
click at [1288, 124] on link "Confirm import" at bounding box center [1291, 113] width 131 height 36
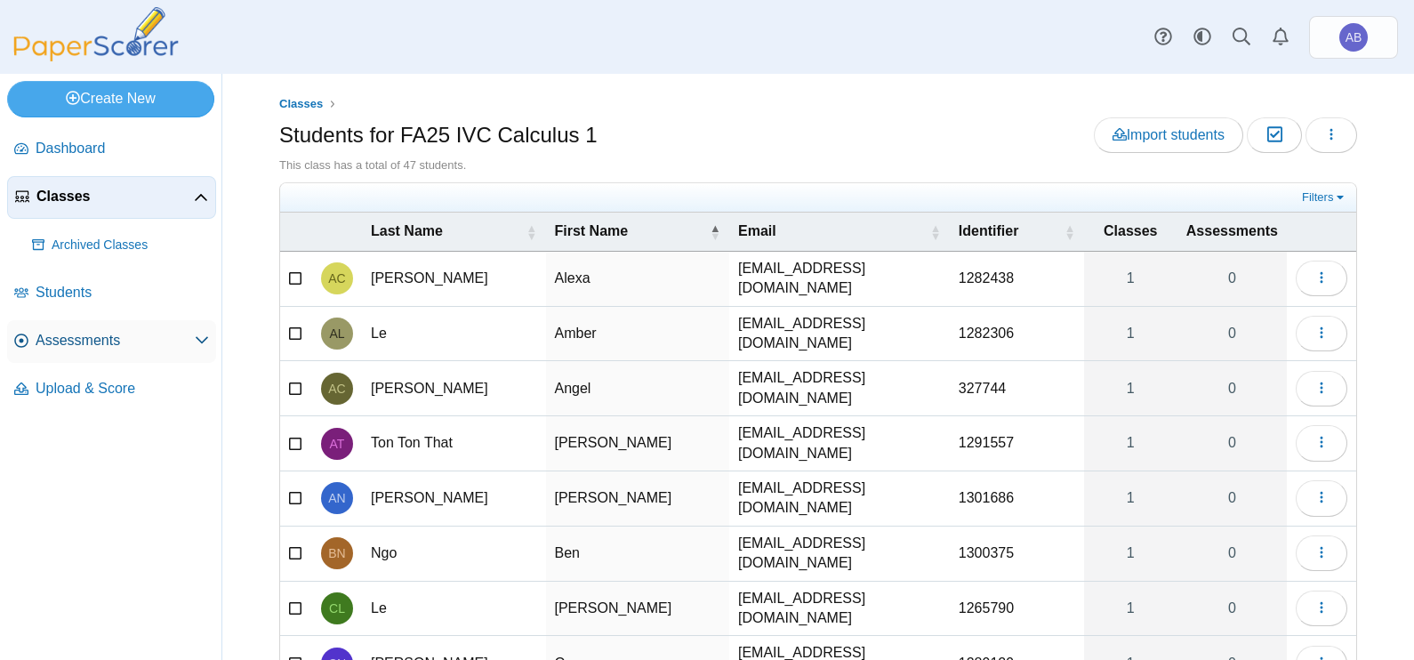
click at [80, 342] on span "Assessments" at bounding box center [115, 341] width 159 height 20
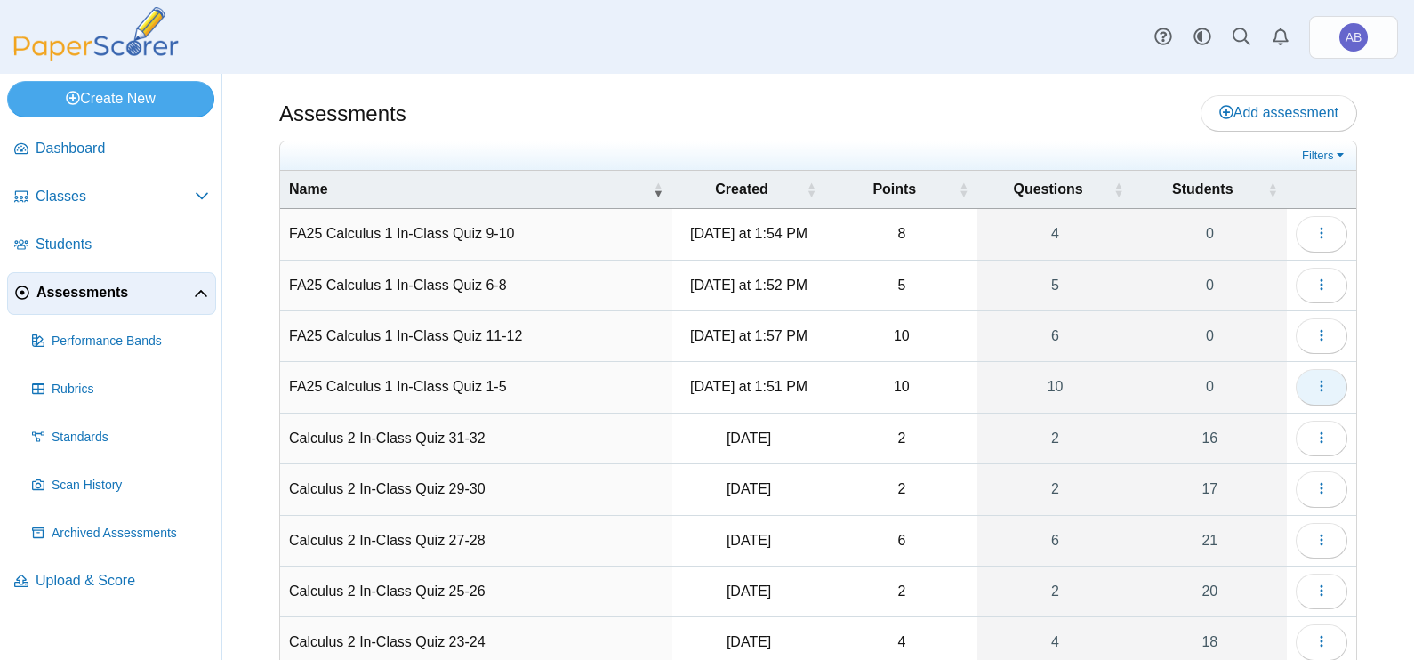
click at [1314, 387] on icon "button" at bounding box center [1321, 386] width 14 height 14
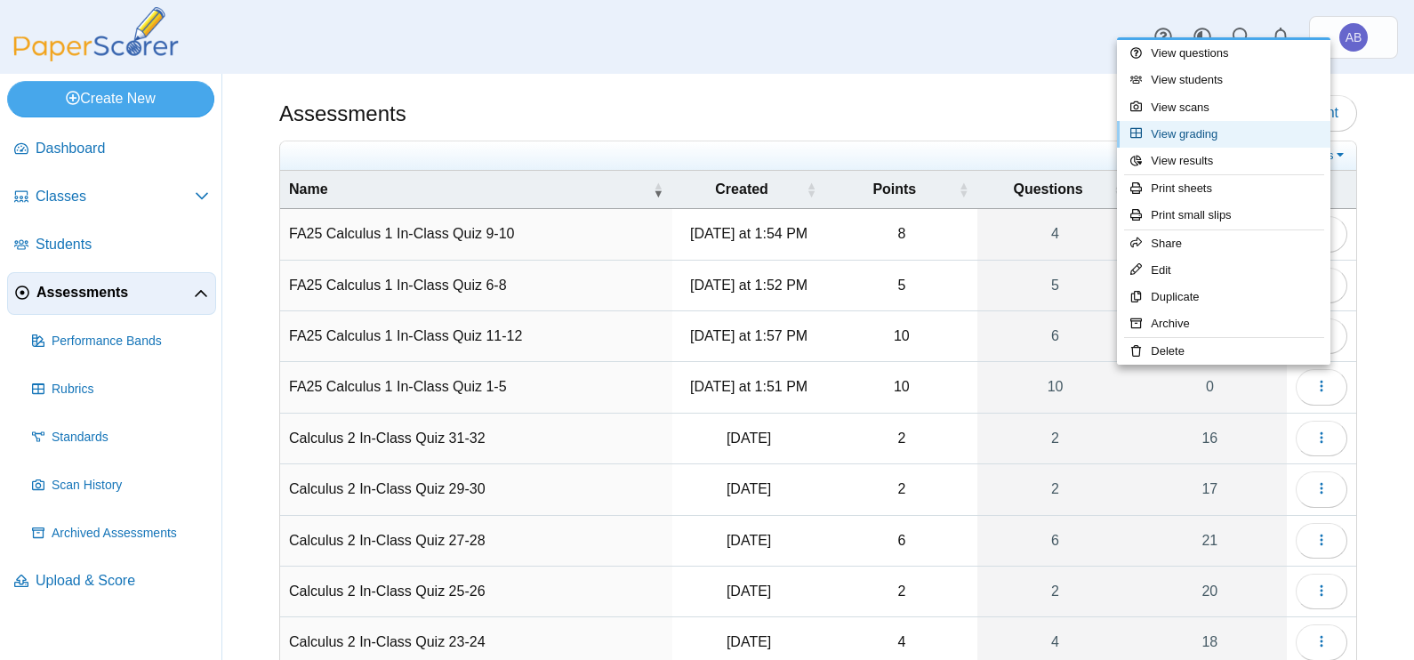
click at [1196, 135] on link "View grading" at bounding box center [1223, 134] width 213 height 27
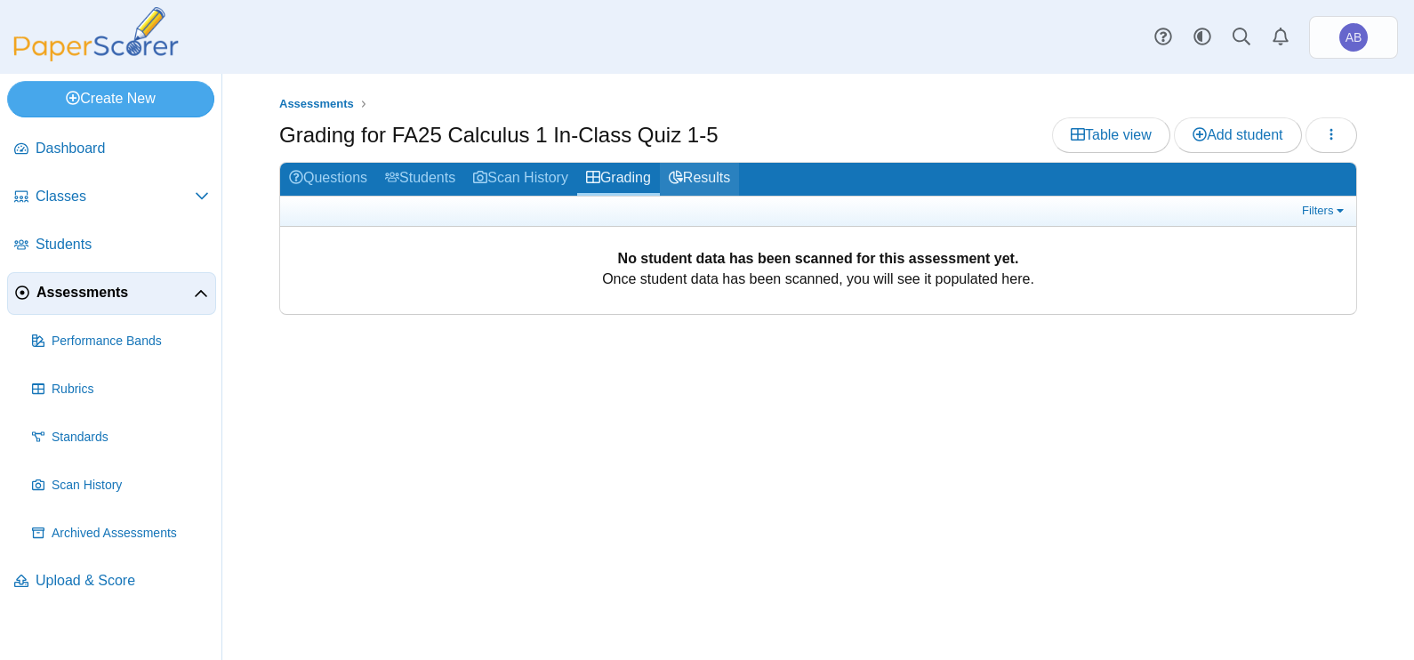
click at [722, 169] on link "Results" at bounding box center [699, 179] width 79 height 33
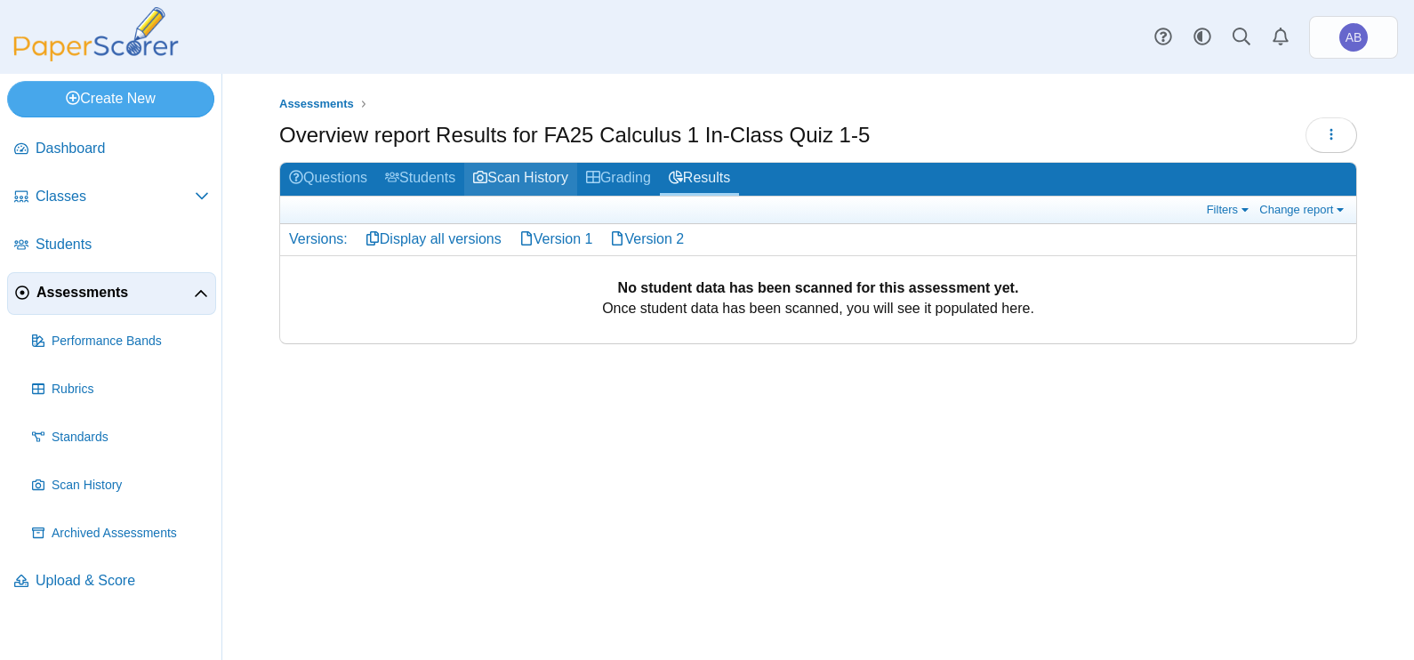
click at [560, 179] on link "Scan History" at bounding box center [520, 179] width 113 height 33
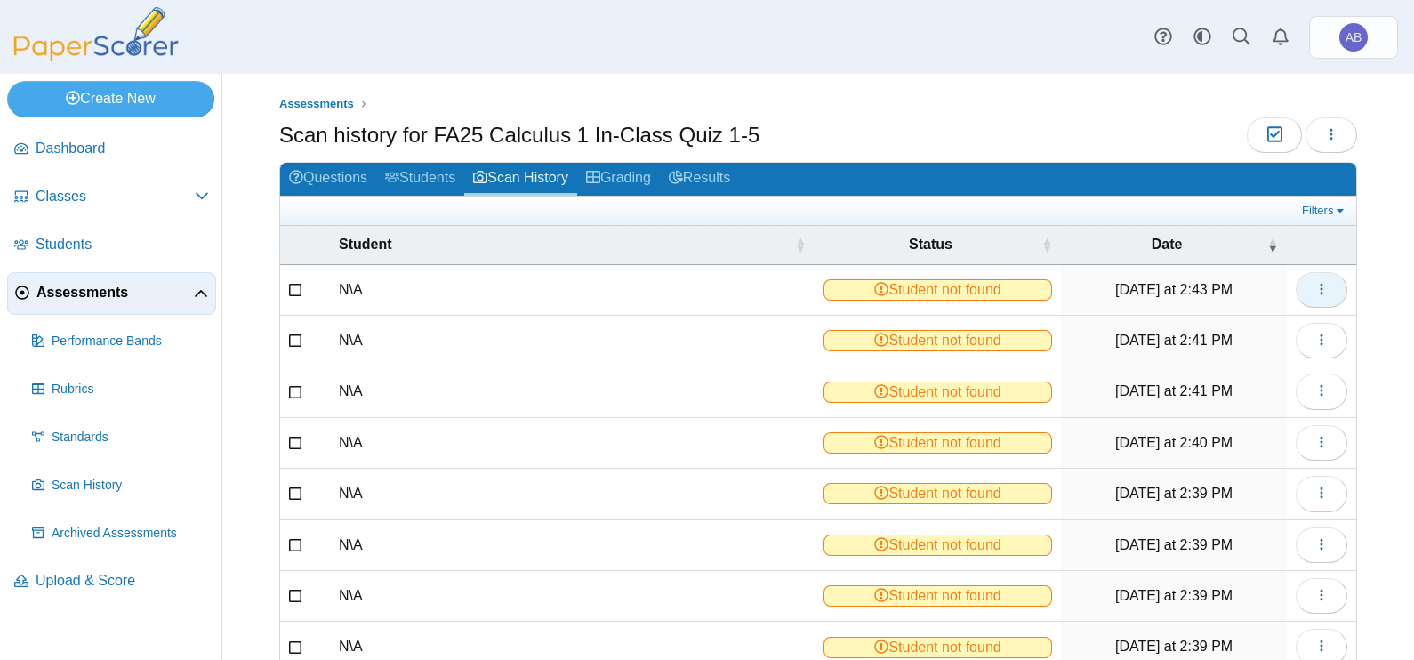
click at [1315, 283] on button "button" at bounding box center [1322, 290] width 52 height 36
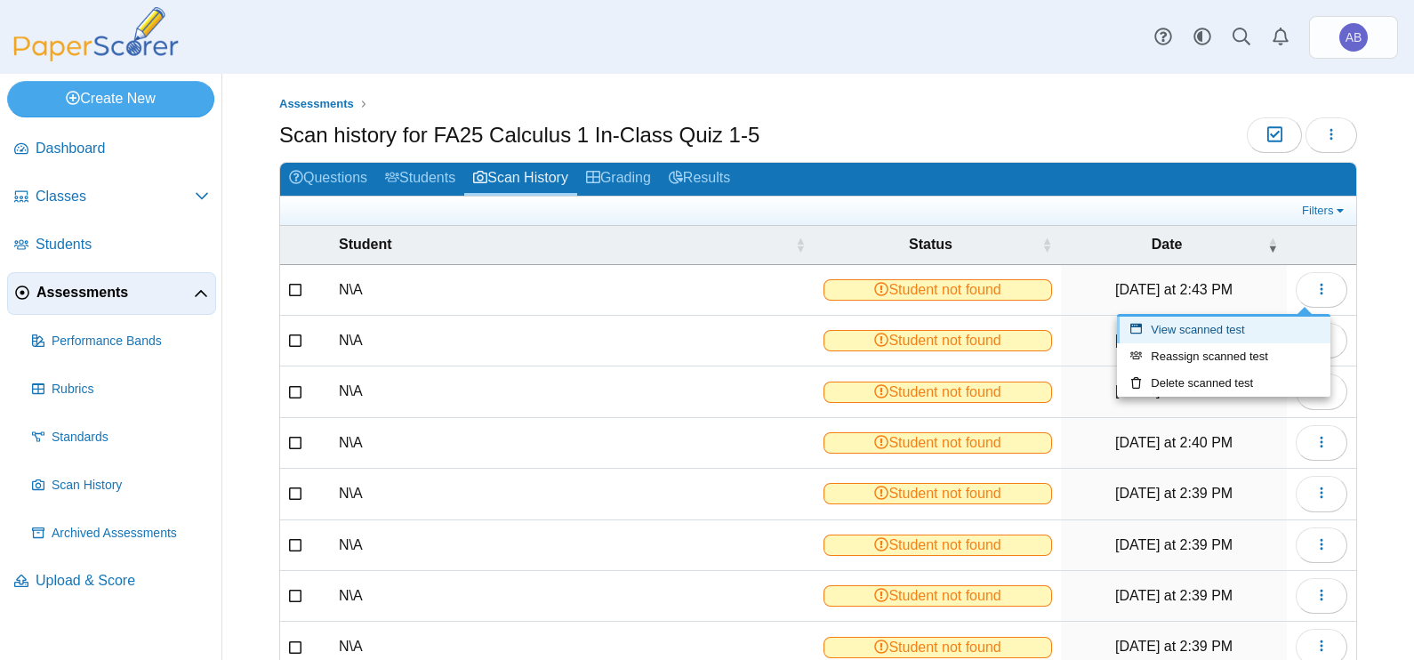
click at [1187, 326] on link "View scanned test" at bounding box center [1223, 330] width 213 height 27
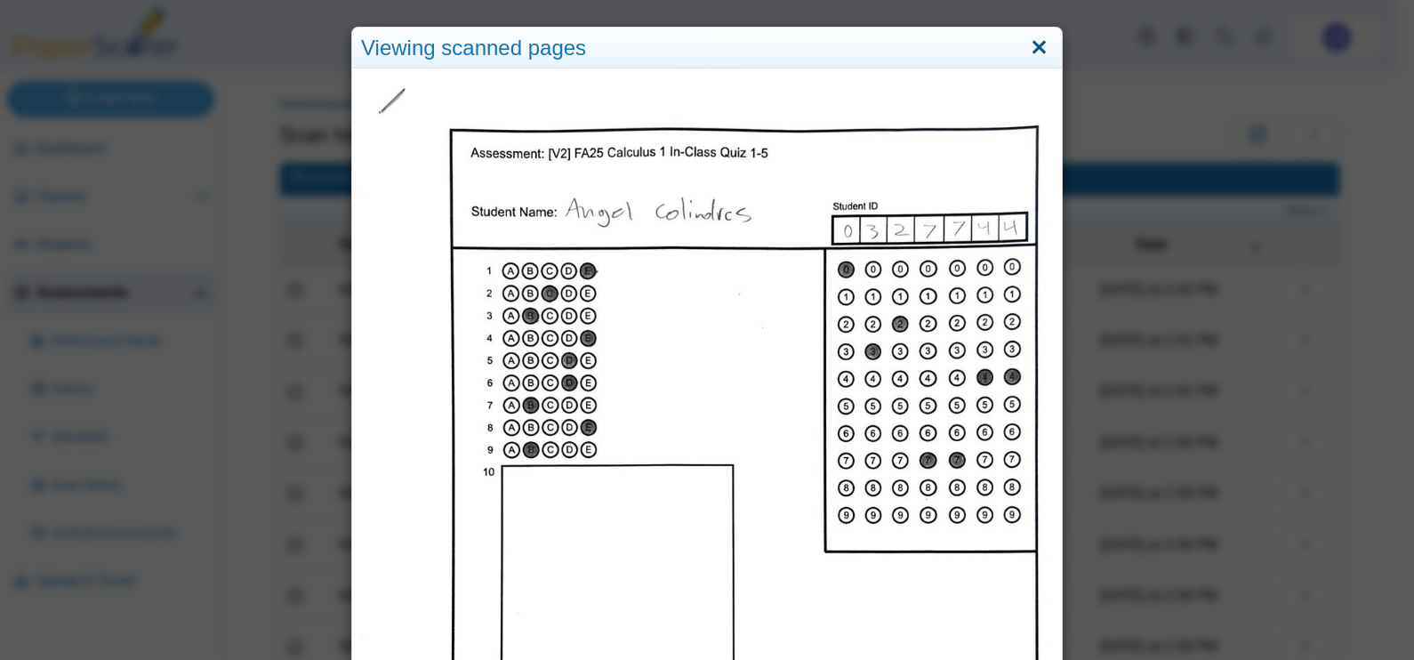
click at [1029, 41] on link "Close" at bounding box center [1039, 48] width 28 height 30
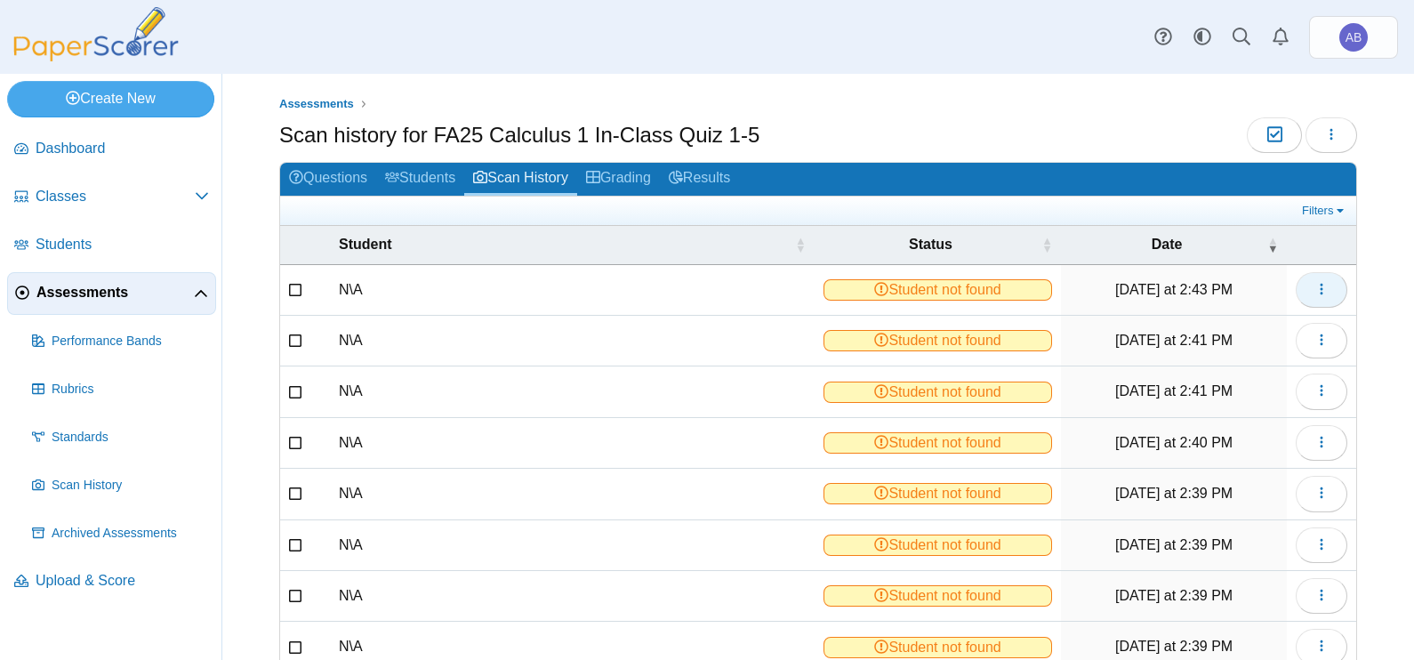
click at [1296, 280] on button "button" at bounding box center [1322, 290] width 52 height 36
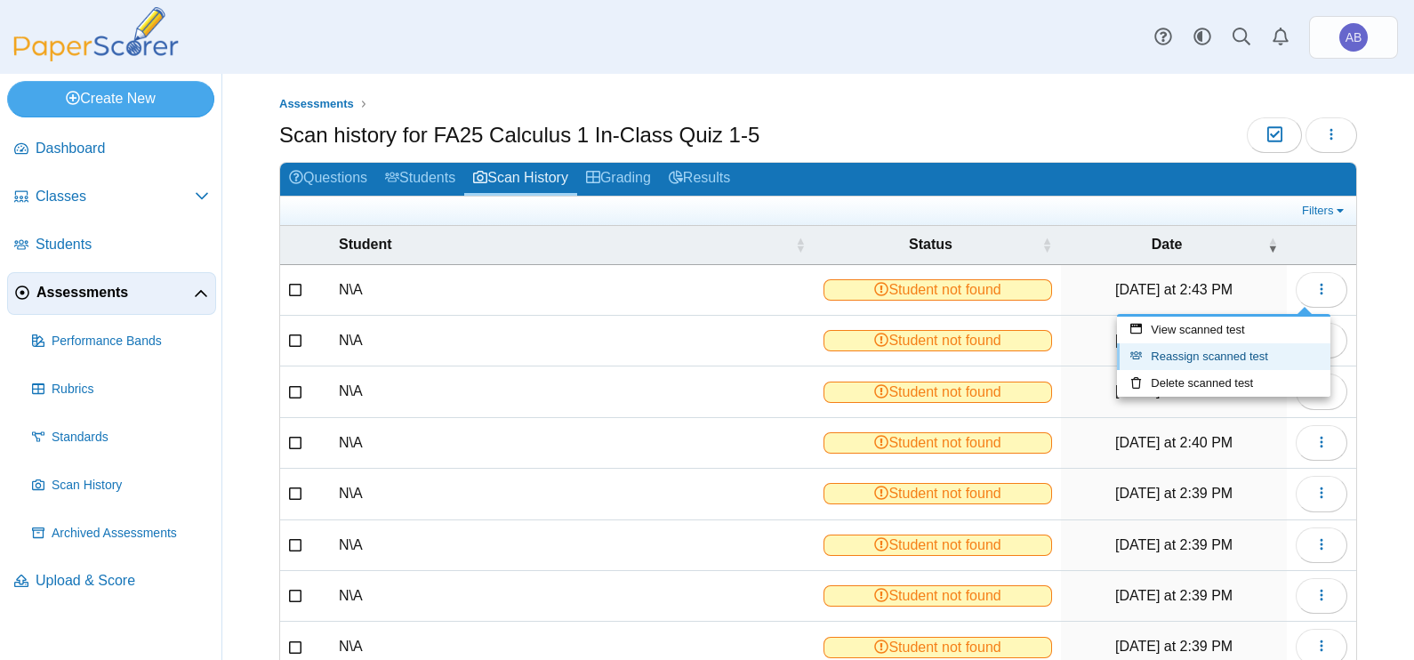
click at [1221, 360] on link "Reassign scanned test" at bounding box center [1223, 356] width 213 height 27
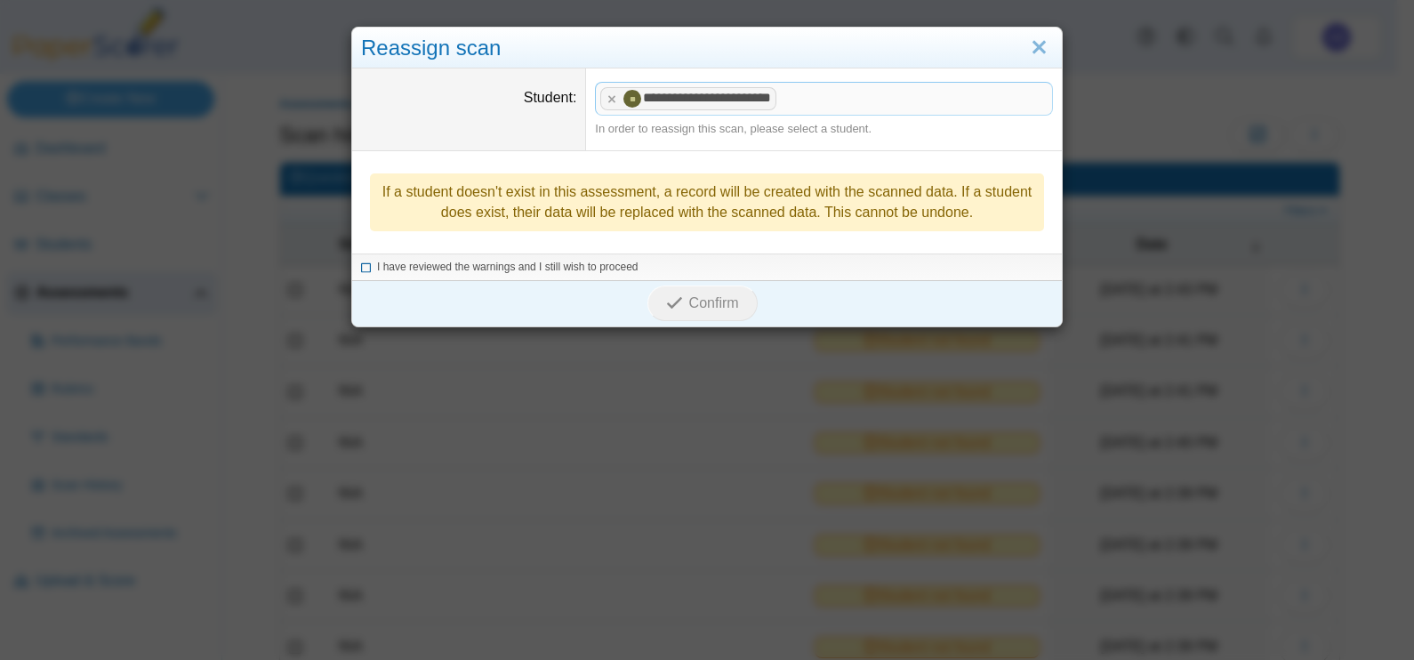
click at [403, 261] on span "I have reviewed the warnings and I still wish to proceed" at bounding box center [507, 267] width 261 height 12
click at [679, 291] on button "Confirm" at bounding box center [701, 303] width 109 height 36
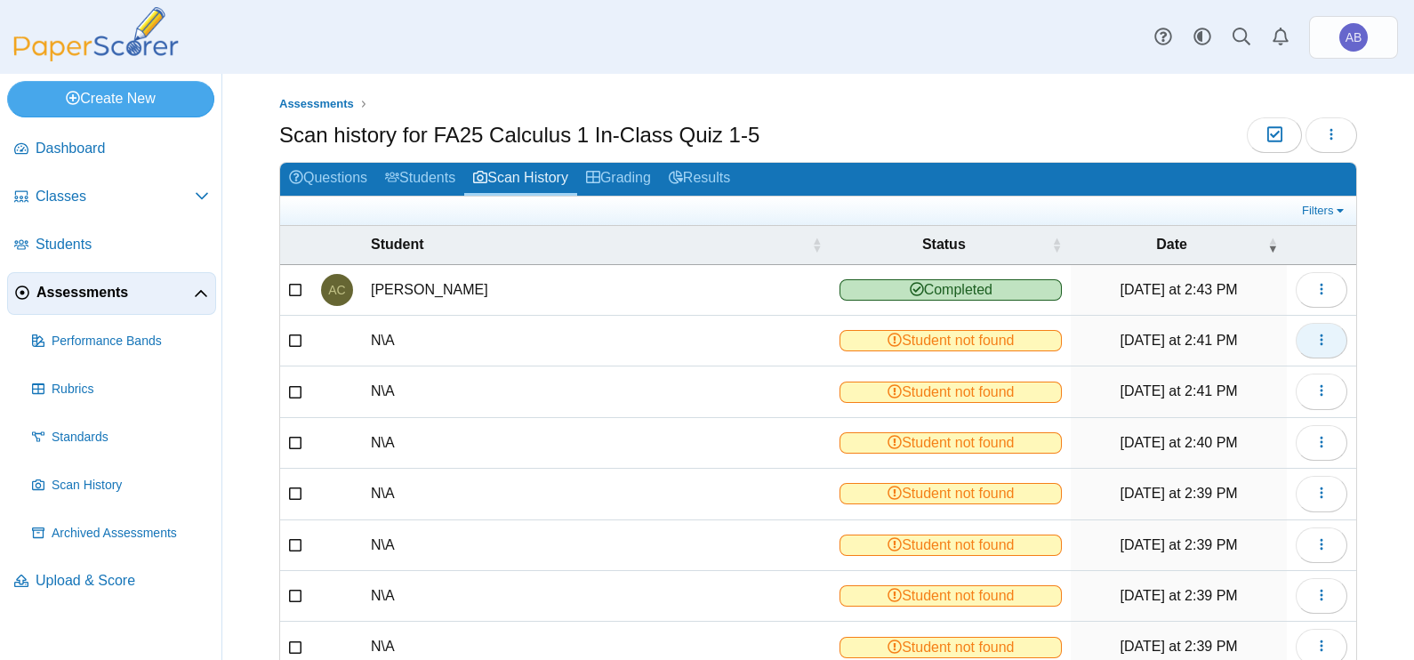
click at [1314, 338] on icon "button" at bounding box center [1321, 340] width 14 height 14
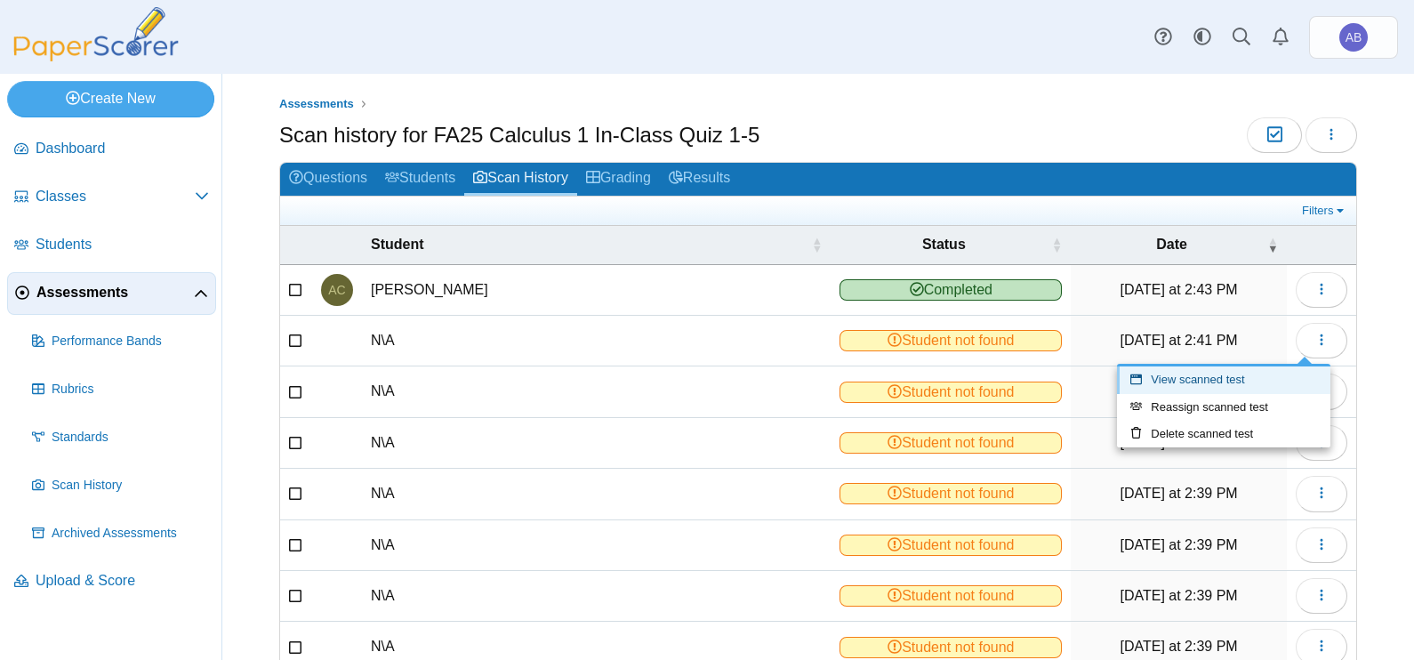
click at [1228, 383] on link "View scanned test" at bounding box center [1223, 379] width 213 height 27
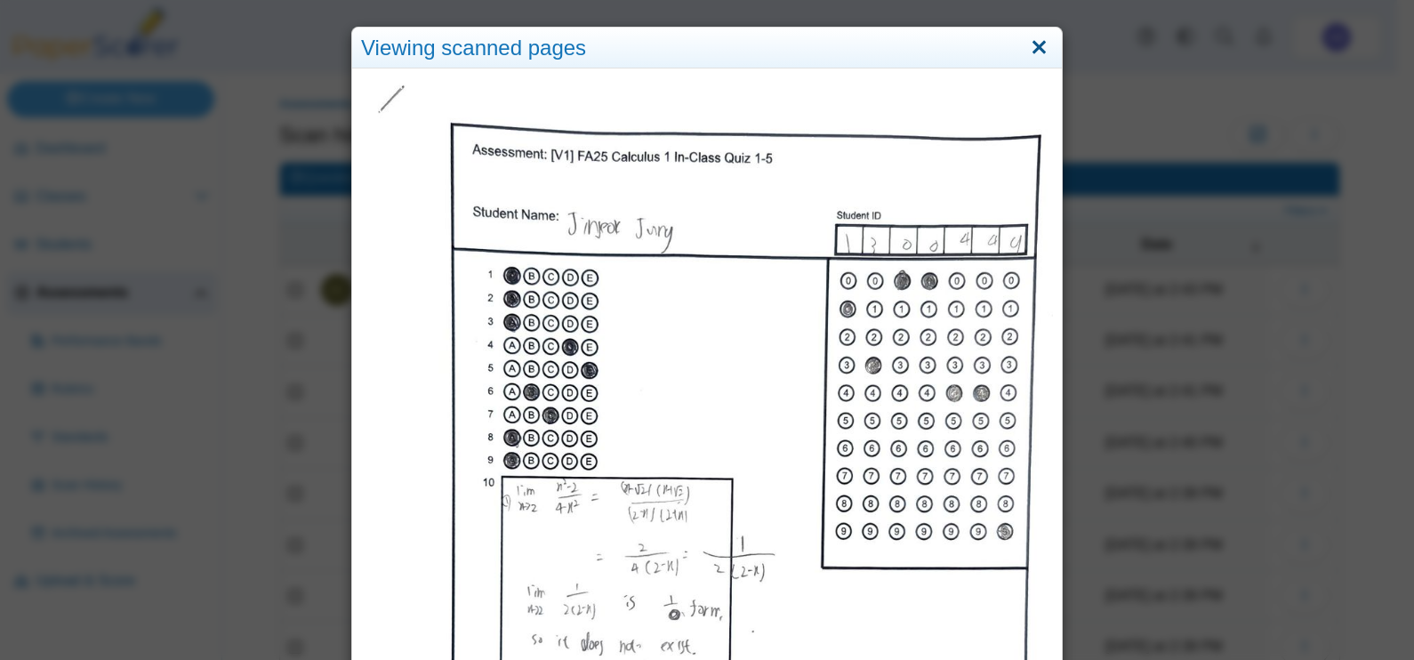
click at [1042, 49] on link "Close" at bounding box center [1039, 48] width 28 height 30
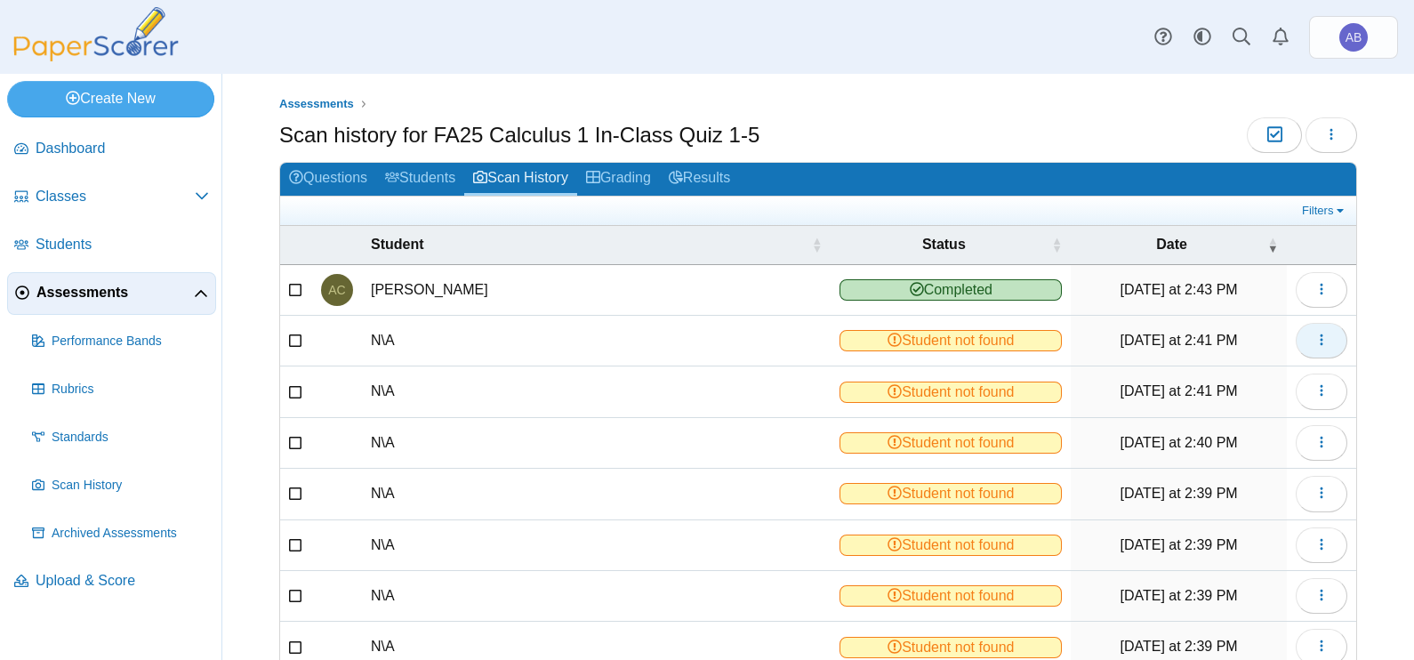
click at [1314, 342] on icon "button" at bounding box center [1321, 340] width 14 height 14
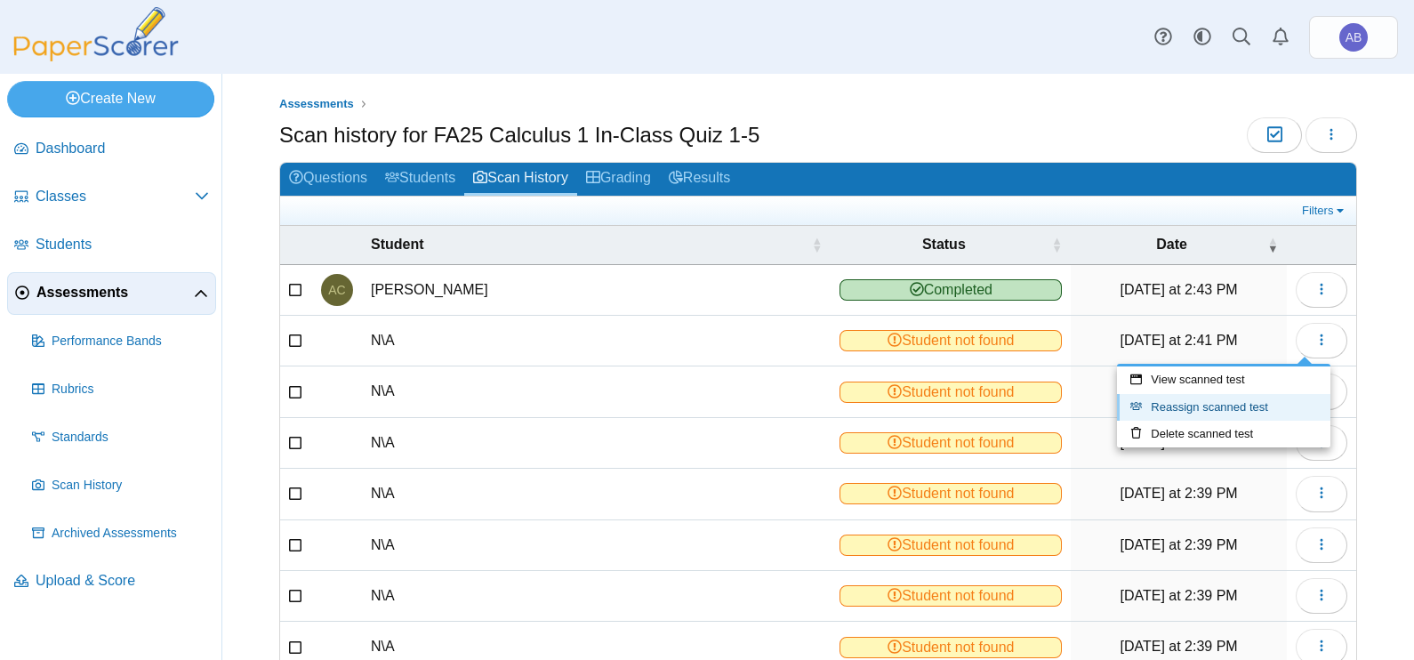
click at [1218, 409] on link "Reassign scanned test" at bounding box center [1223, 407] width 213 height 27
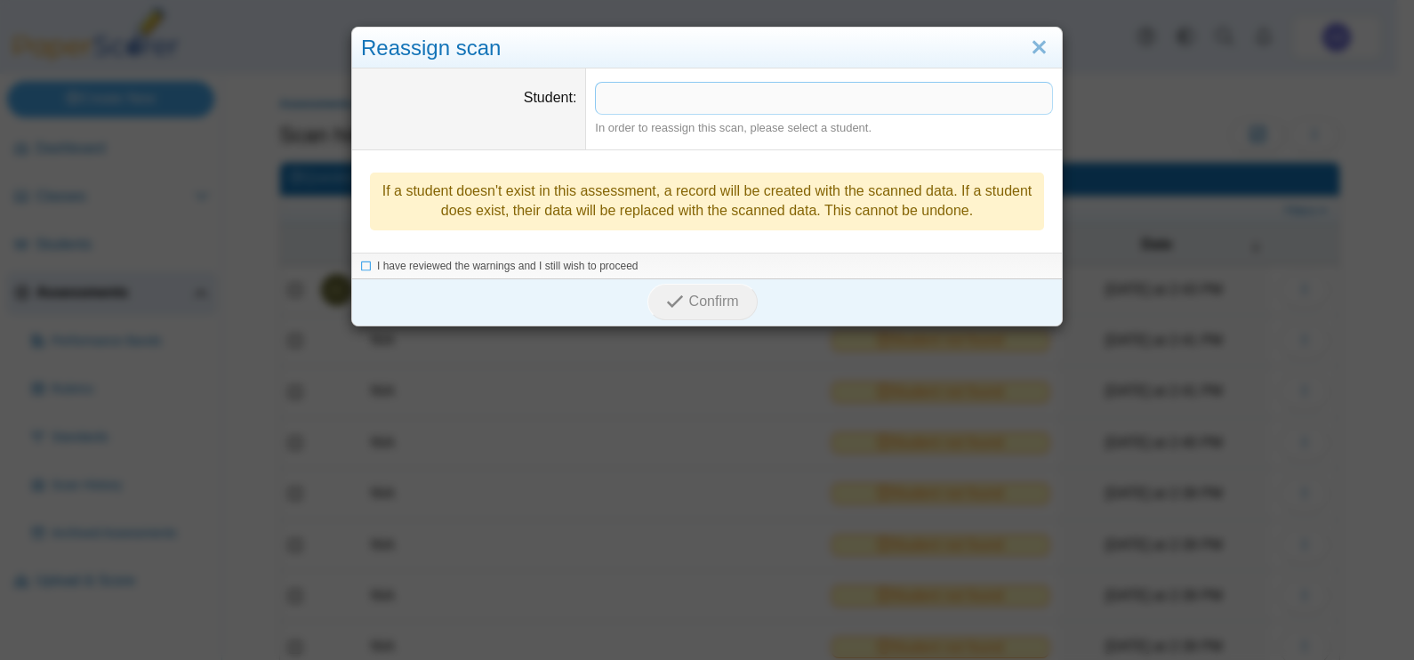
click at [722, 101] on span at bounding box center [824, 98] width 456 height 30
click at [396, 272] on span "I have reviewed the warnings and I still wish to proceed" at bounding box center [507, 267] width 261 height 12
click at [695, 296] on span "Confirm" at bounding box center [714, 302] width 50 height 15
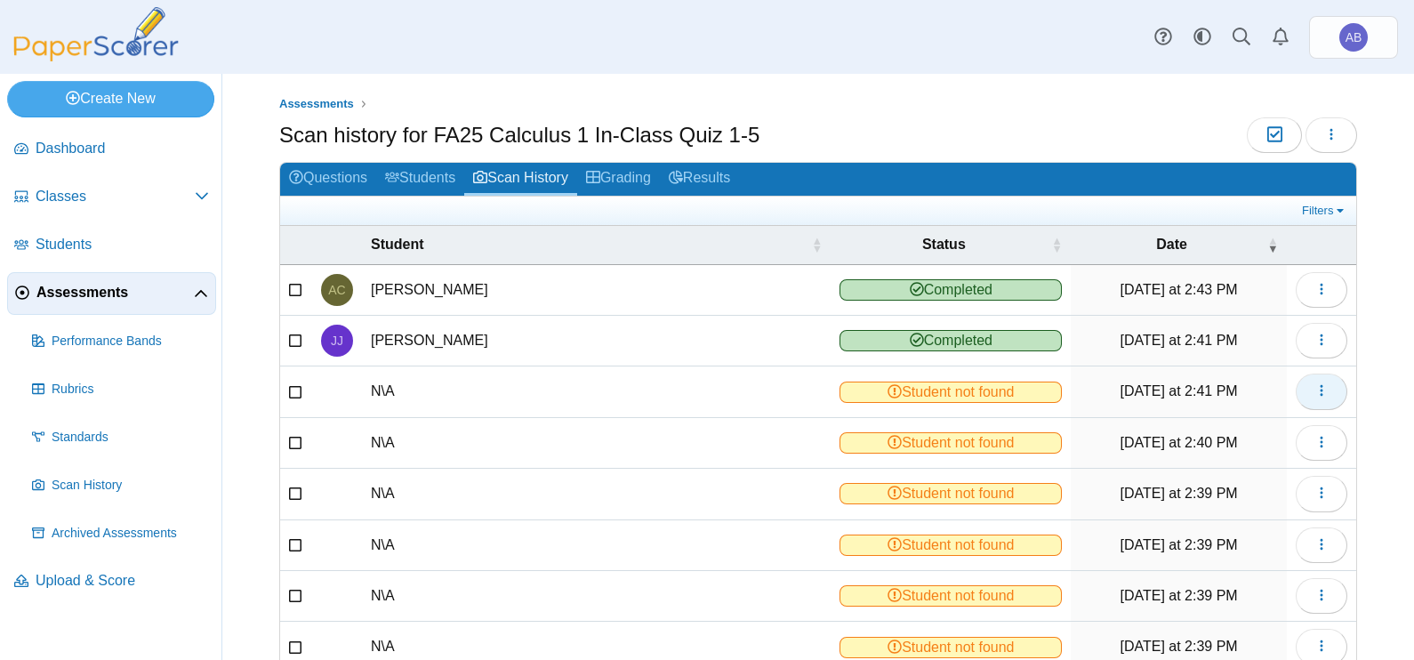
click at [1314, 384] on icon "button" at bounding box center [1321, 390] width 14 height 14
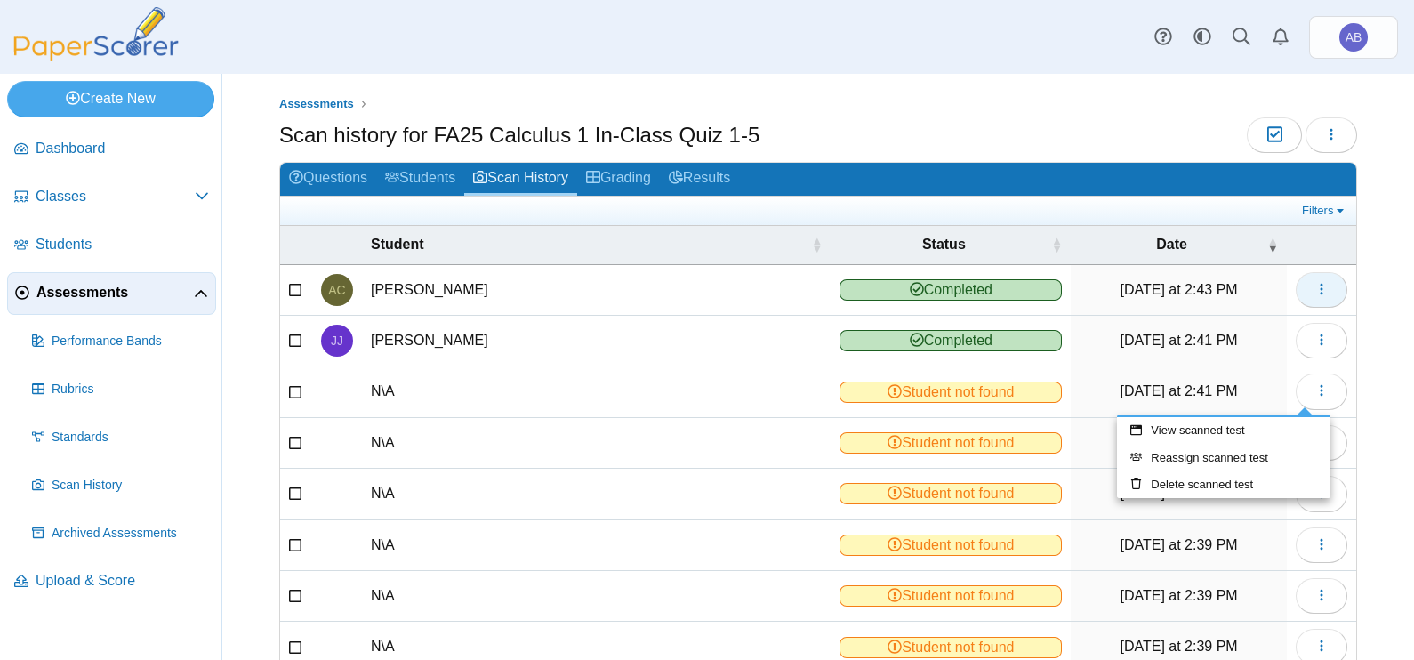
click at [1314, 290] on icon "button" at bounding box center [1321, 289] width 14 height 14
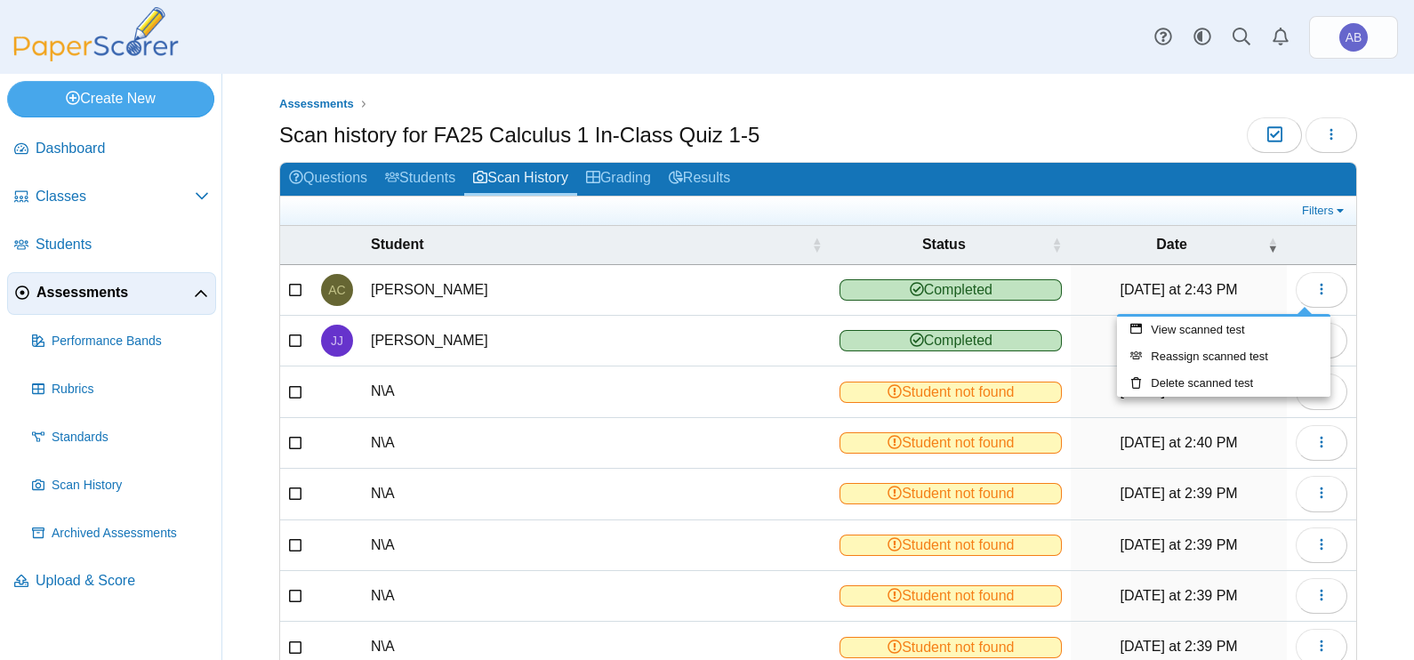
click at [1016, 149] on div "Scan history for FA25 Calculus 1 In-Class Quiz 1-5 Moderation 0 Loading…" at bounding box center [818, 137] width 1078 height 40
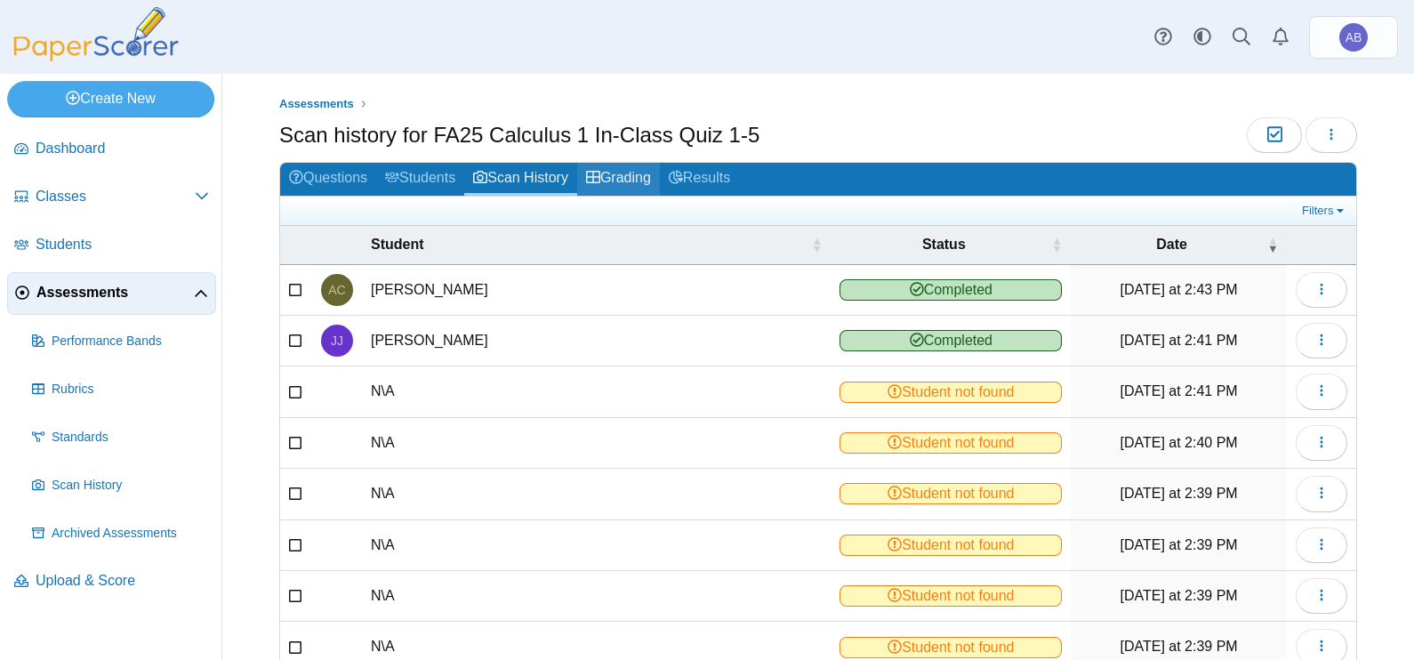
click at [605, 163] on link "Grading" at bounding box center [618, 179] width 83 height 33
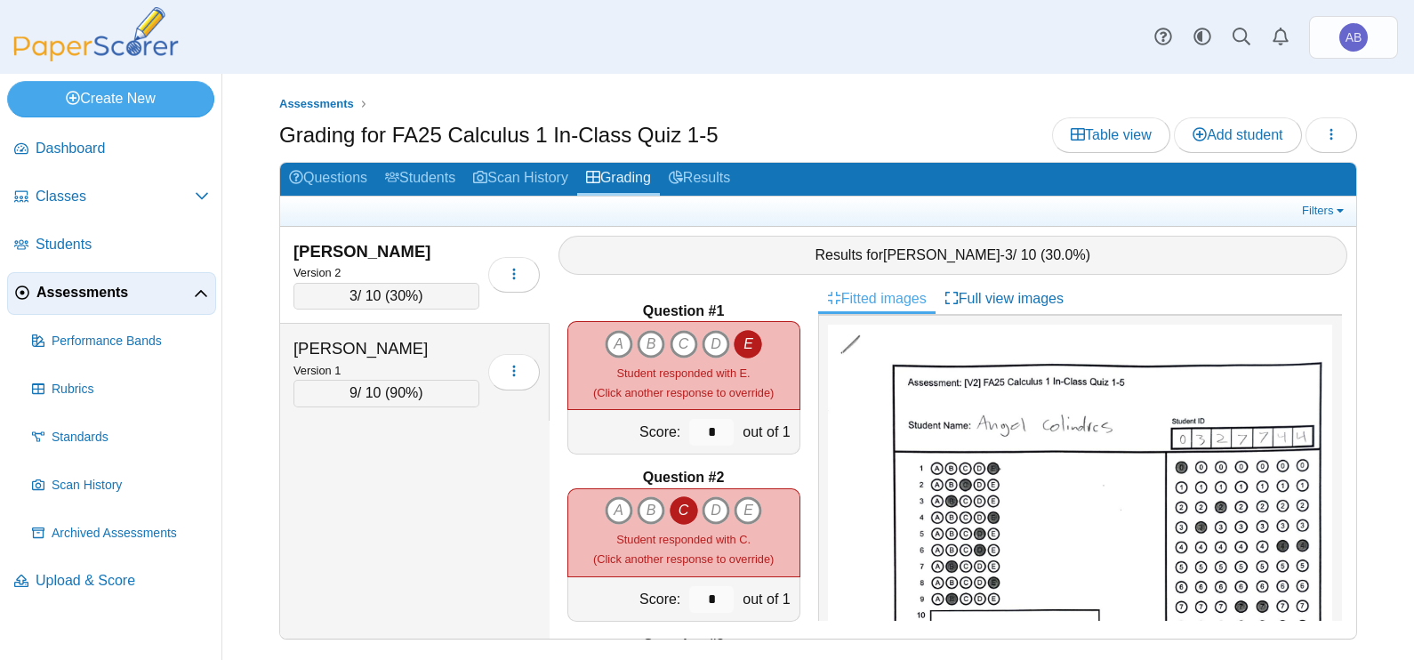
click at [871, 305] on link "Fitted images" at bounding box center [876, 299] width 117 height 30
click at [733, 182] on link "Results" at bounding box center [699, 179] width 79 height 33
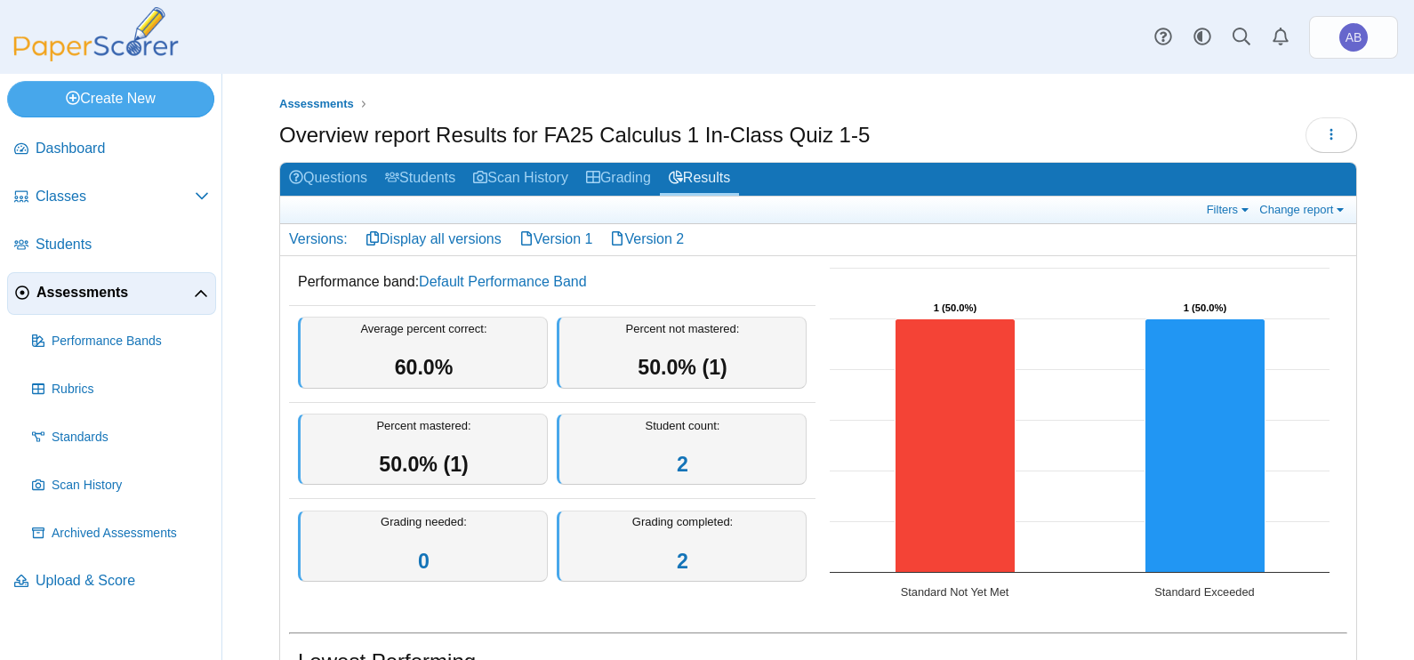
click at [960, 68] on div "Dashboard Classes Archived classes Students Assessments" at bounding box center [707, 37] width 1414 height 74
click at [309, 106] on span "Assessments" at bounding box center [316, 103] width 75 height 13
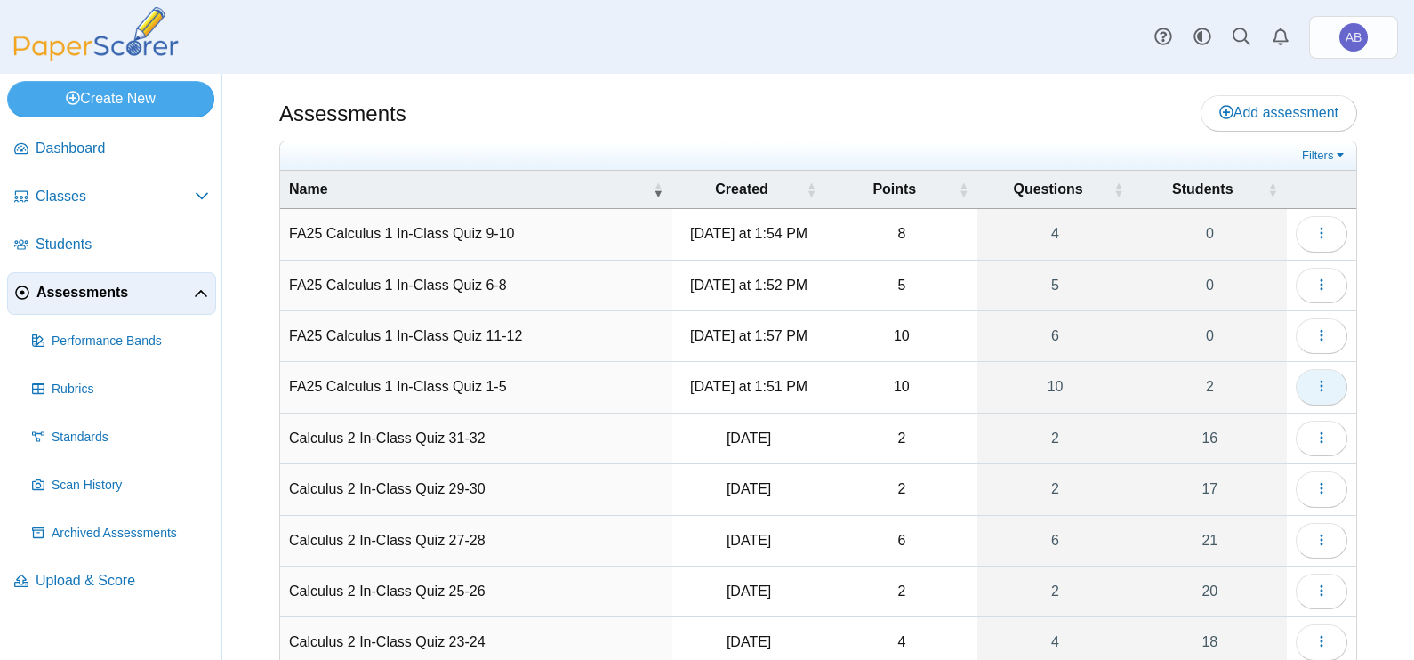
click at [1314, 388] on icon "button" at bounding box center [1321, 386] width 14 height 14
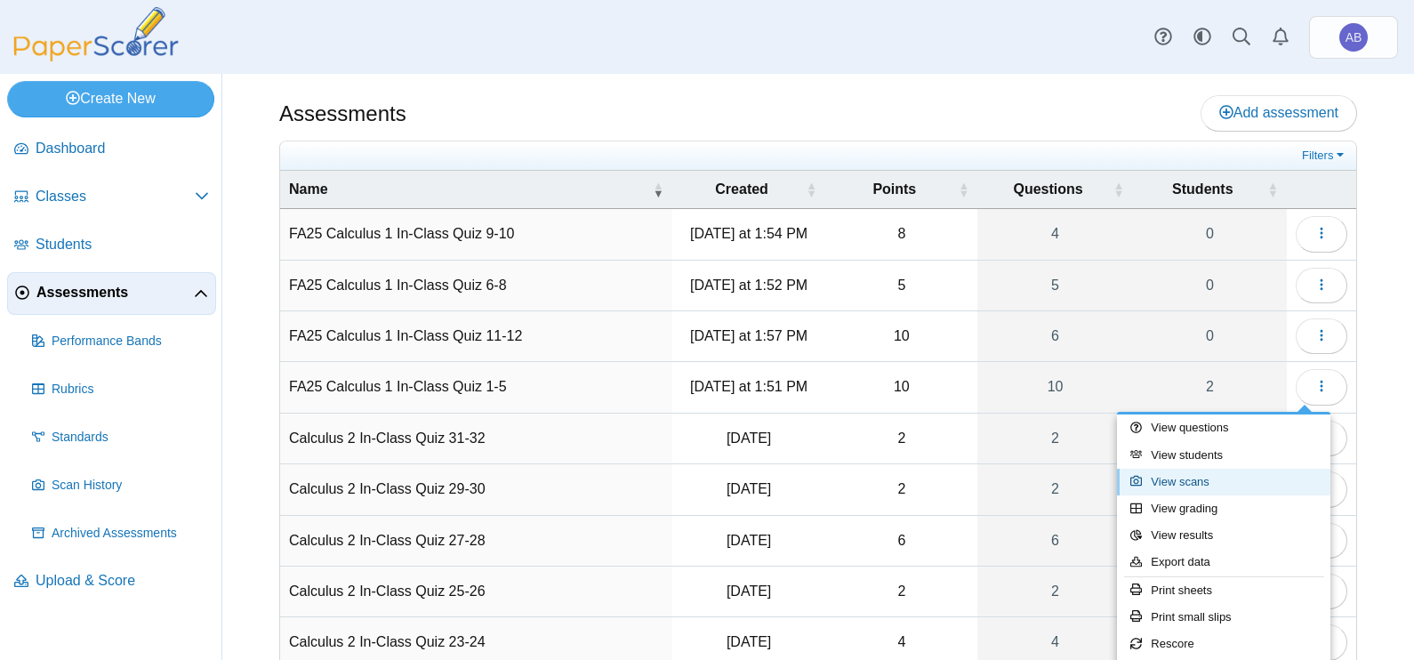
click at [1202, 481] on link "View scans" at bounding box center [1223, 482] width 213 height 27
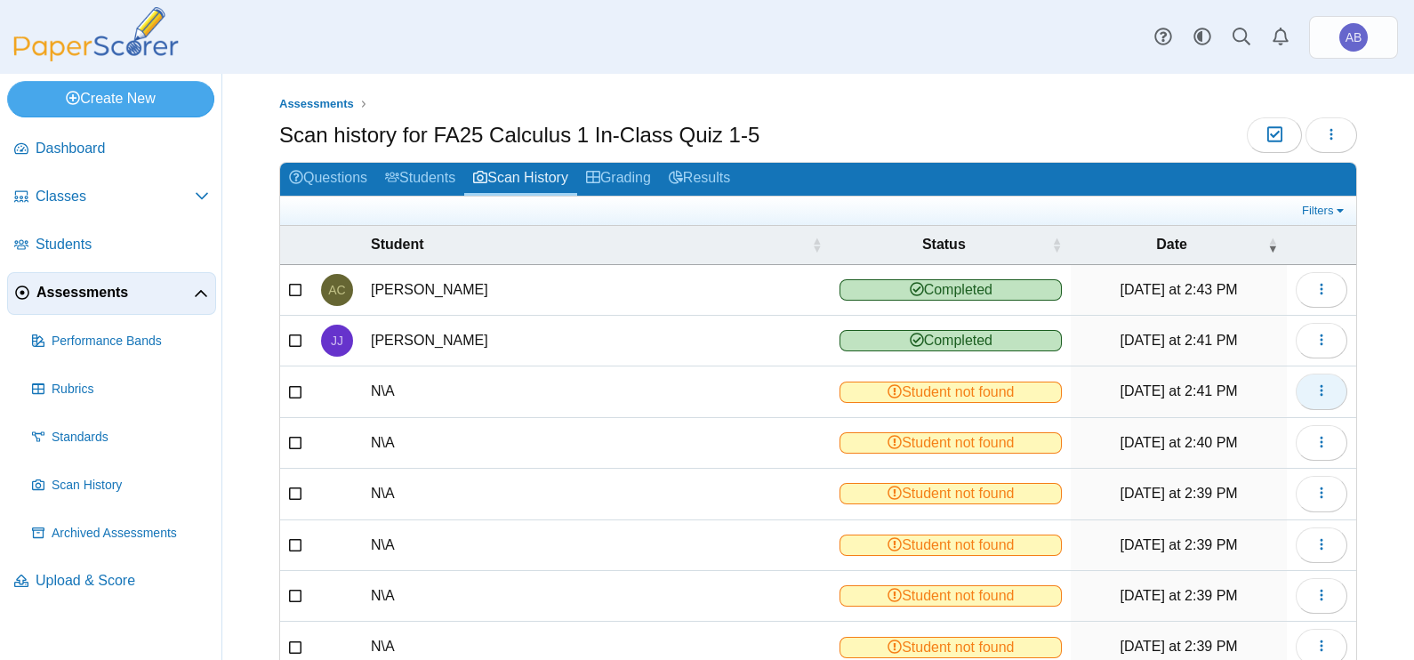
click at [1316, 397] on button "button" at bounding box center [1322, 391] width 52 height 36
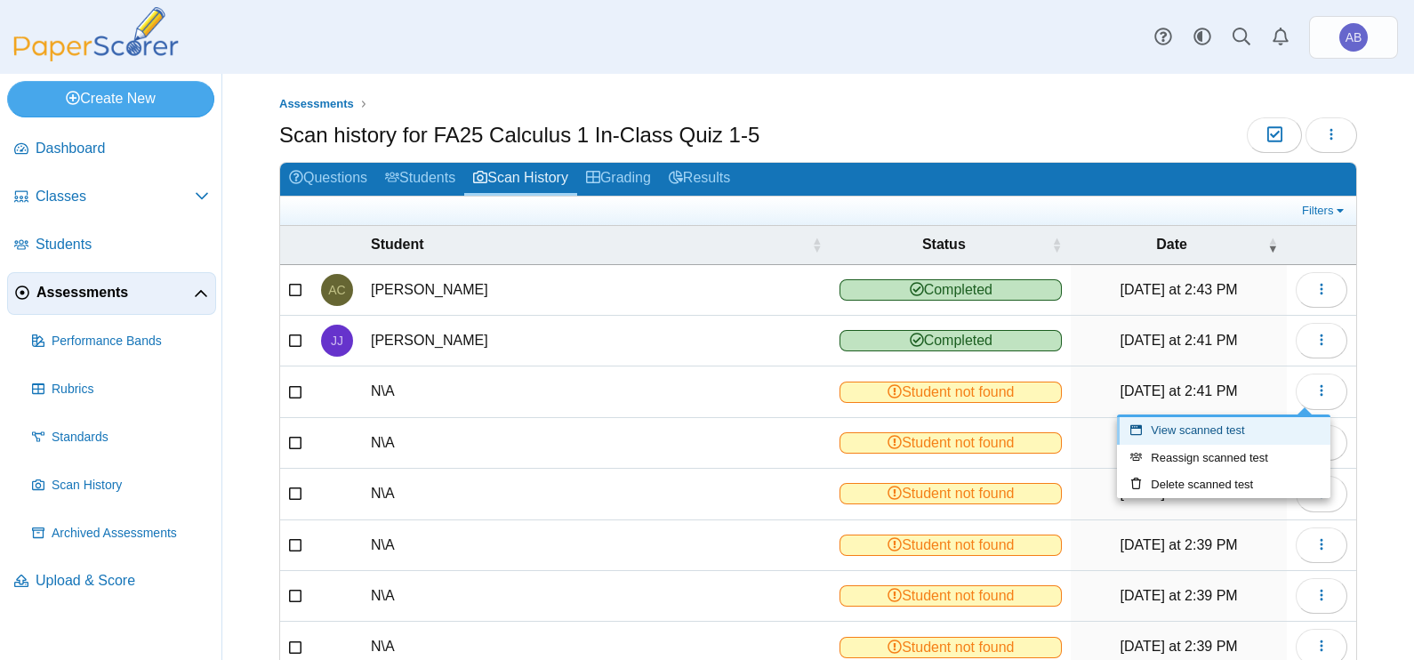
click at [1218, 420] on link "View scanned test" at bounding box center [1223, 430] width 213 height 27
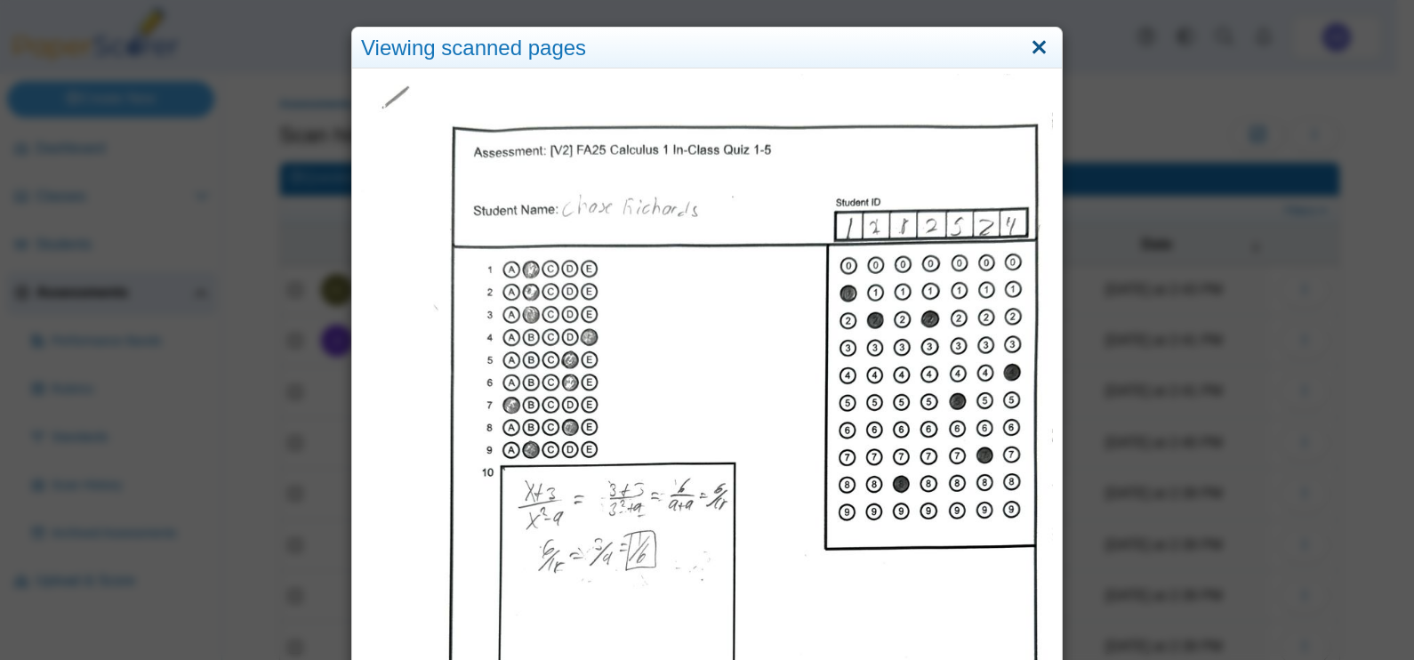
click at [1035, 45] on link "Close" at bounding box center [1039, 48] width 28 height 30
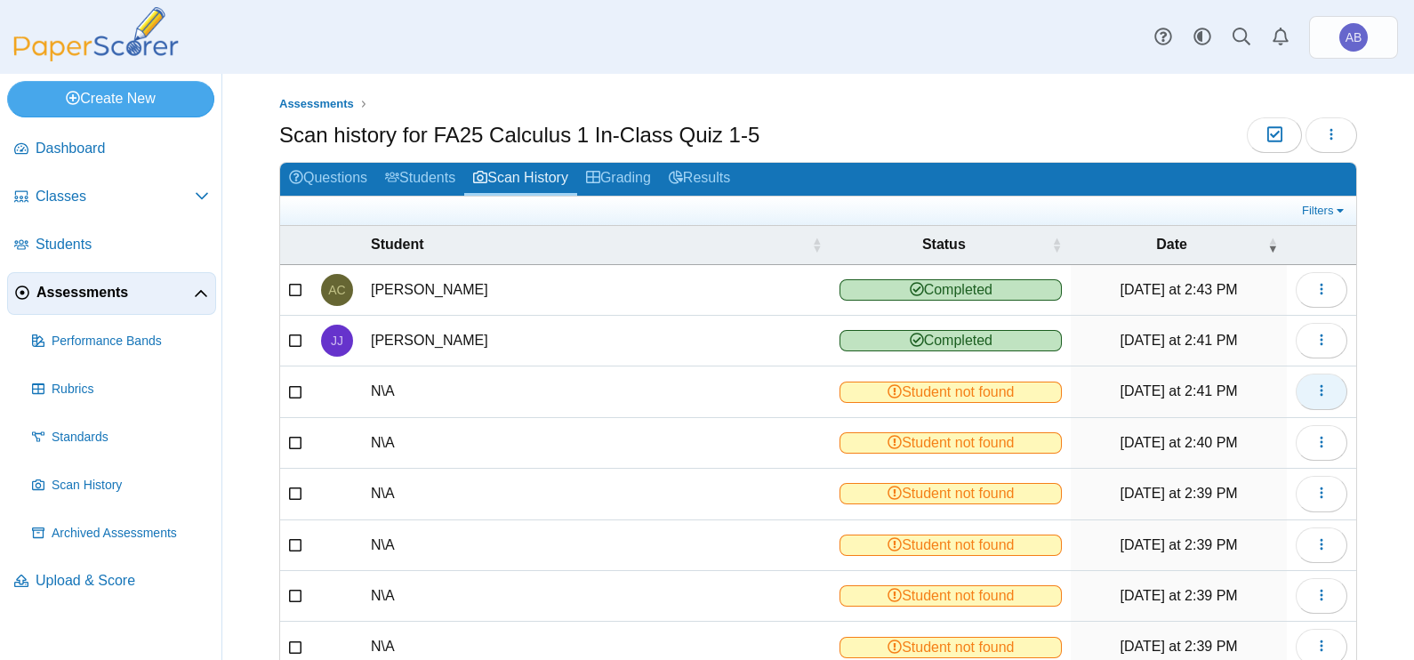
click at [1310, 398] on button "button" at bounding box center [1322, 391] width 52 height 36
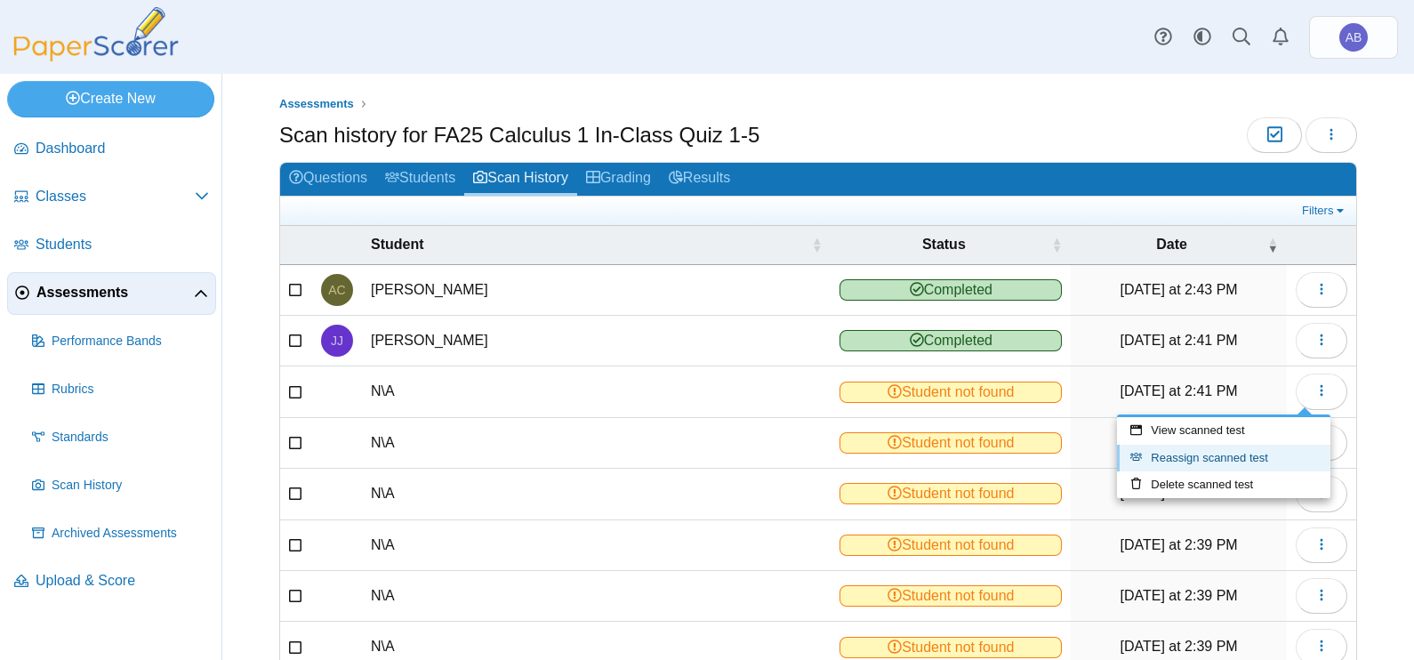
click at [1208, 452] on link "Reassign scanned test" at bounding box center [1223, 458] width 213 height 27
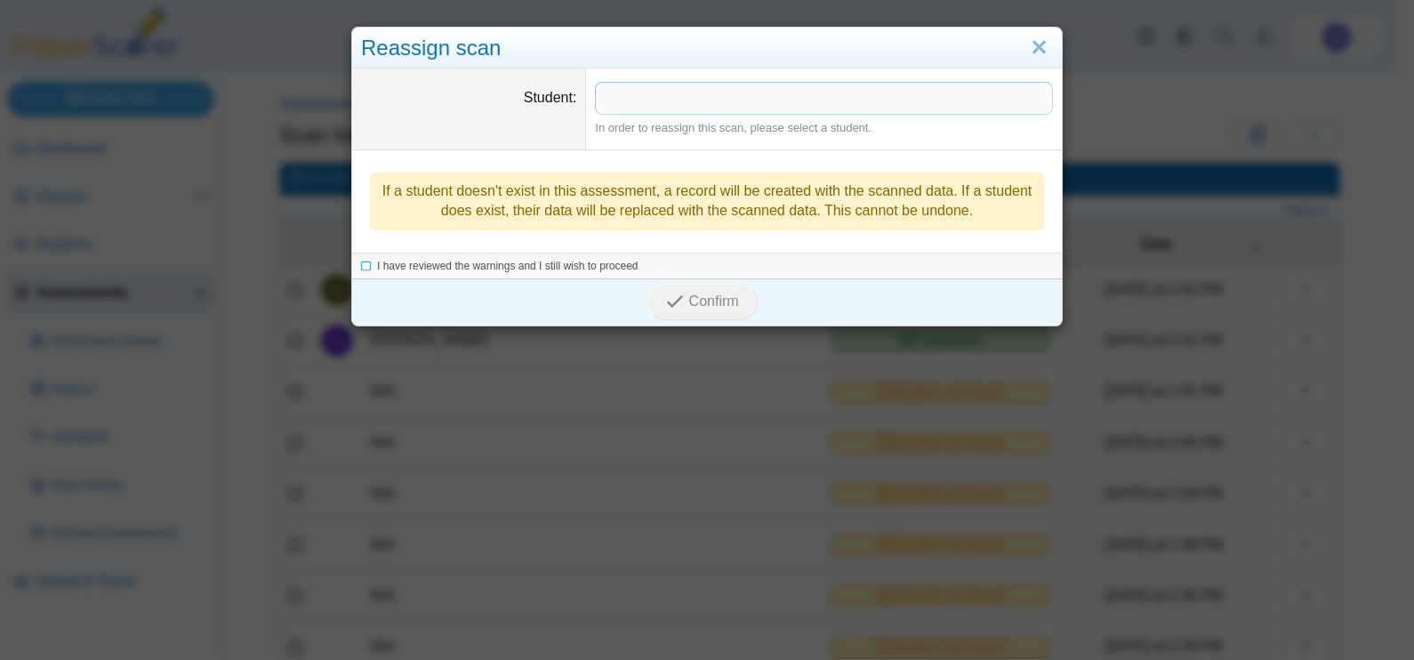
click at [774, 97] on span at bounding box center [824, 98] width 456 height 30
click at [365, 261] on li "I have reviewed the warnings and I still wish to proceed" at bounding box center [707, 267] width 692 height 15
click at [417, 261] on span "I have reviewed the warnings and I still wish to proceed" at bounding box center [507, 267] width 261 height 12
click at [695, 298] on span "Confirm" at bounding box center [714, 302] width 50 height 15
